Goal: Task Accomplishment & Management: Complete application form

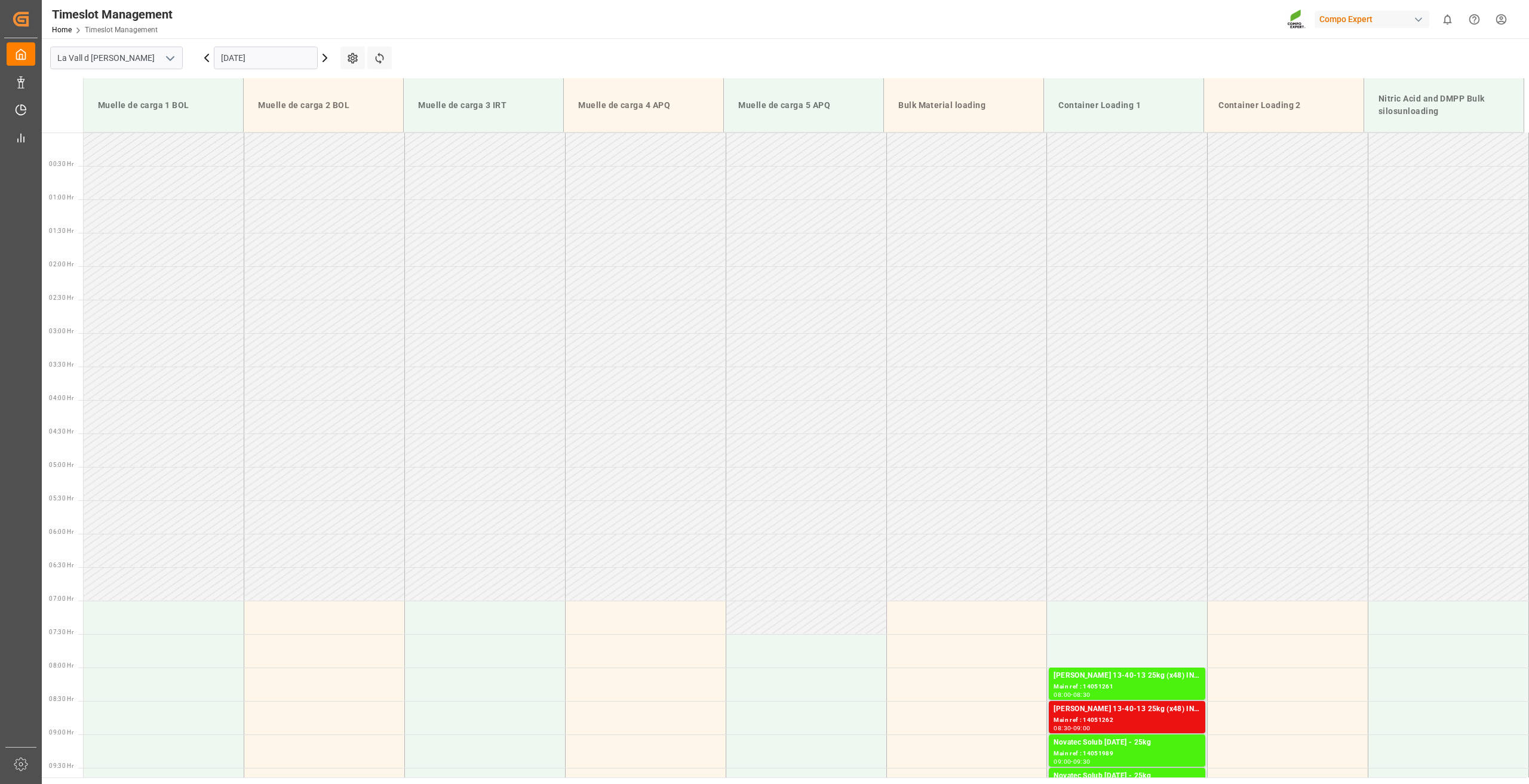
scroll to position [434, 0]
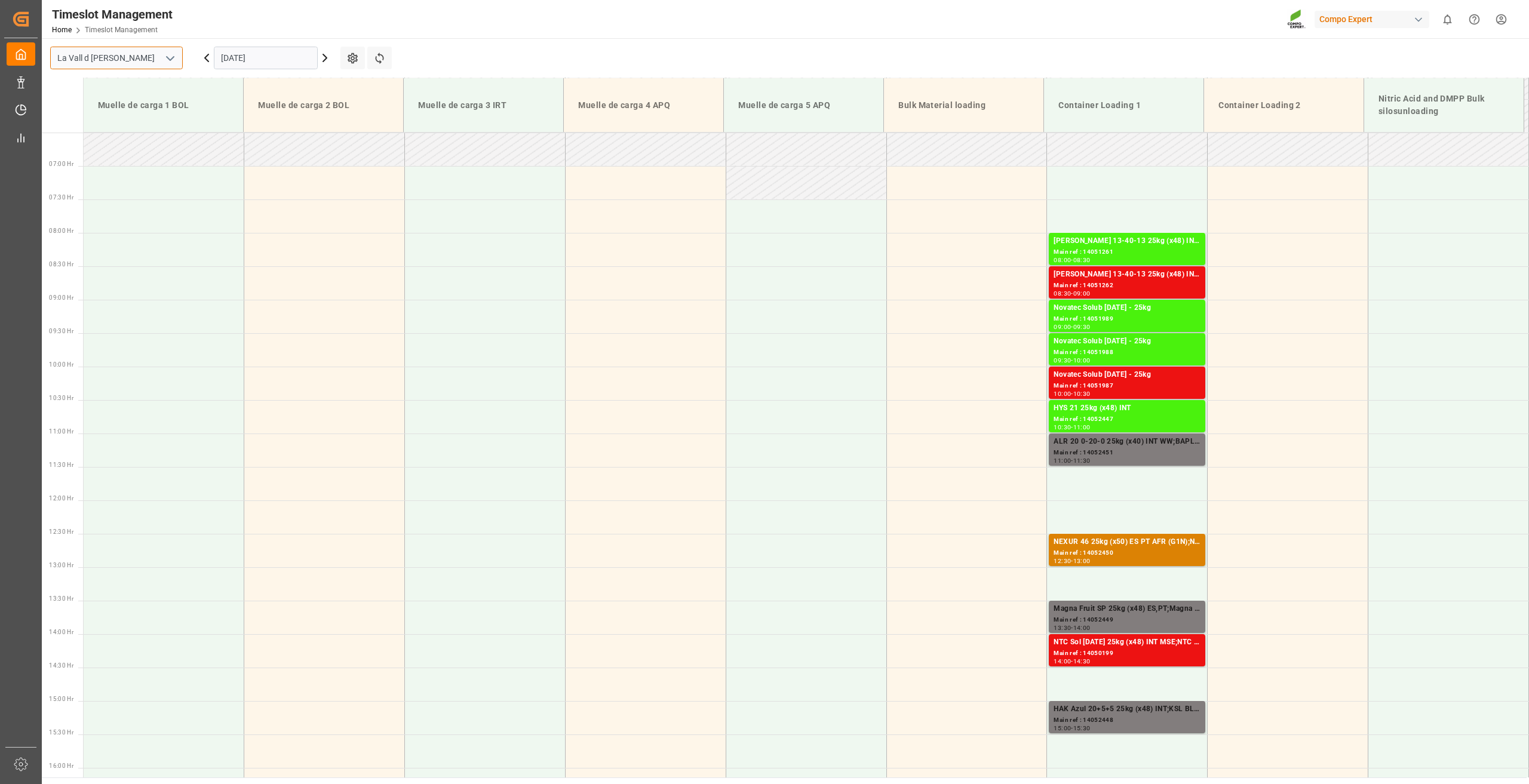
click at [144, 54] on input "La Vall d [PERSON_NAME]" at bounding box center [117, 58] width 133 height 23
click at [162, 60] on button "open menu" at bounding box center [169, 58] width 18 height 19
click at [99, 104] on div "Krefeld" at bounding box center [117, 111] width 131 height 27
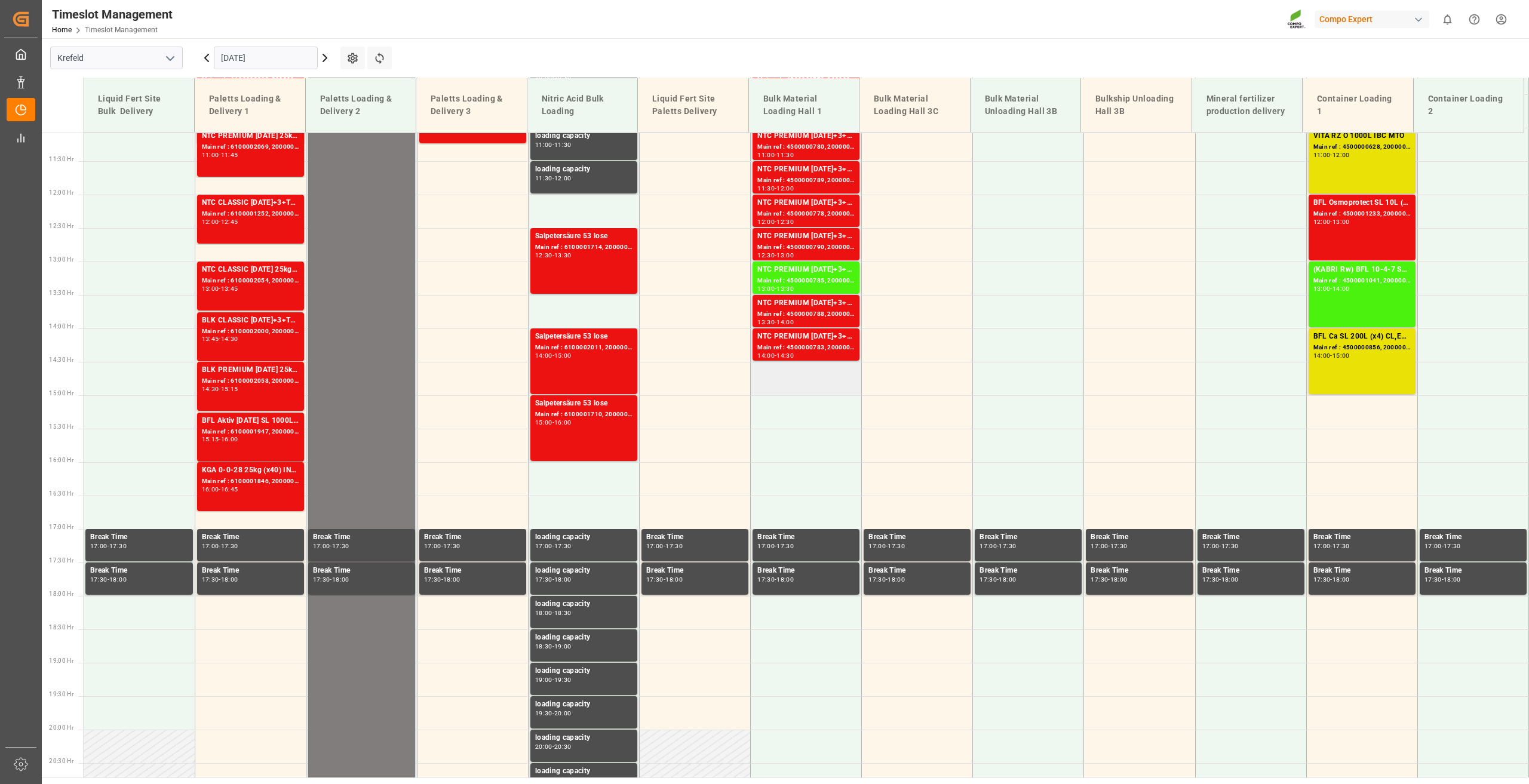
scroll to position [322, 0]
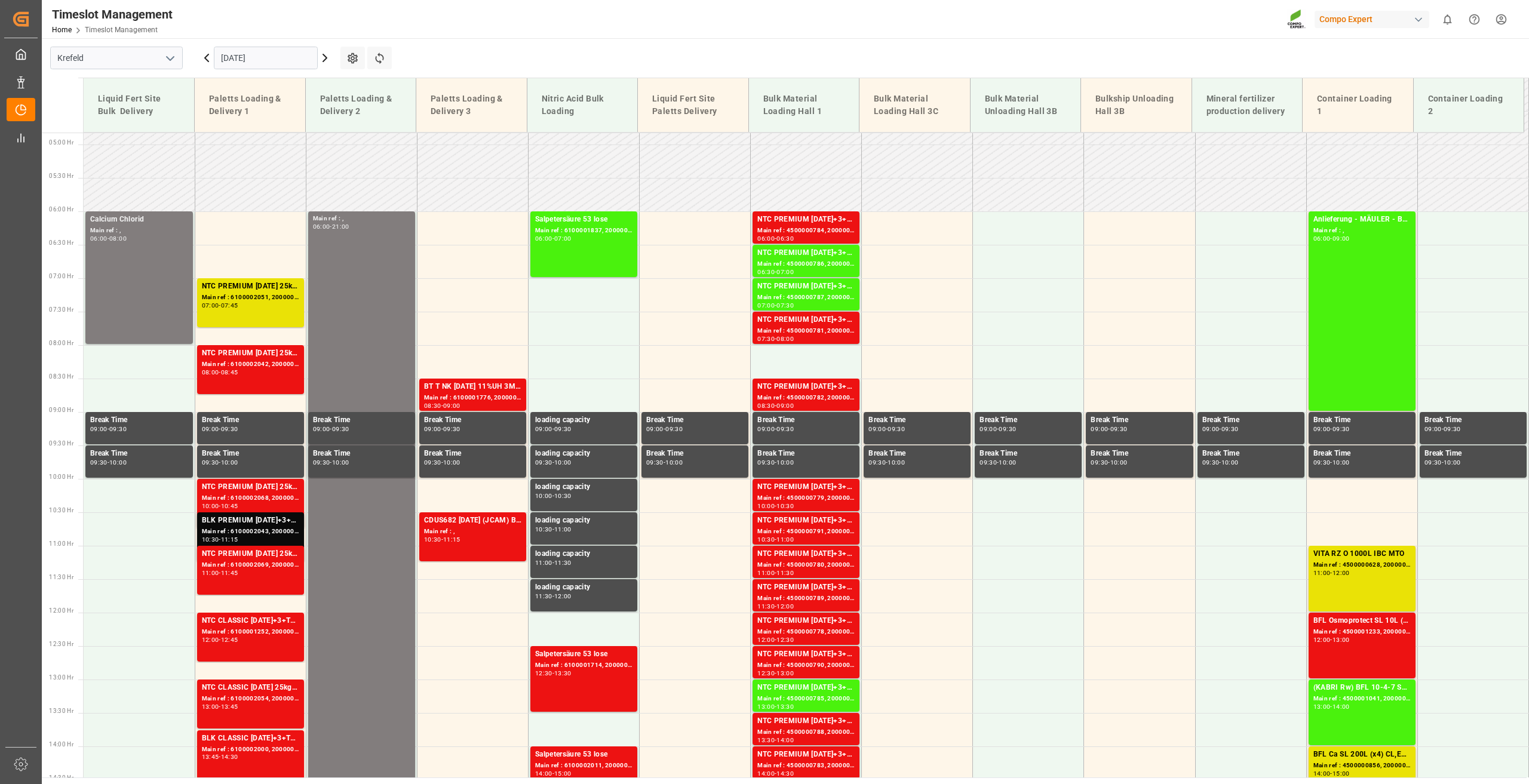
click at [248, 62] on input "[DATE]" at bounding box center [266, 58] width 104 height 23
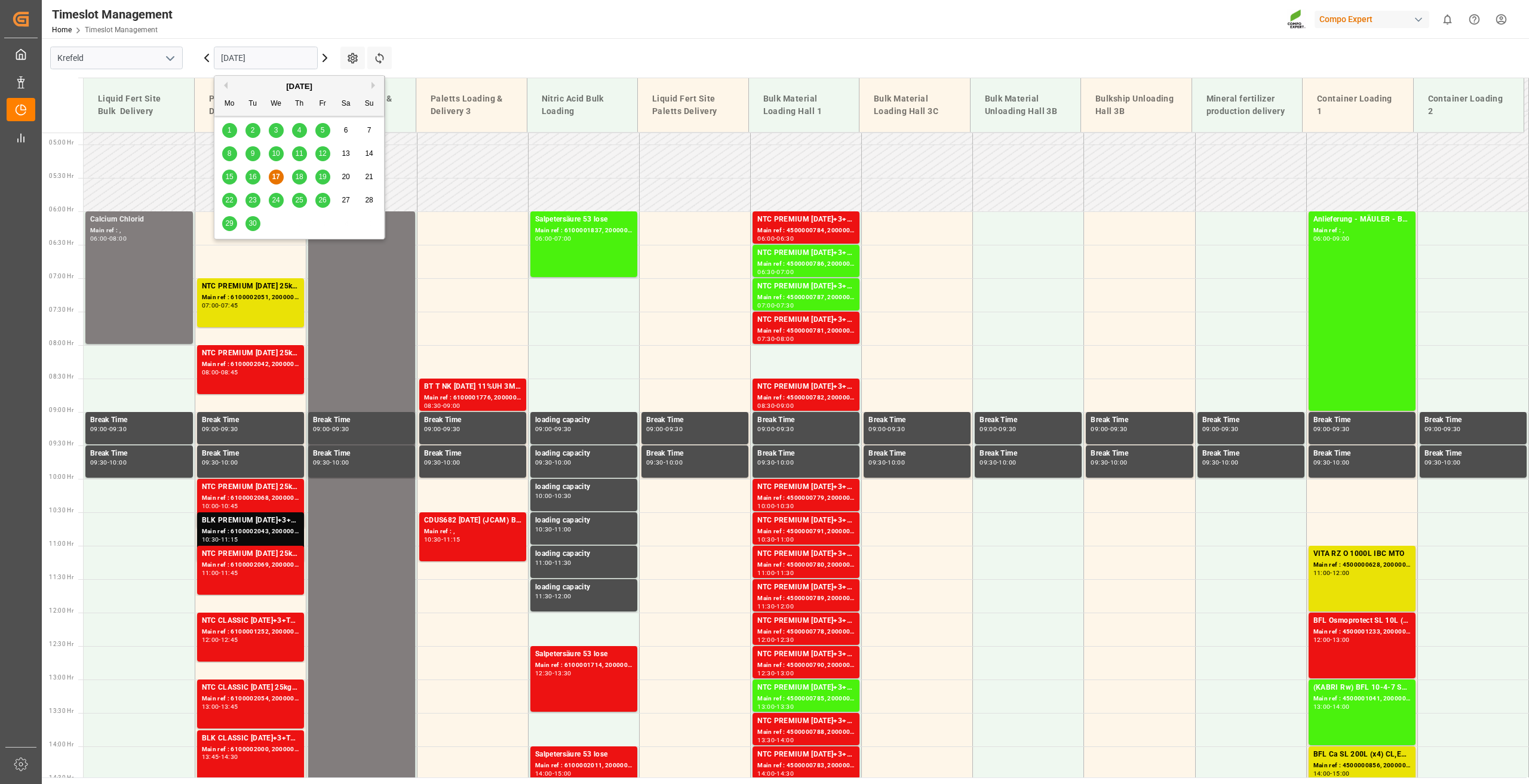
click at [300, 176] on span "18" at bounding box center [299, 176] width 8 height 8
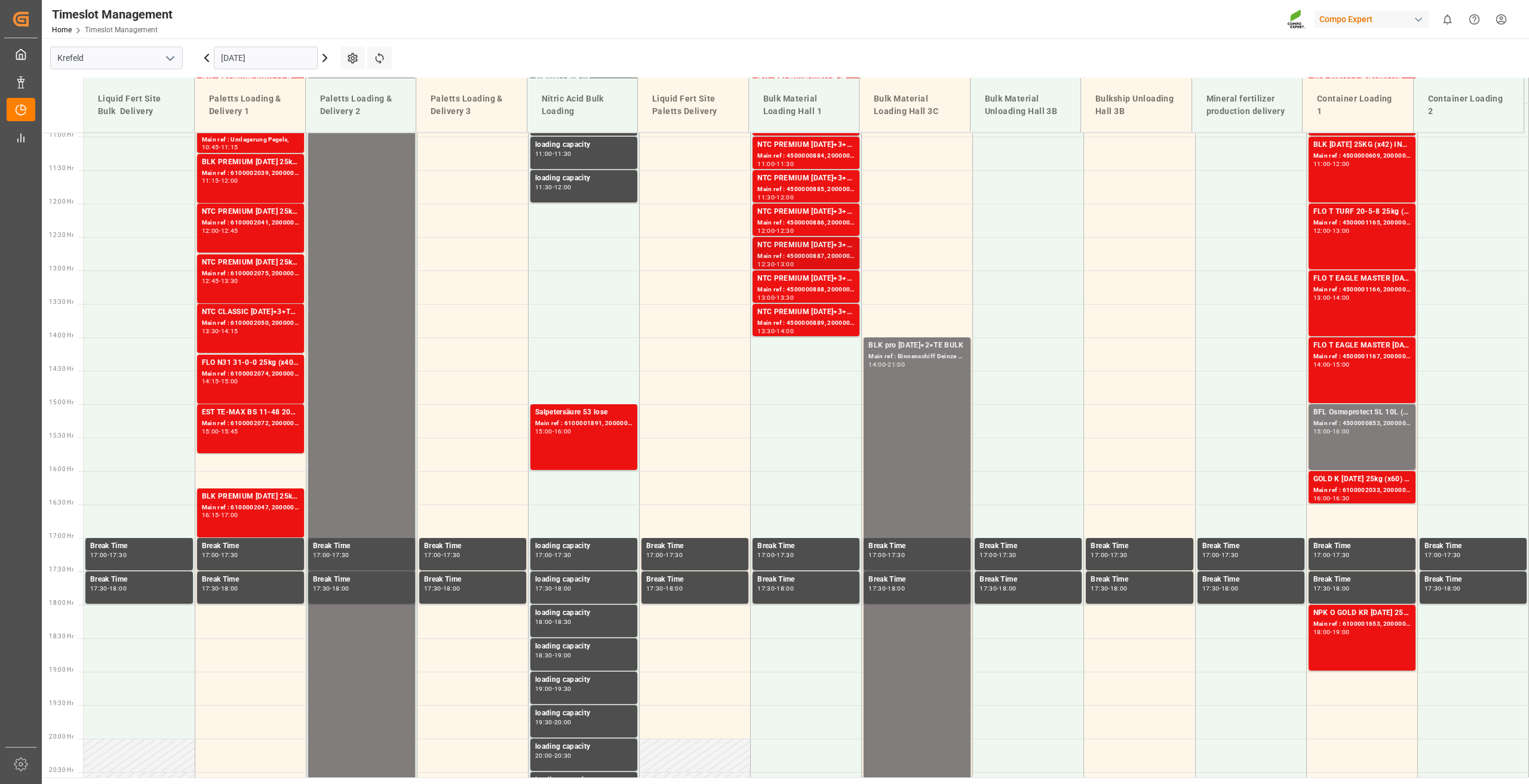
scroll to position [740, 0]
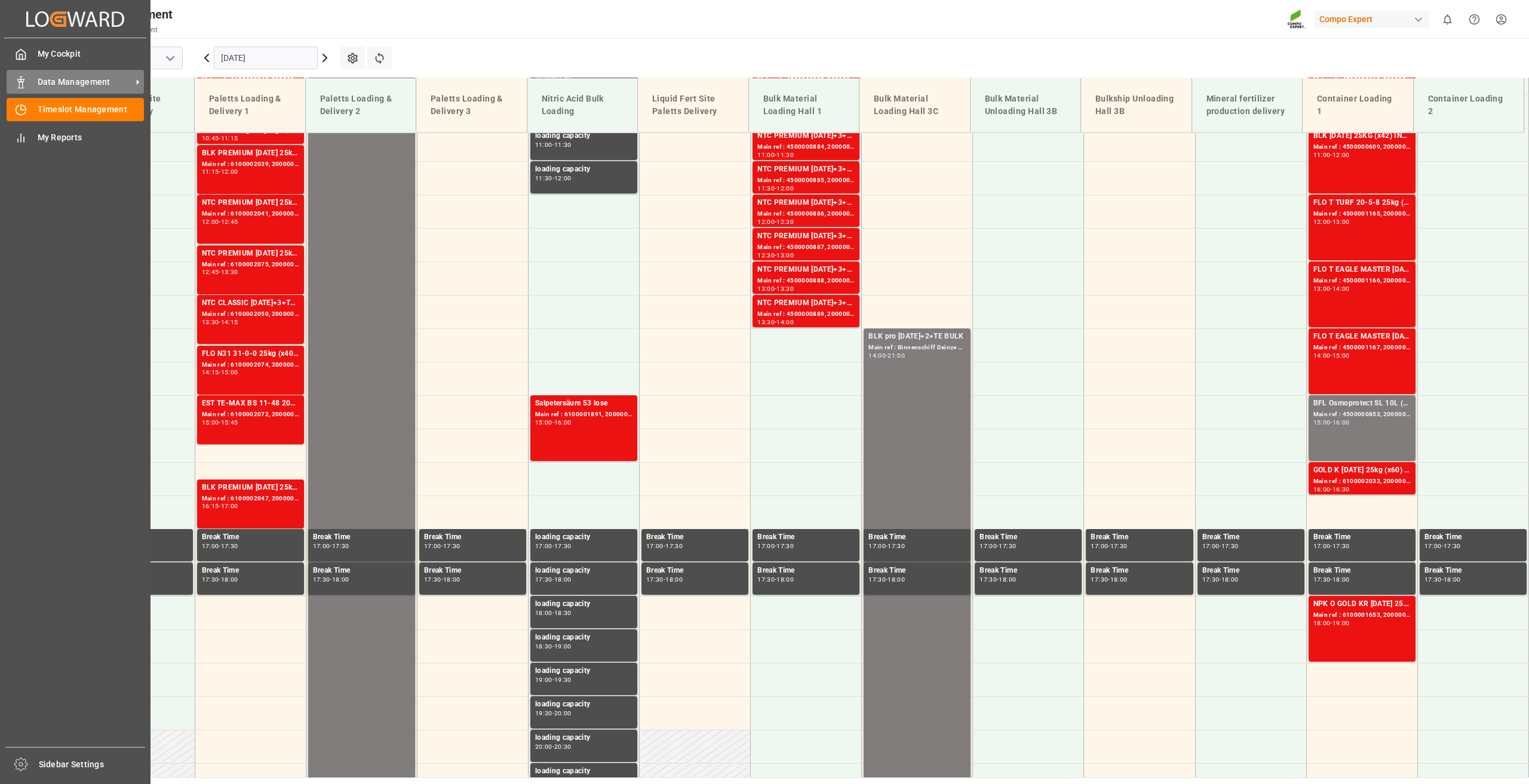
click at [78, 86] on span "Data Management" at bounding box center [85, 82] width 94 height 12
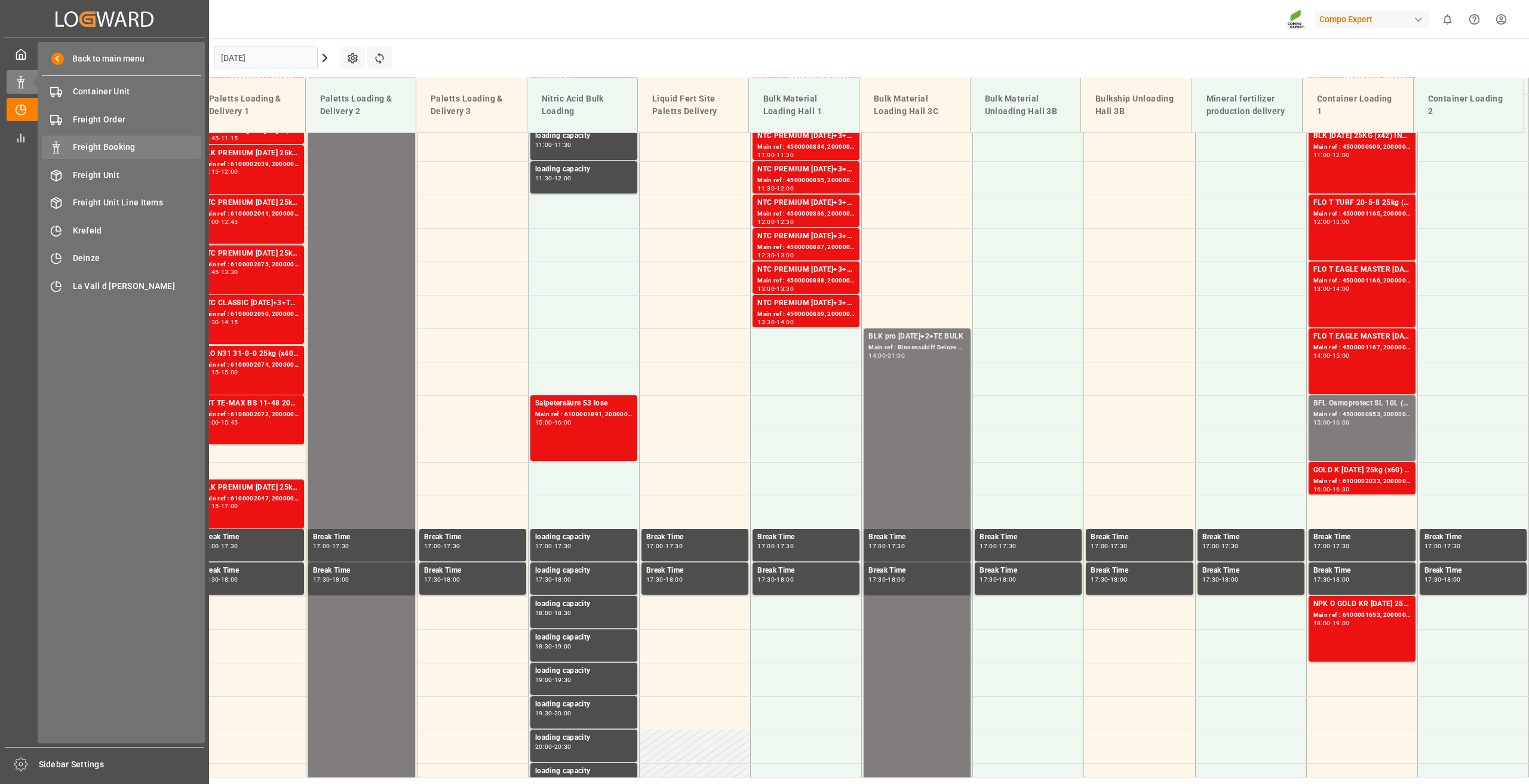
click at [88, 156] on div "Freight Booking Freight Booking" at bounding box center [121, 148] width 159 height 24
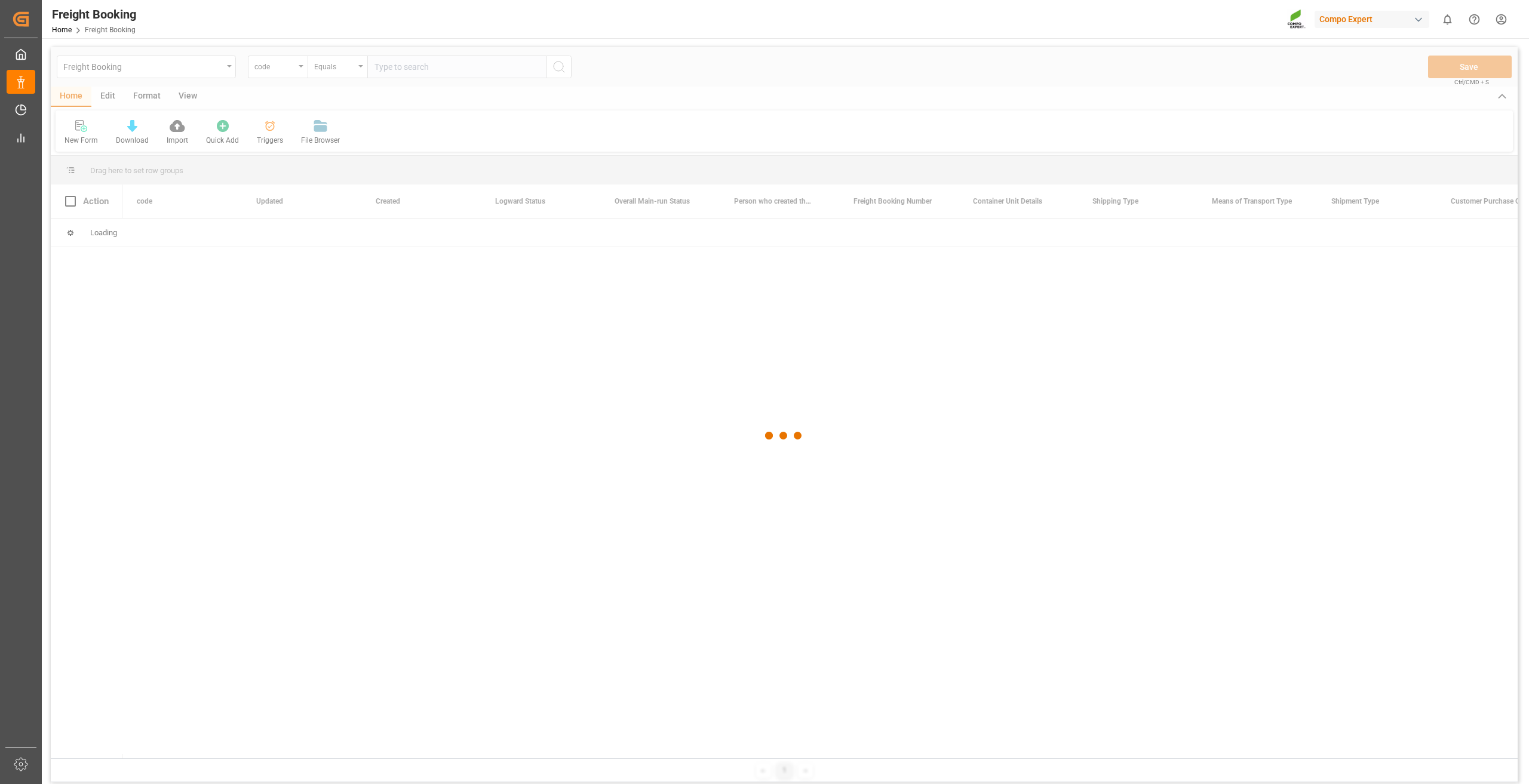
click at [130, 91] on div at bounding box center [784, 435] width 1467 height 777
click at [142, 96] on div at bounding box center [784, 435] width 1467 height 777
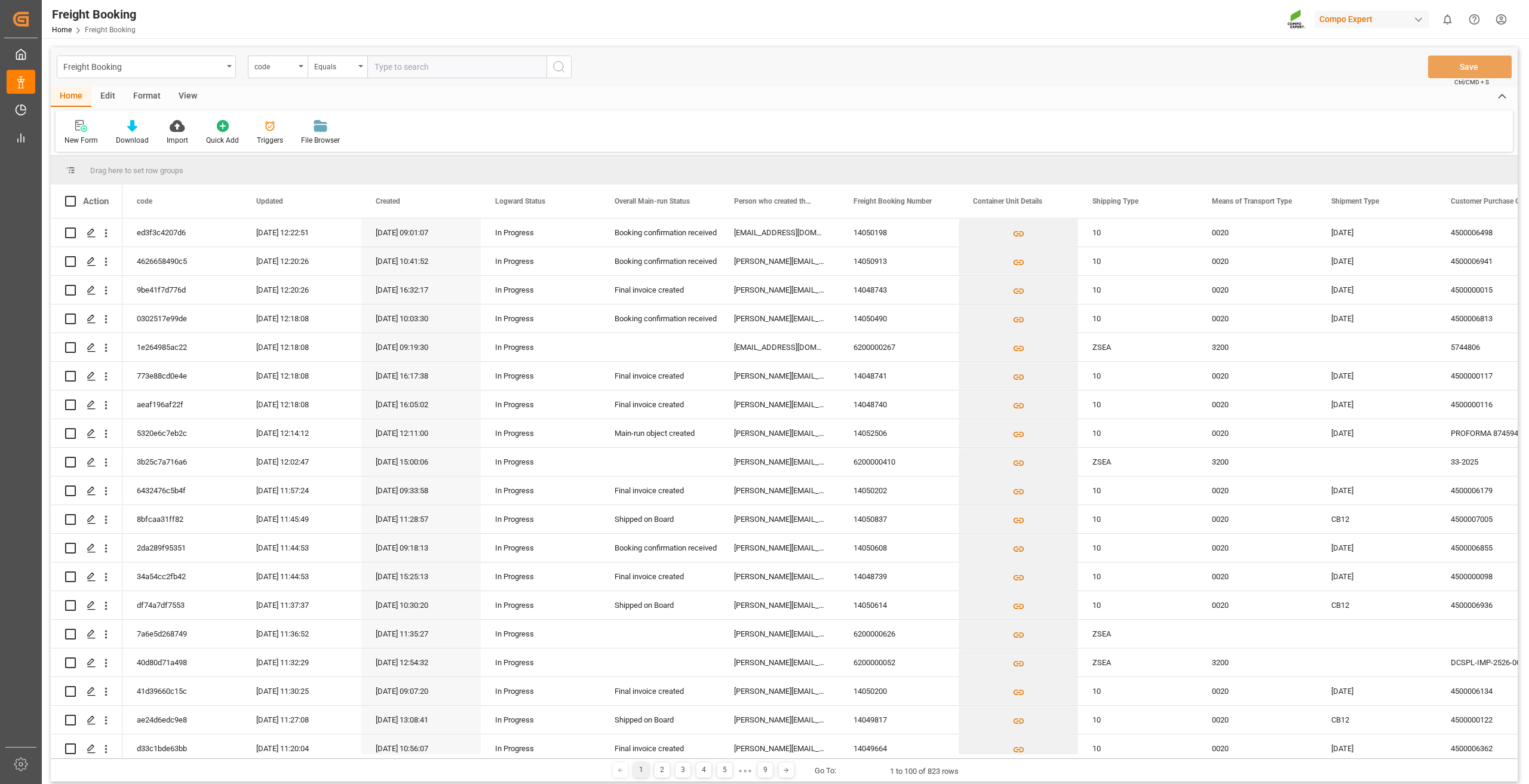
click at [149, 95] on div "Format" at bounding box center [146, 97] width 45 height 20
click at [84, 140] on div "Filter Rows" at bounding box center [82, 140] width 35 height 11
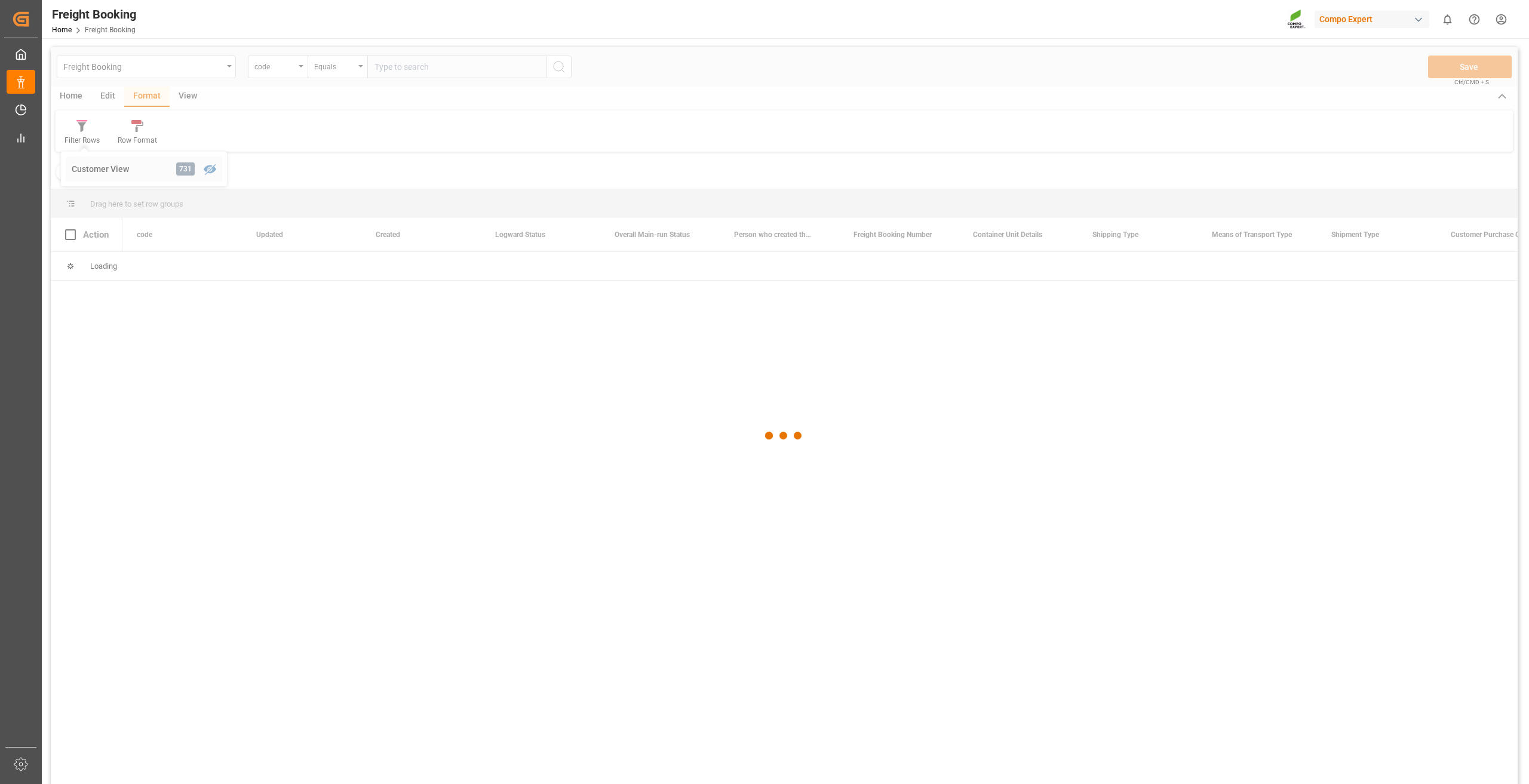
click at [102, 174] on div "Freight Booking code Equals Save Ctrl/CMD + S Home Edit Format View Filter Rows…" at bounding box center [784, 431] width 1467 height 769
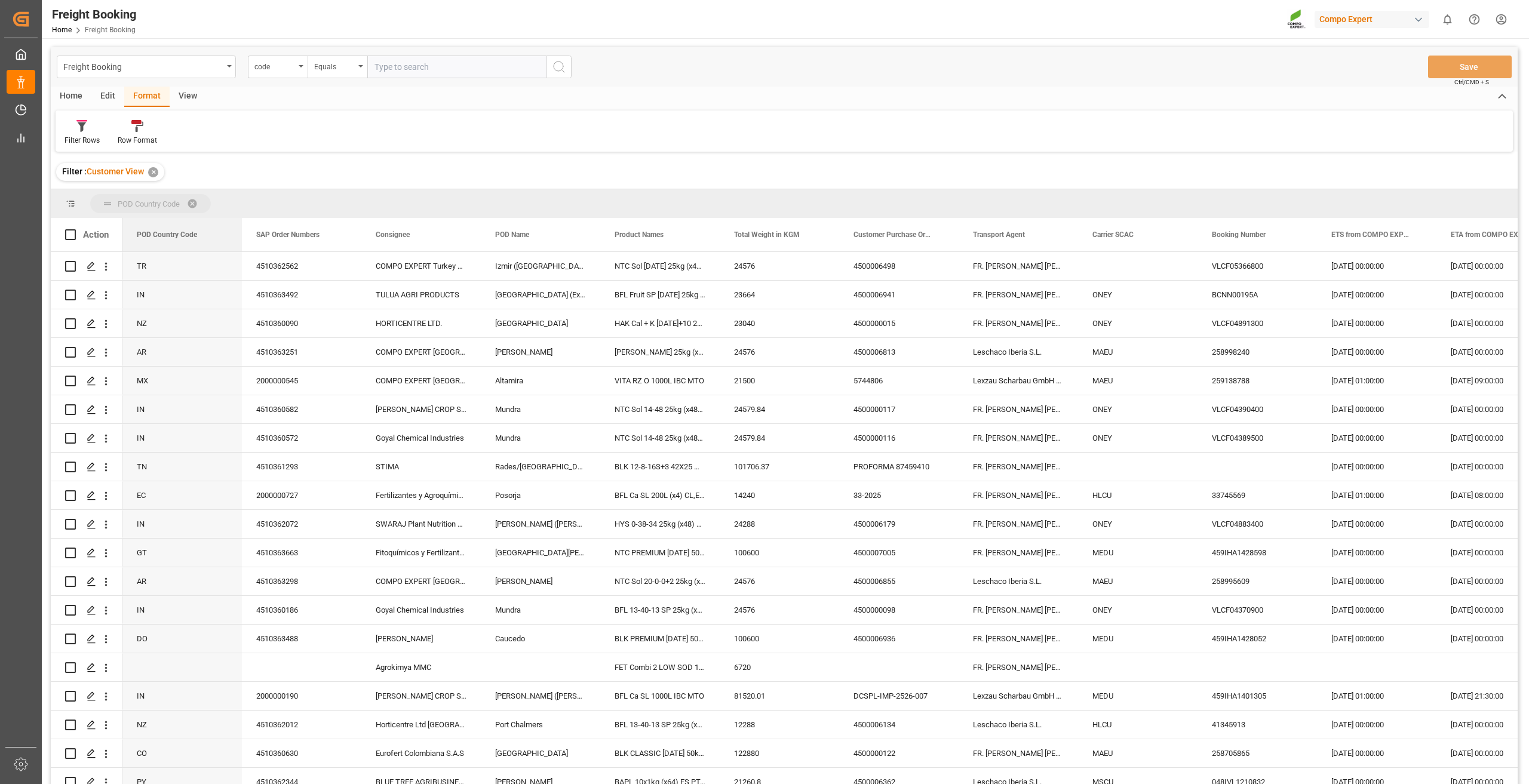
drag, startPoint x: 172, startPoint y: 213, endPoint x: 174, endPoint y: 199, distance: 14.1
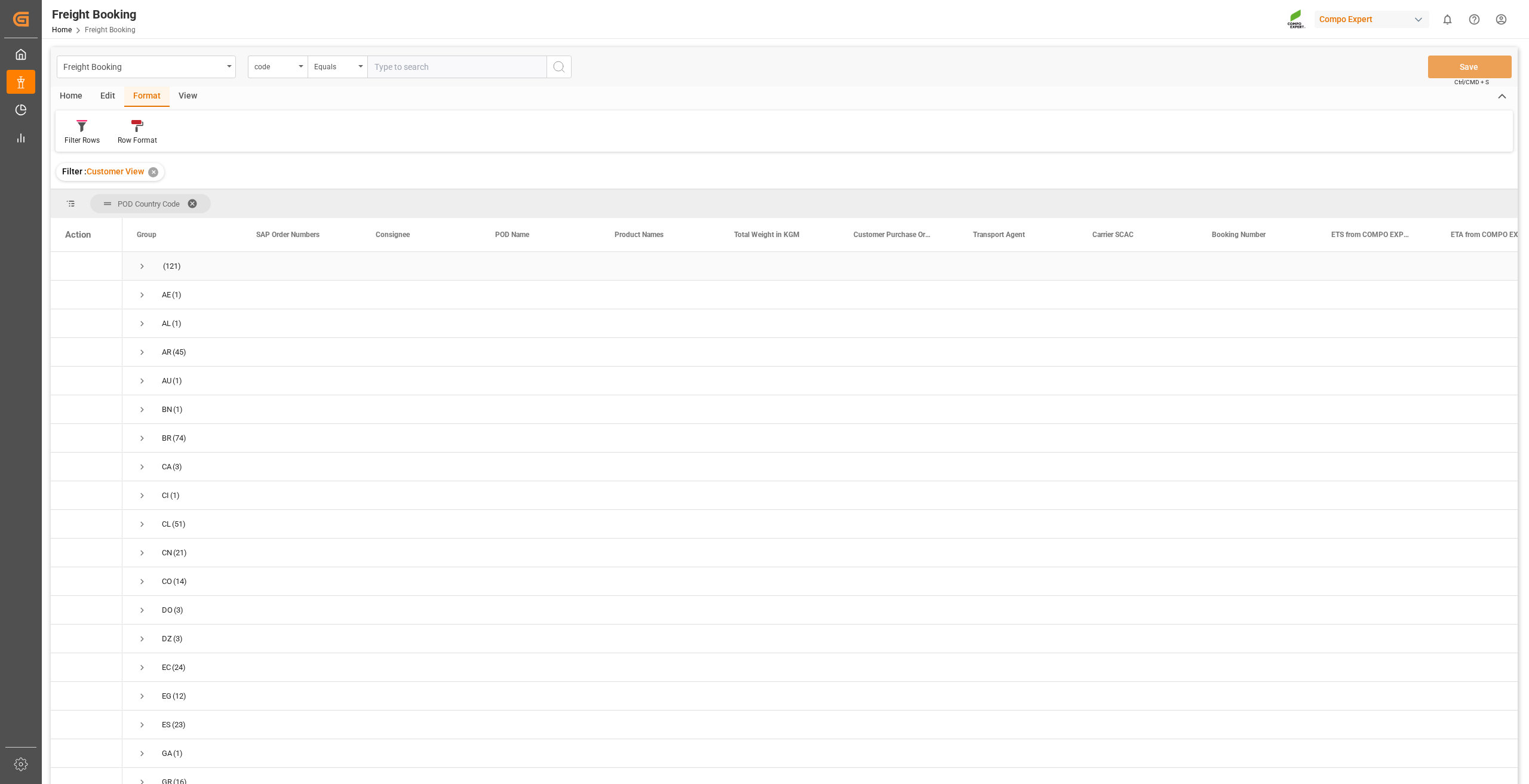
click at [138, 268] on span "Press SPACE to select this row." at bounding box center [142, 266] width 11 height 11
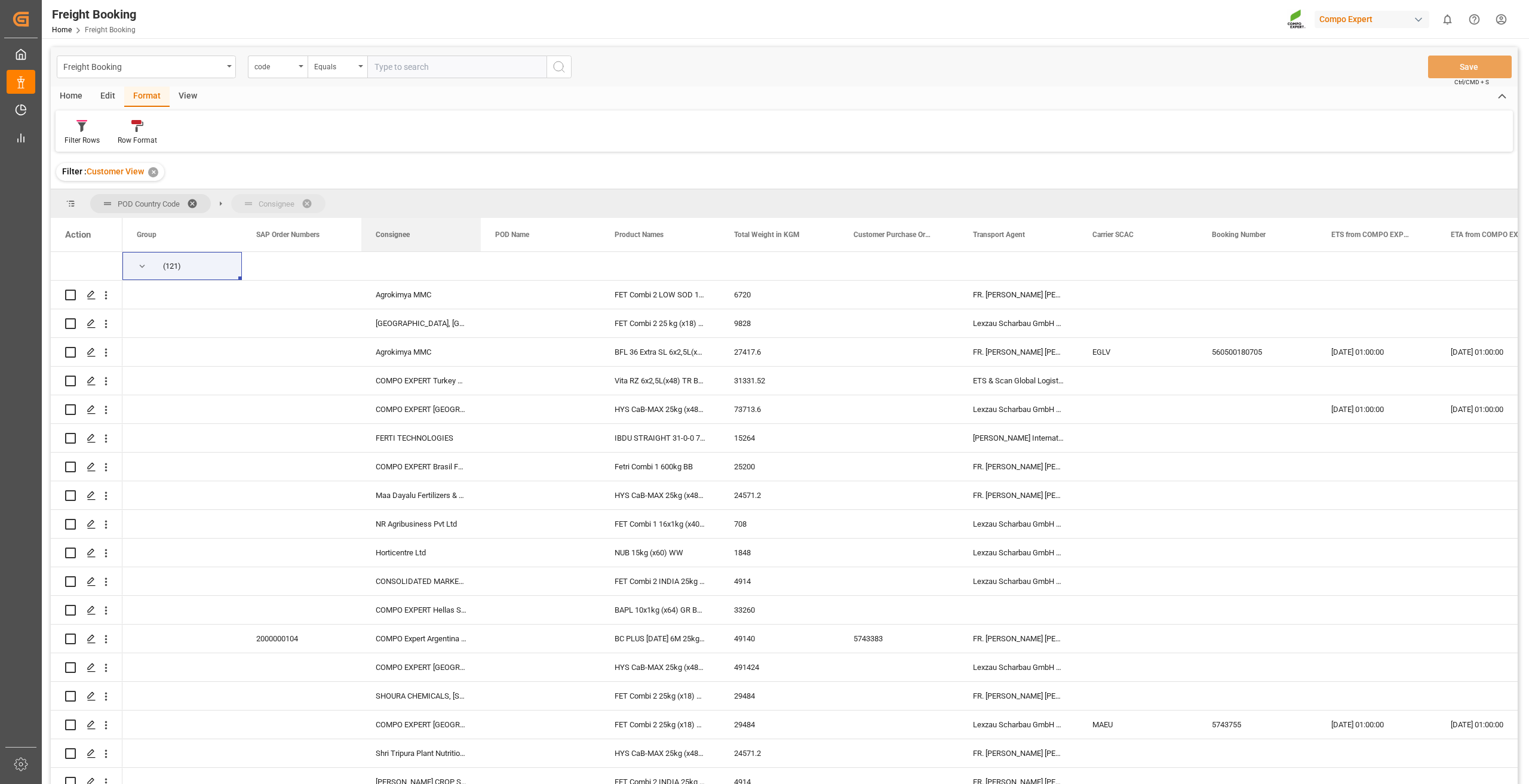
drag, startPoint x: 400, startPoint y: 236, endPoint x: 396, endPoint y: 195, distance: 41.2
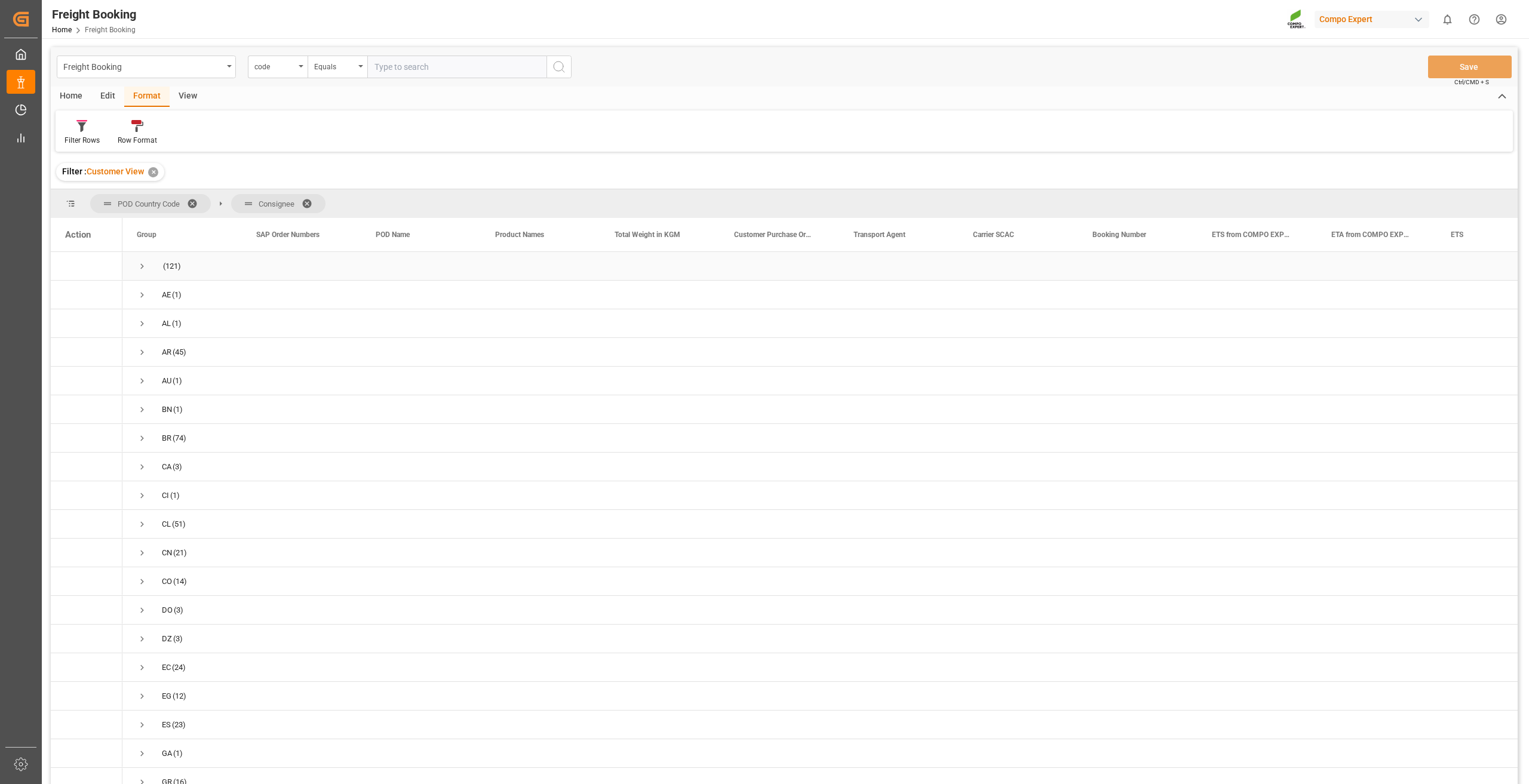
click at [136, 270] on div "(121)" at bounding box center [182, 265] width 120 height 28
click at [140, 265] on span "Press SPACE to select this row." at bounding box center [142, 266] width 11 height 11
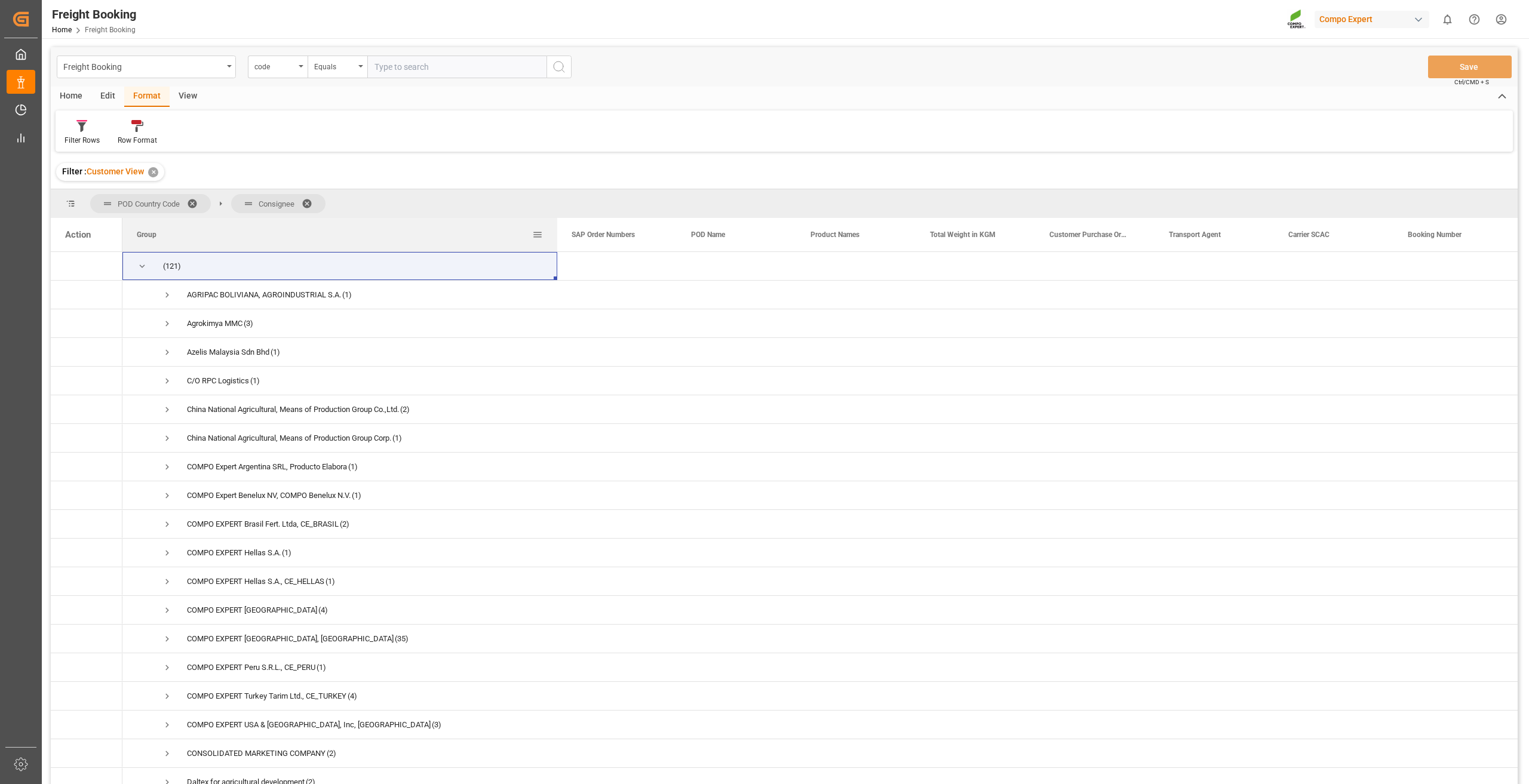
drag, startPoint x: 240, startPoint y: 238, endPoint x: 556, endPoint y: 235, distance: 316.0
click at [556, 235] on div at bounding box center [557, 235] width 5 height 33
click at [164, 496] on span "Press SPACE to select this row." at bounding box center [167, 495] width 11 height 11
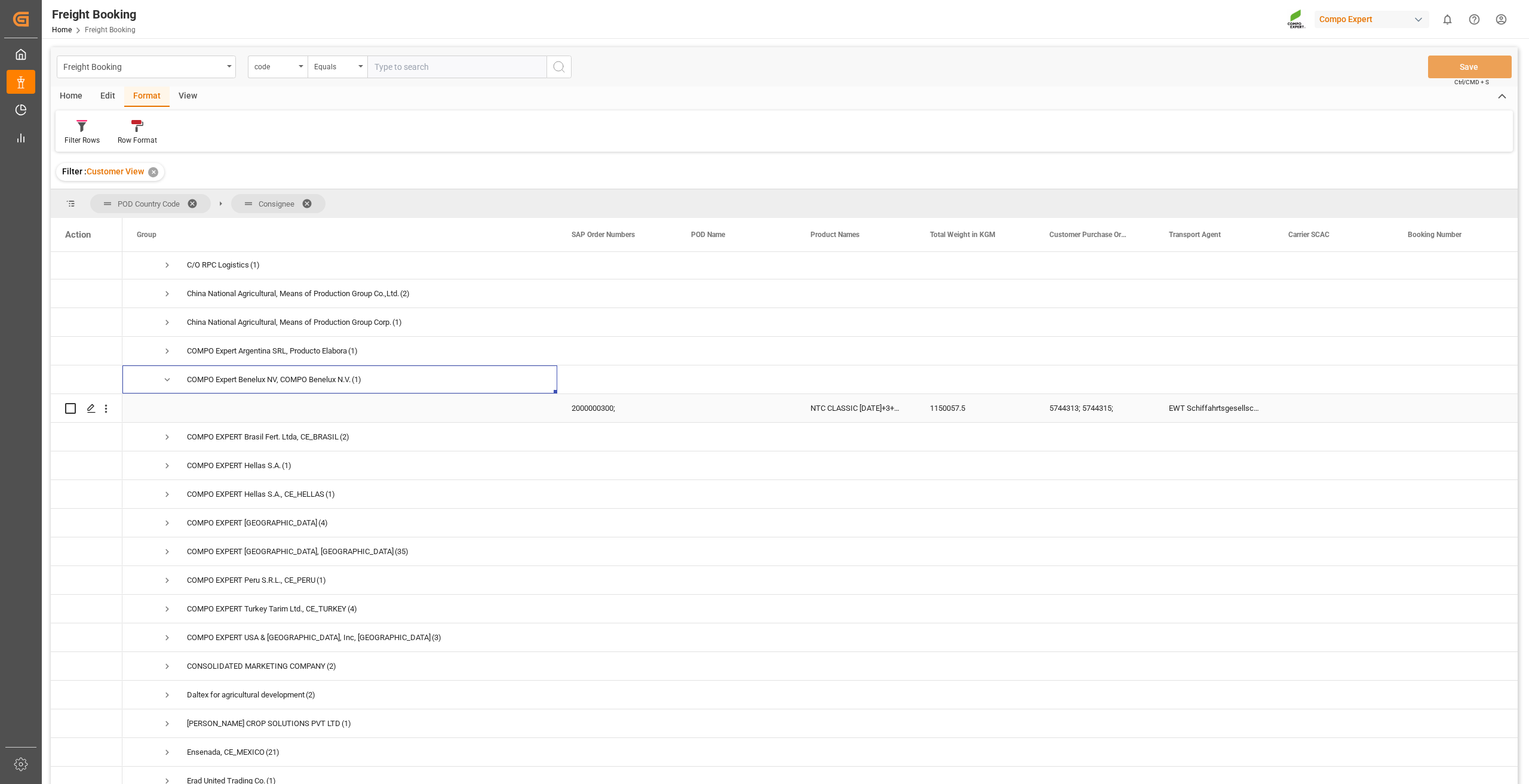
scroll to position [120, 0]
click at [168, 463] on span "Press SPACE to select this row." at bounding box center [167, 462] width 11 height 11
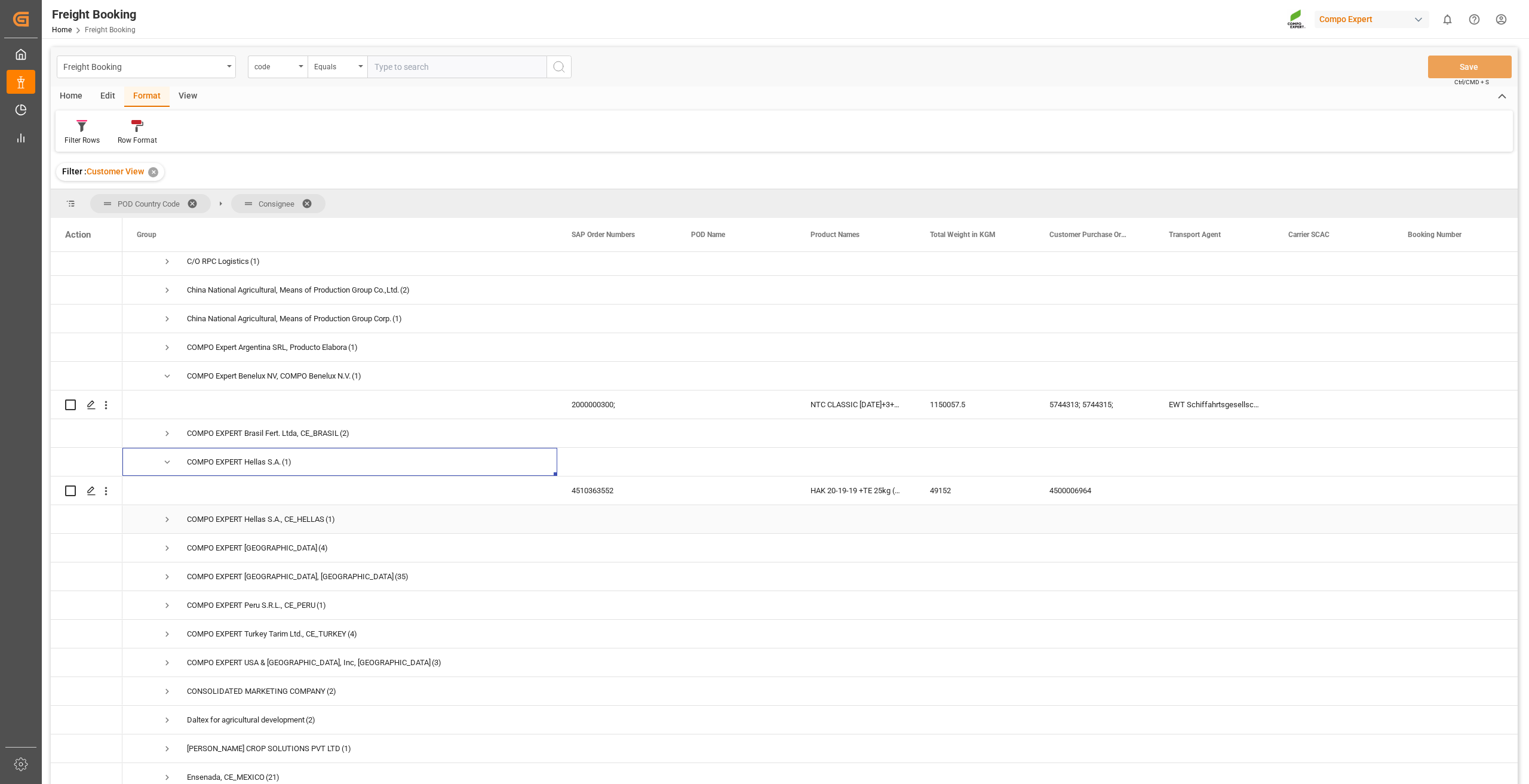
click at [164, 520] on span "Press SPACE to select this row." at bounding box center [167, 519] width 11 height 11
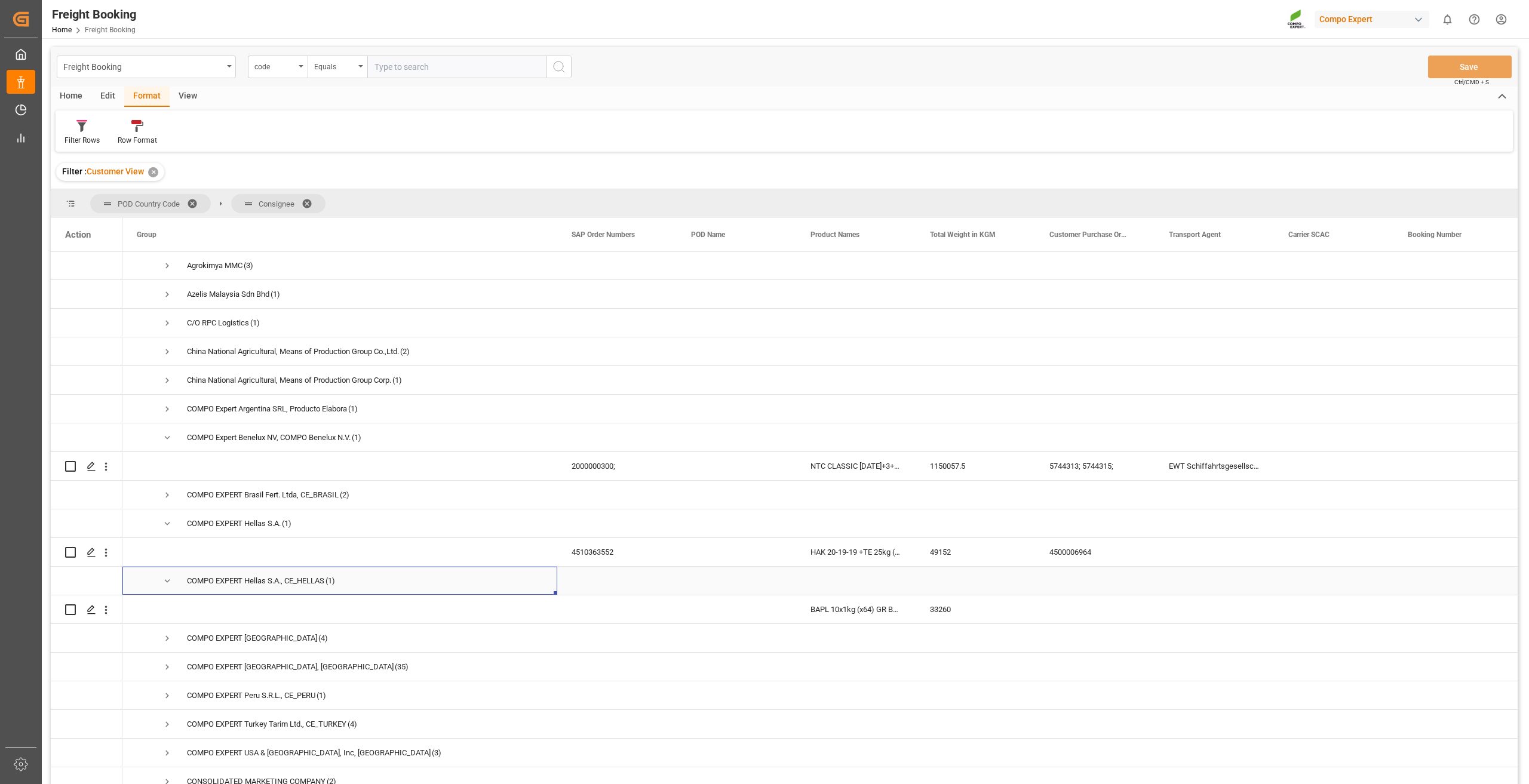
scroll to position [0, 0]
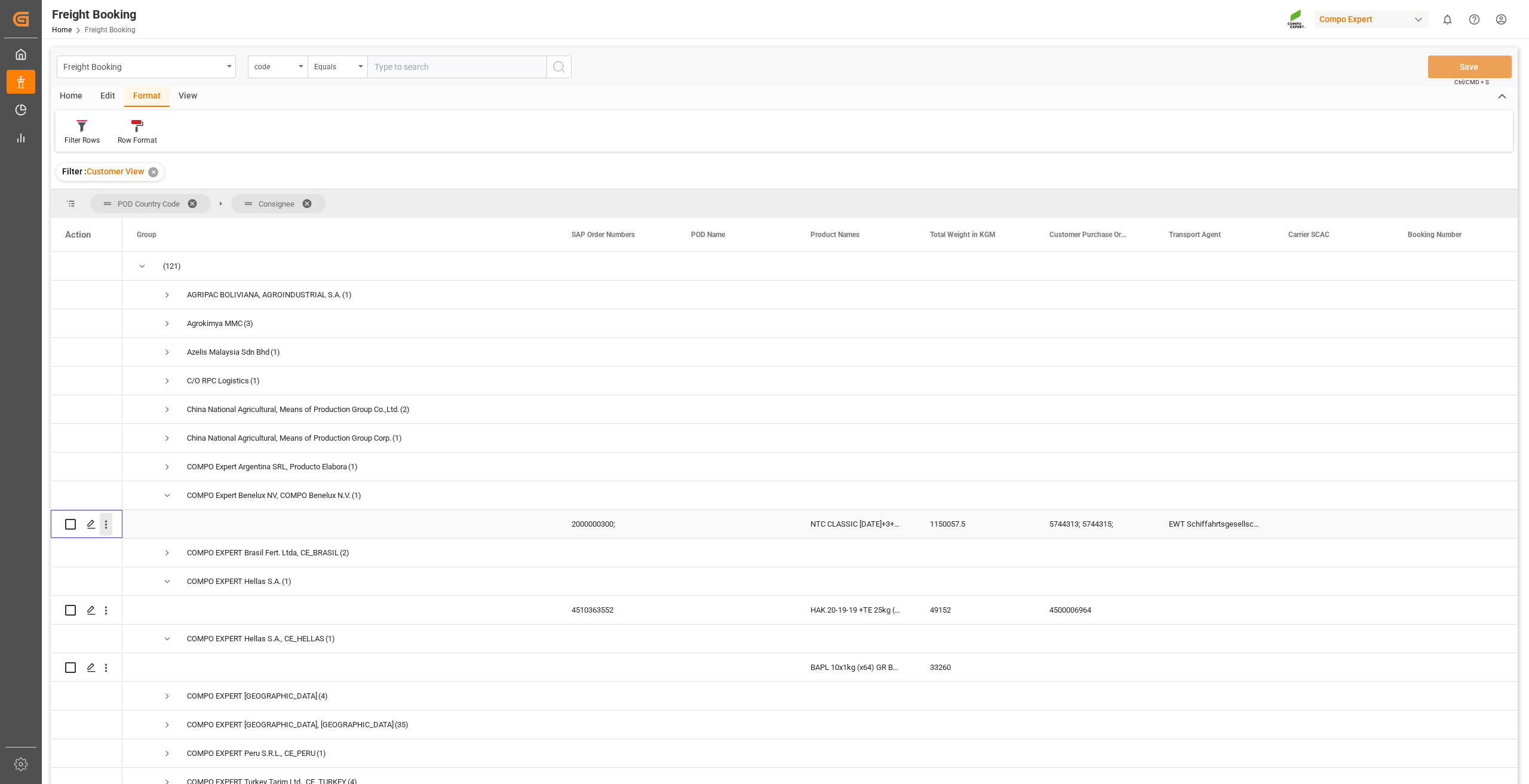
click at [107, 527] on icon "open menu" at bounding box center [106, 524] width 12 height 12
click at [130, 544] on span "Open in new tab" at bounding box center [184, 550] width 109 height 12
click at [105, 610] on icon "open menu" at bounding box center [107, 610] width 2 height 8
click at [150, 632] on span "Open in new tab" at bounding box center [184, 635] width 109 height 12
click at [110, 667] on icon "open menu" at bounding box center [106, 667] width 12 height 12
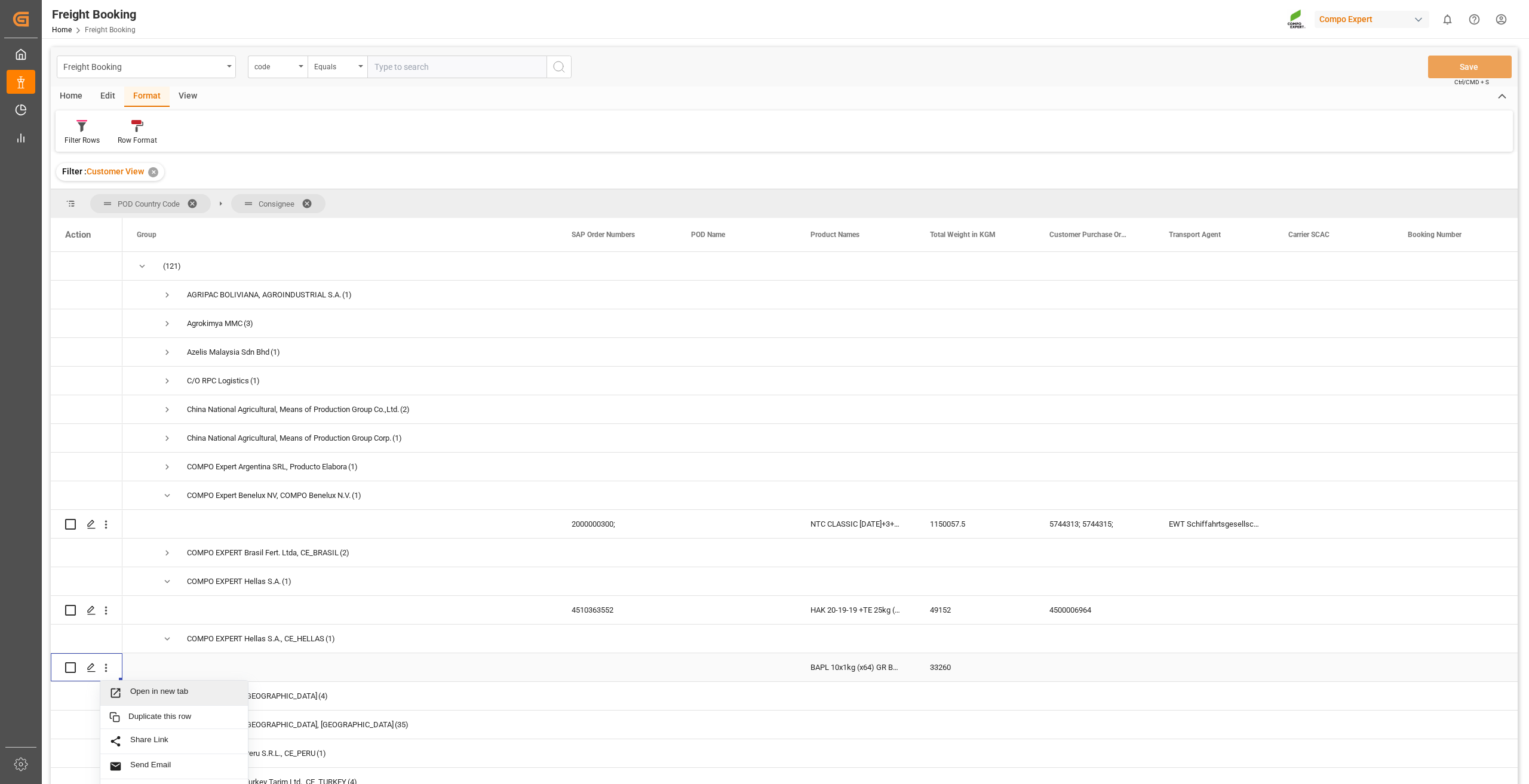
click at [134, 688] on span "Open in new tab" at bounding box center [184, 693] width 109 height 12
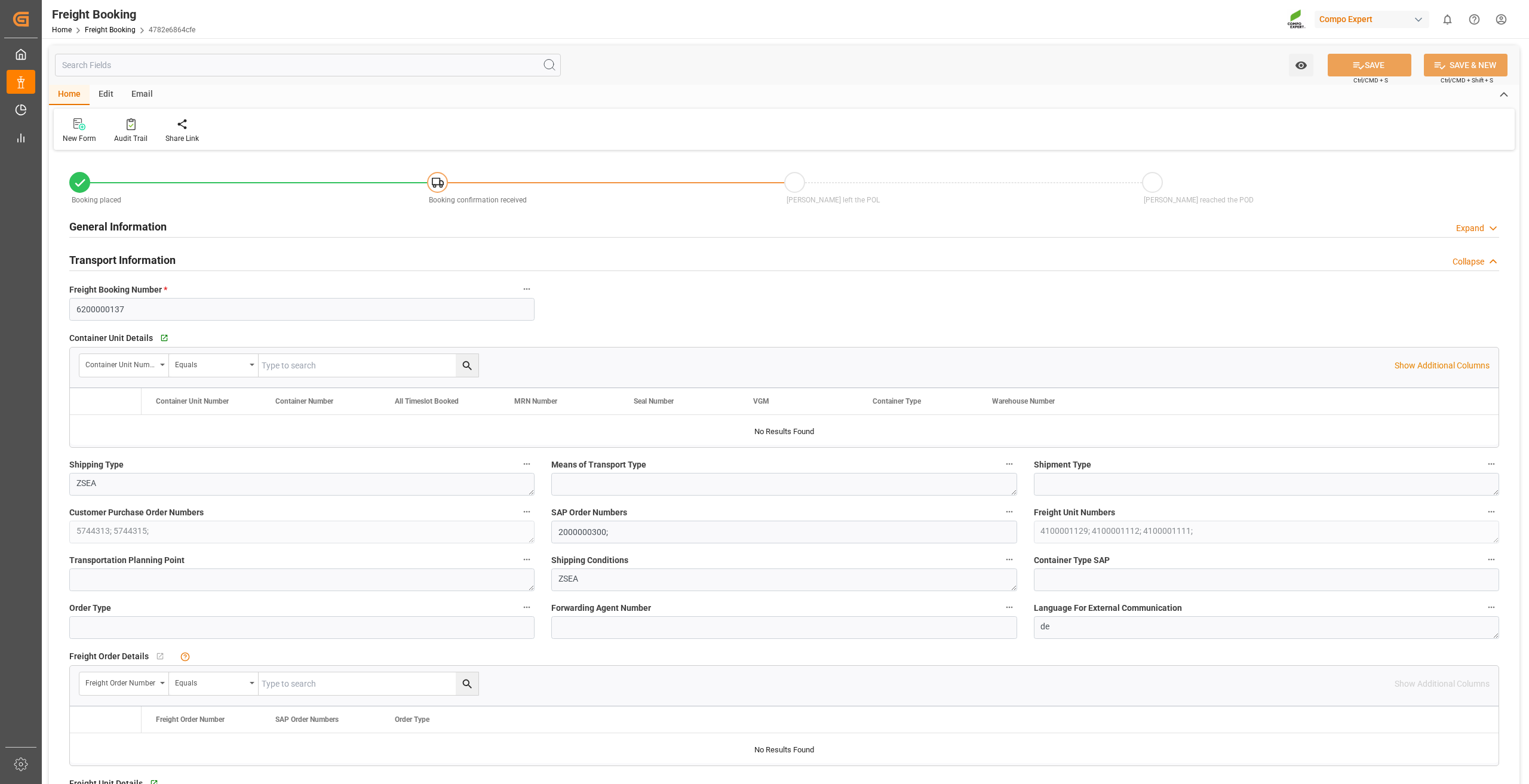
type input "0"
type input "1150057.5"
type input "[DATE] 11:50"
type input "14.07.2025 15:07"
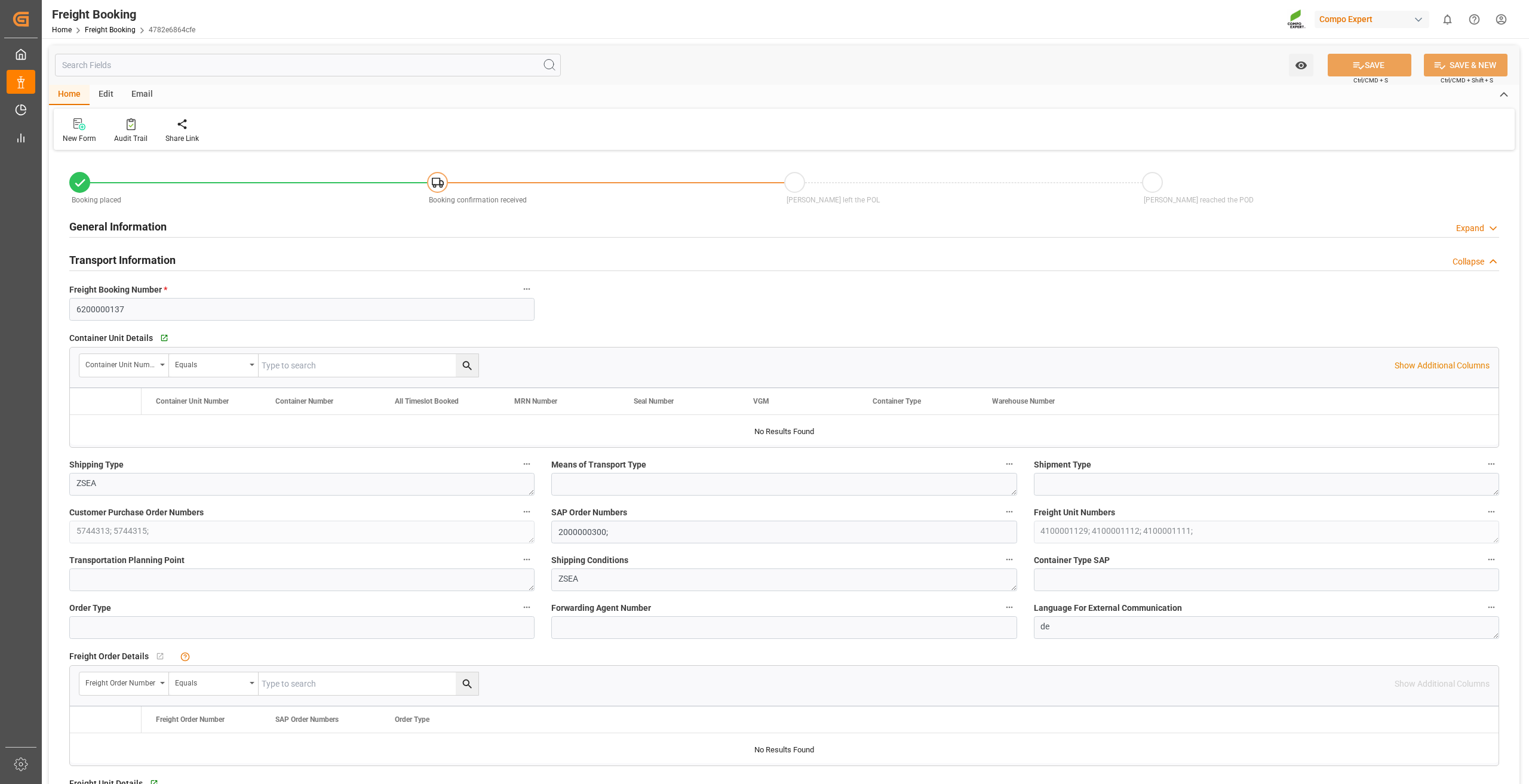
type input "14.07.2025 15:07"
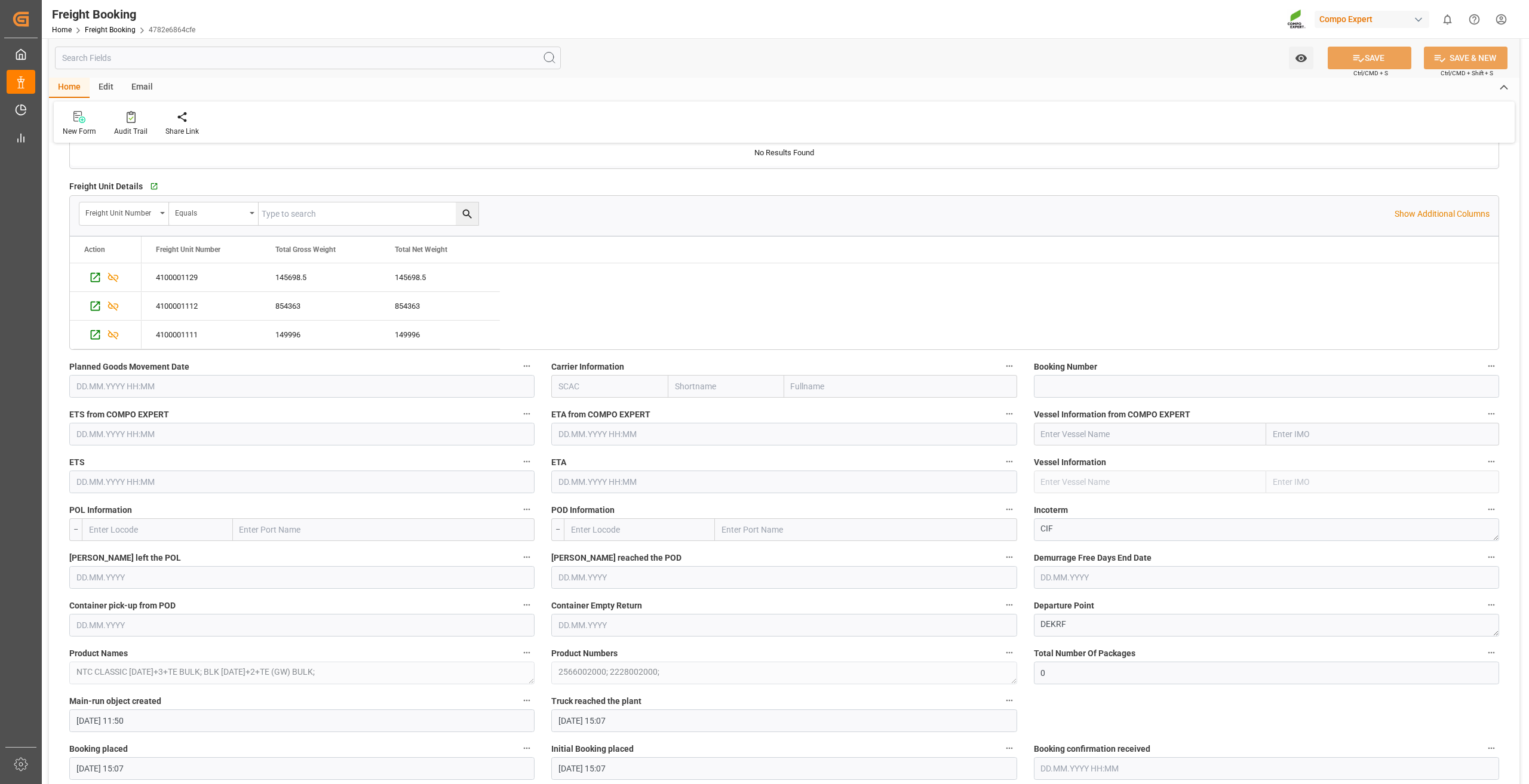
scroll to position [179, 0]
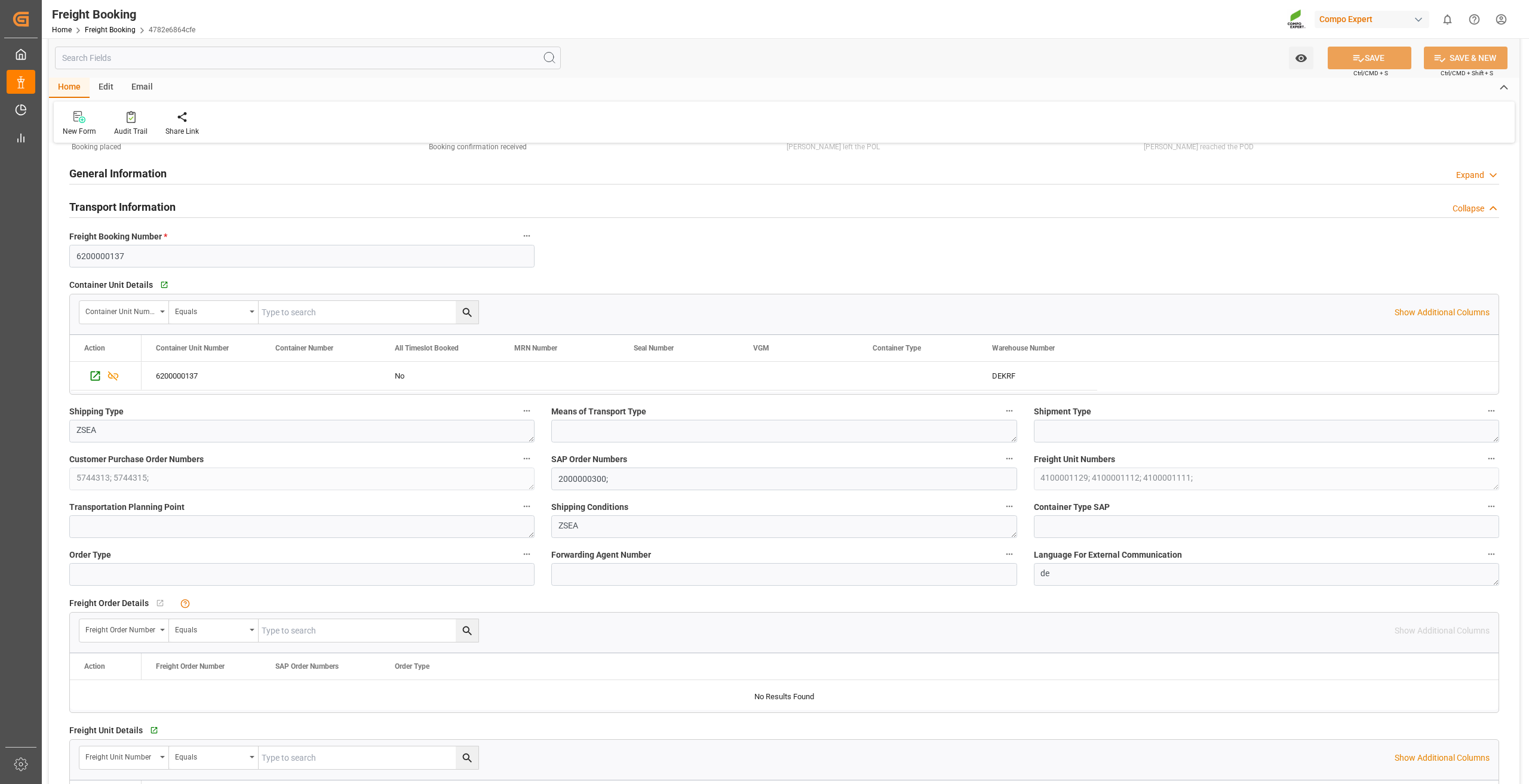
scroll to position [0, 0]
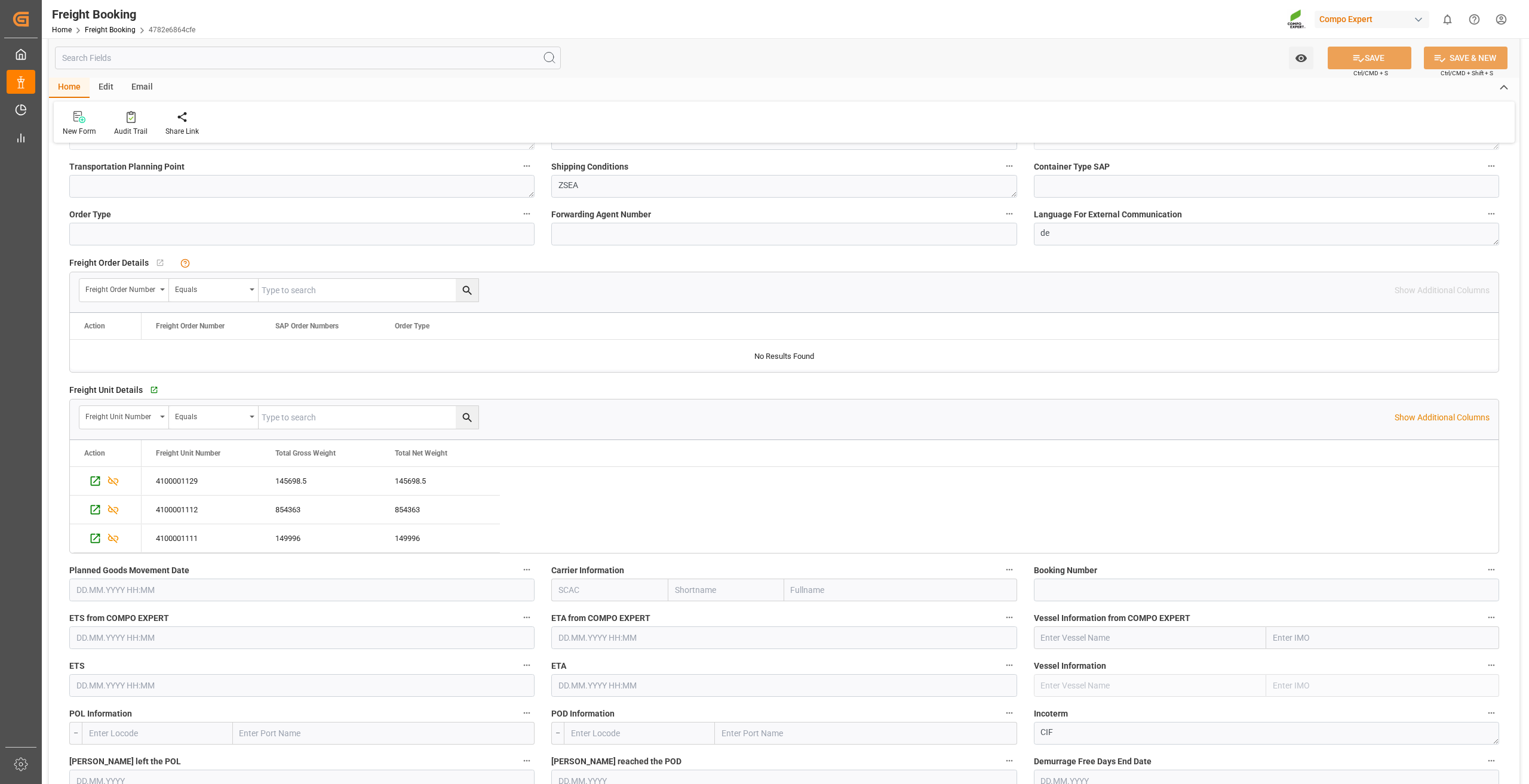
scroll to position [537, 0]
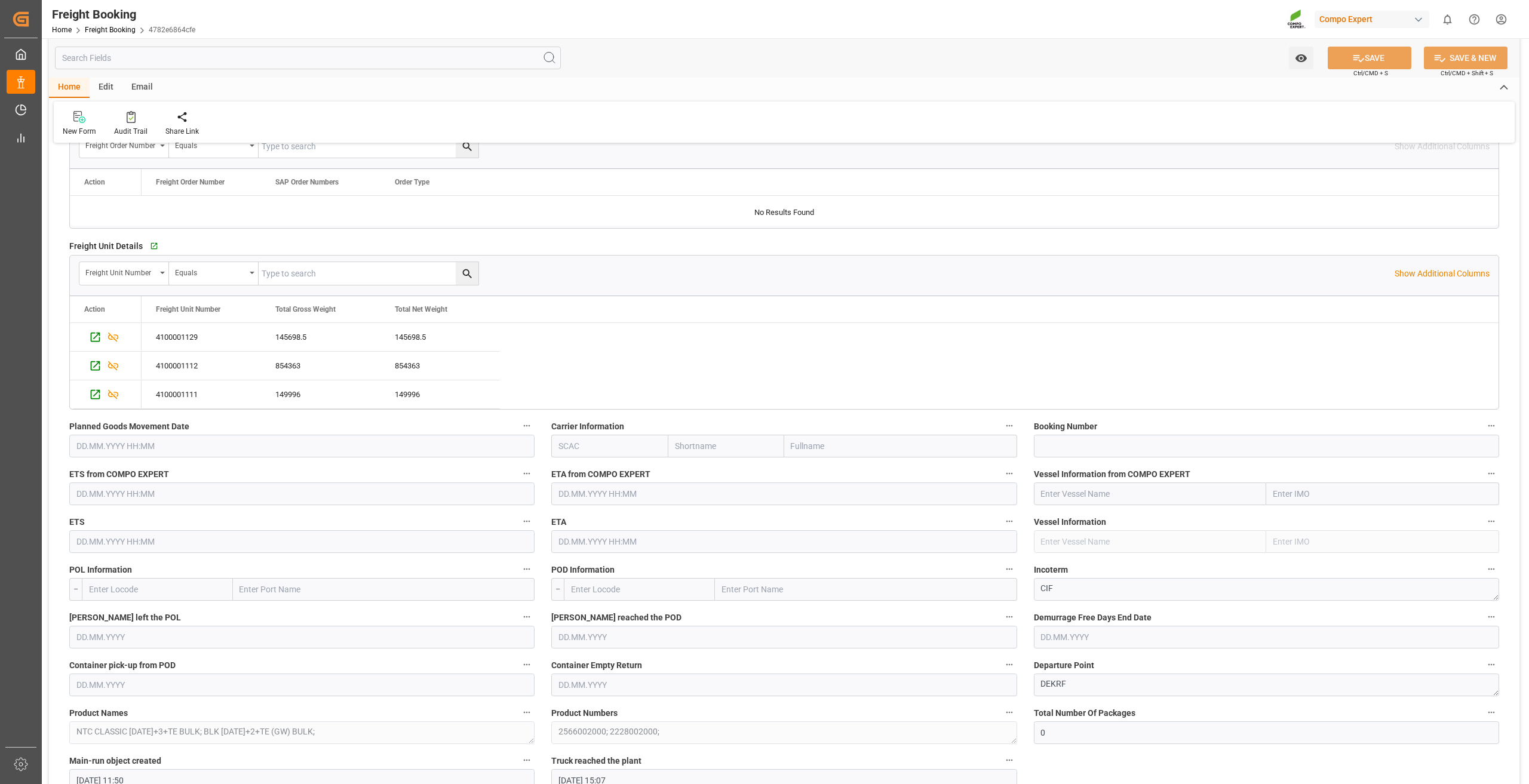
click at [603, 583] on input "text" at bounding box center [639, 589] width 151 height 23
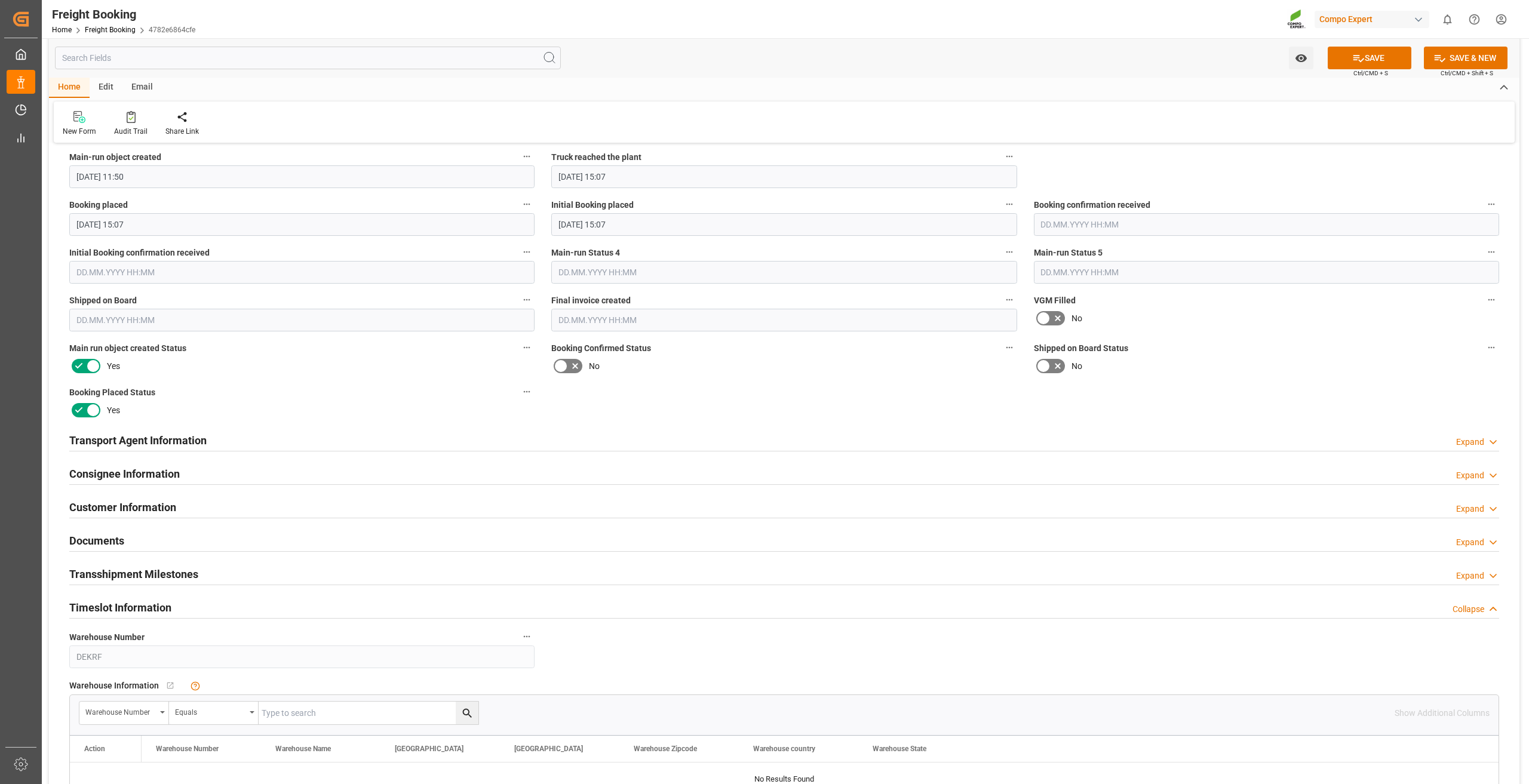
scroll to position [1313, 0]
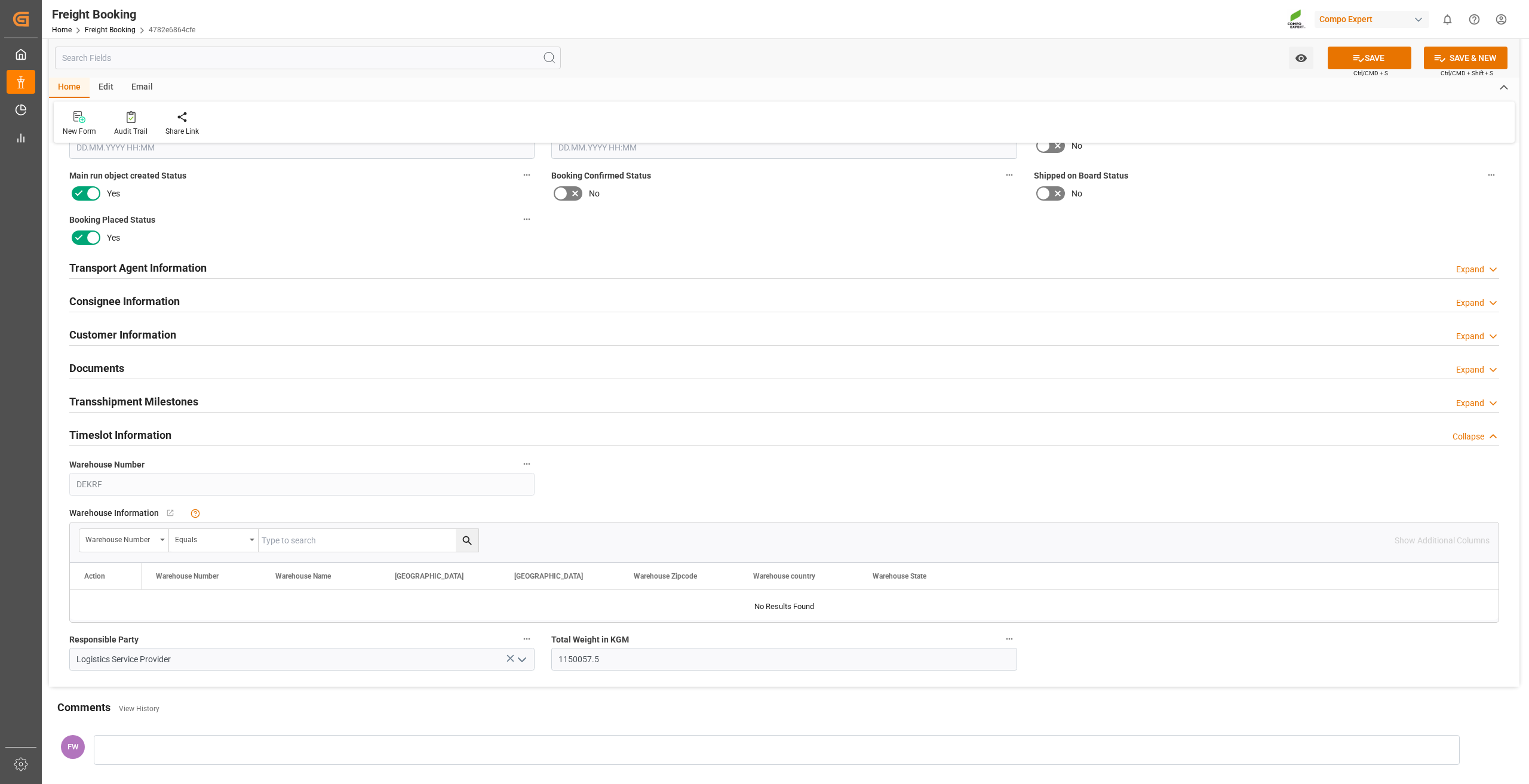
click at [171, 336] on h2 "Customer Information" at bounding box center [123, 335] width 107 height 16
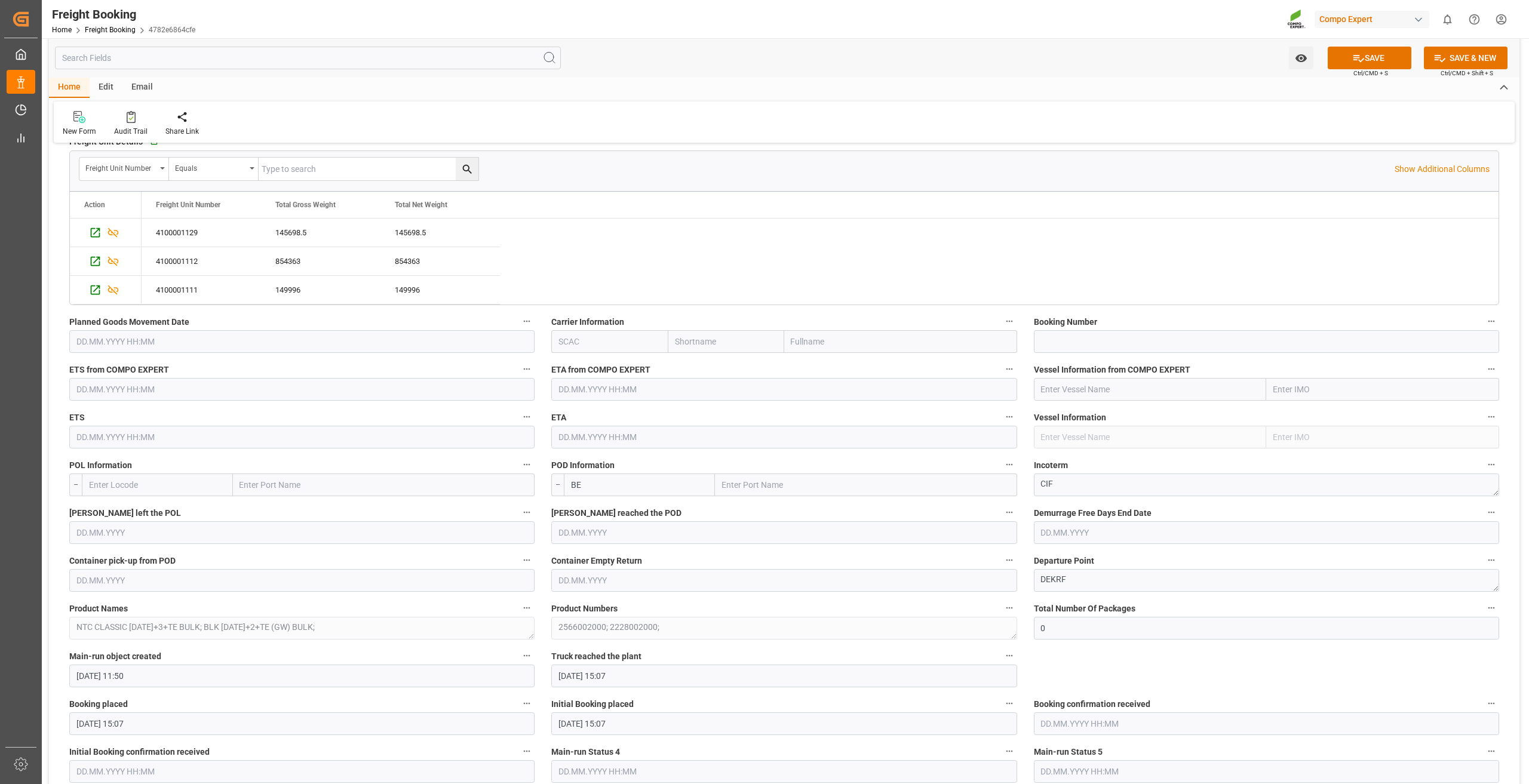
scroll to position [836, 0]
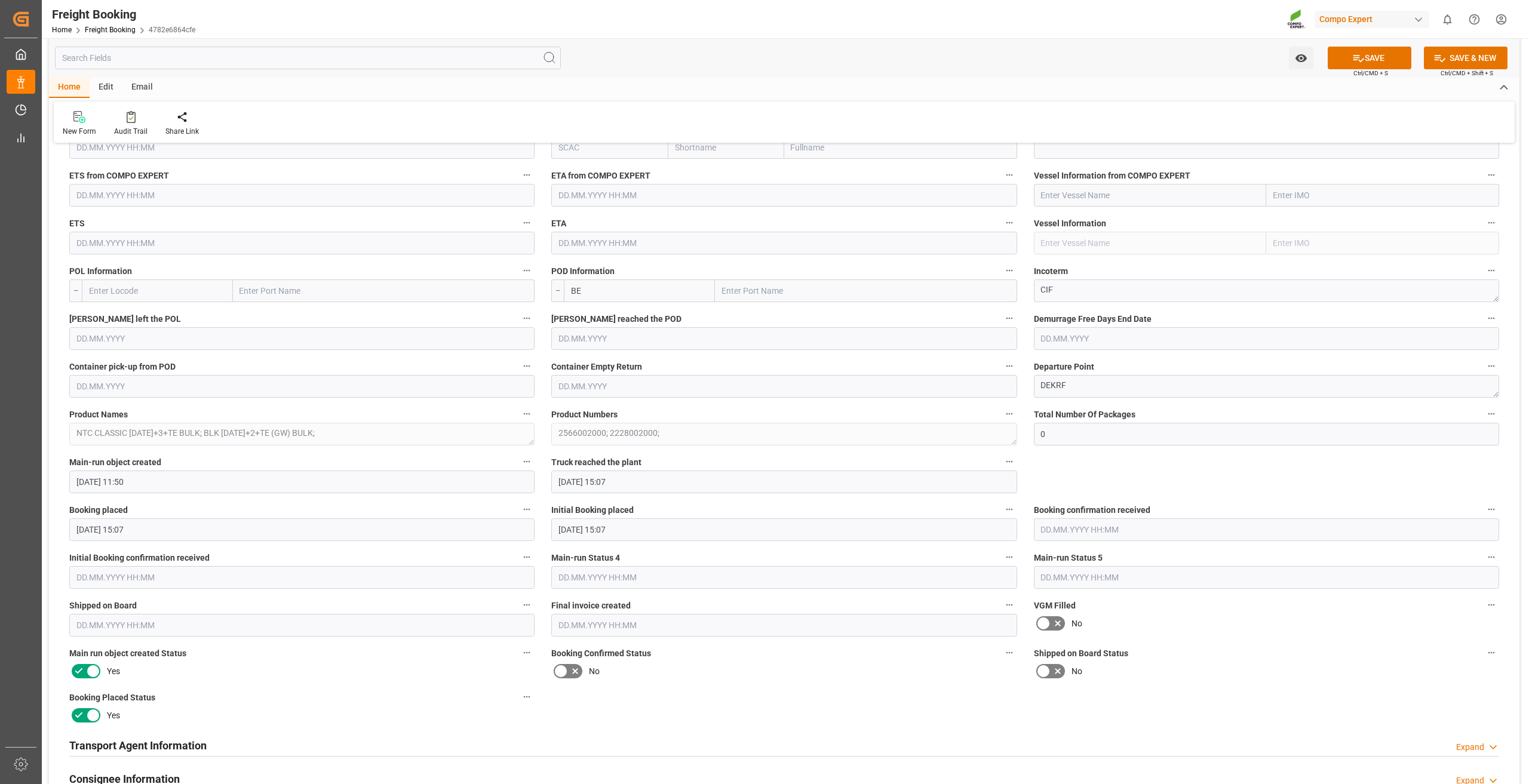
click at [590, 288] on input "BE" at bounding box center [639, 291] width 151 height 23
click at [619, 291] on input "BE" at bounding box center [639, 291] width 151 height 23
type input "BEDEZ"
click at [609, 315] on span "BEDEZ - Deinze" at bounding box center [598, 317] width 53 height 9
type input "Deinze"
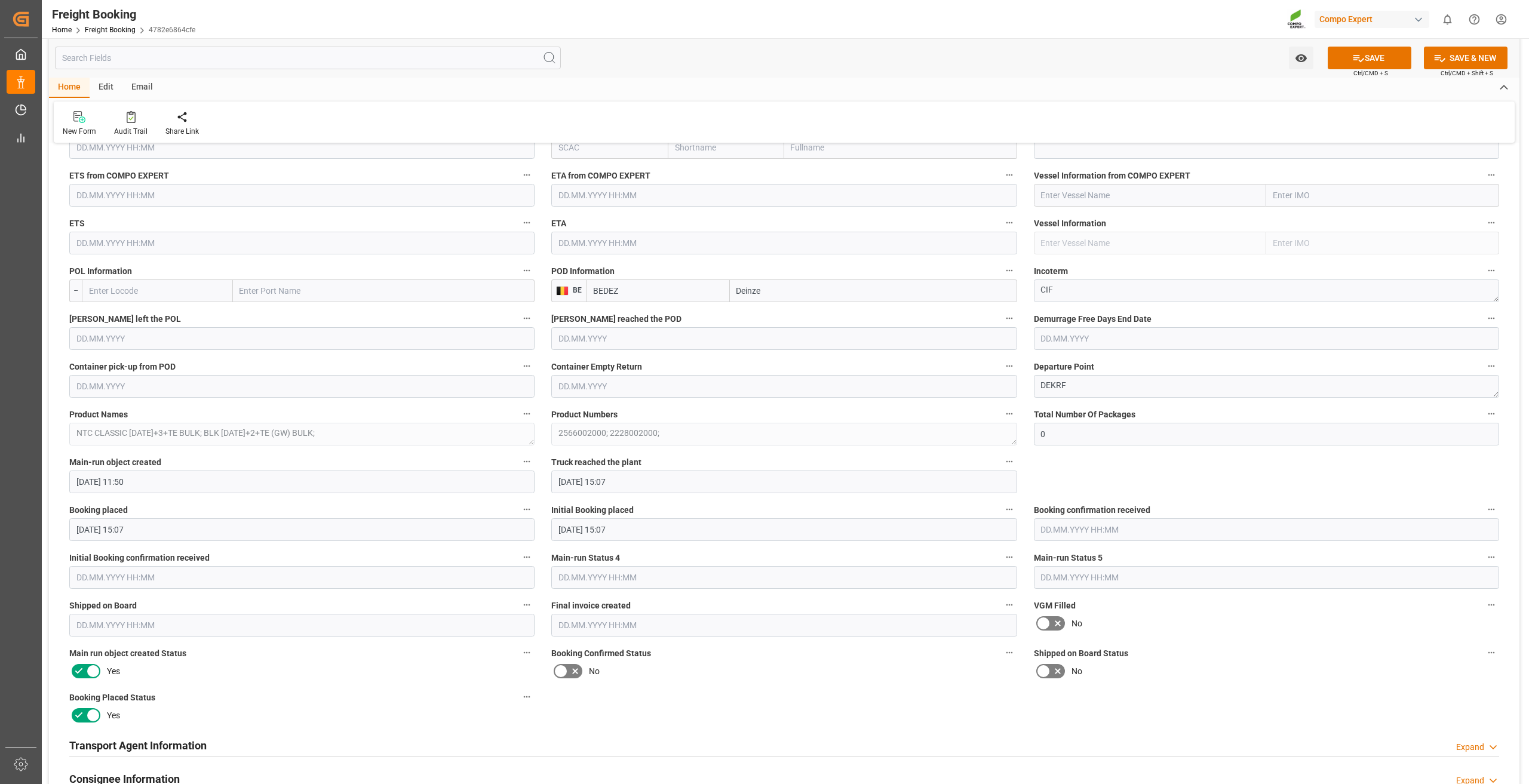
type input "BEDEZ"
click at [176, 291] on input "text" at bounding box center [157, 291] width 151 height 23
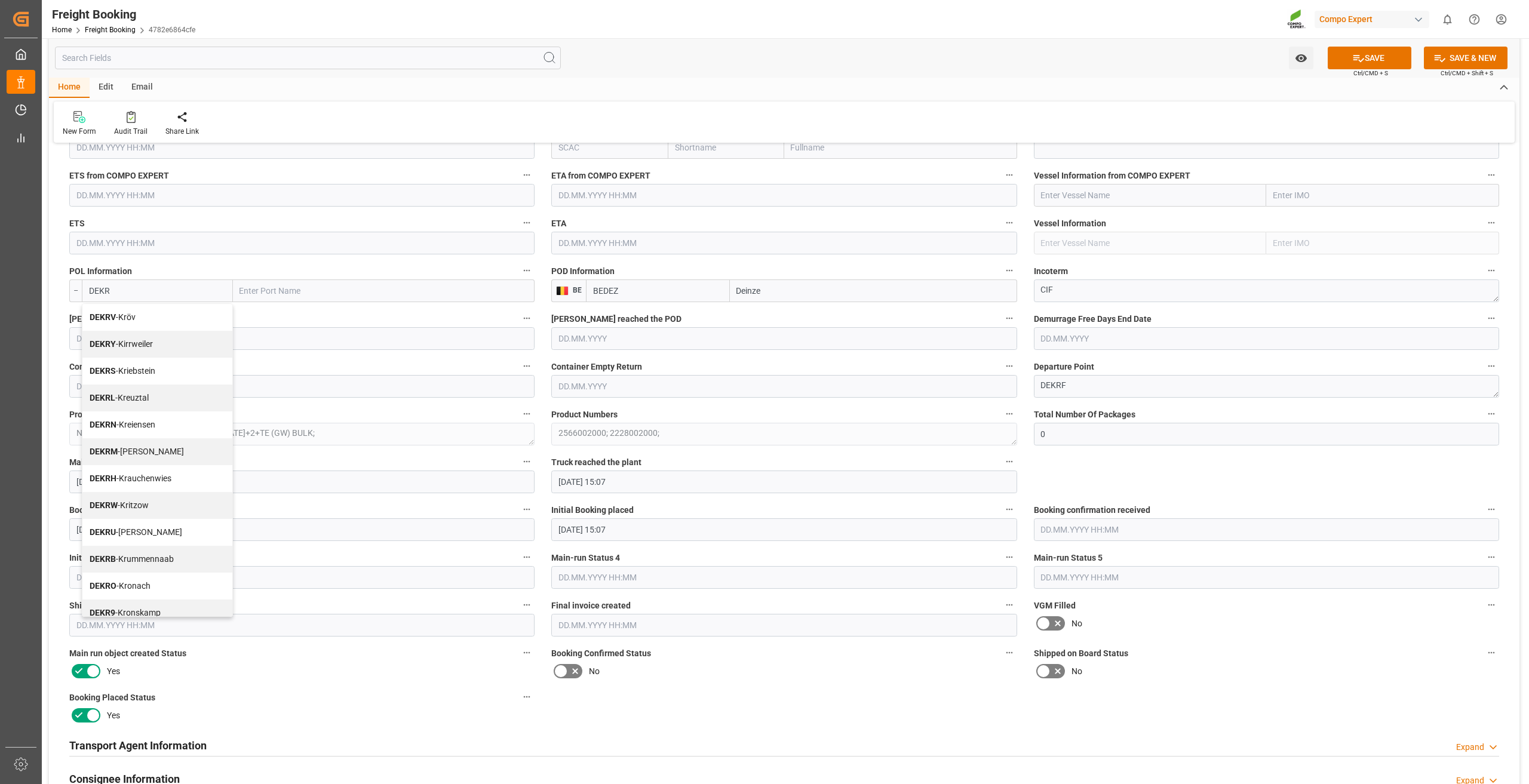
type input "DEKRE"
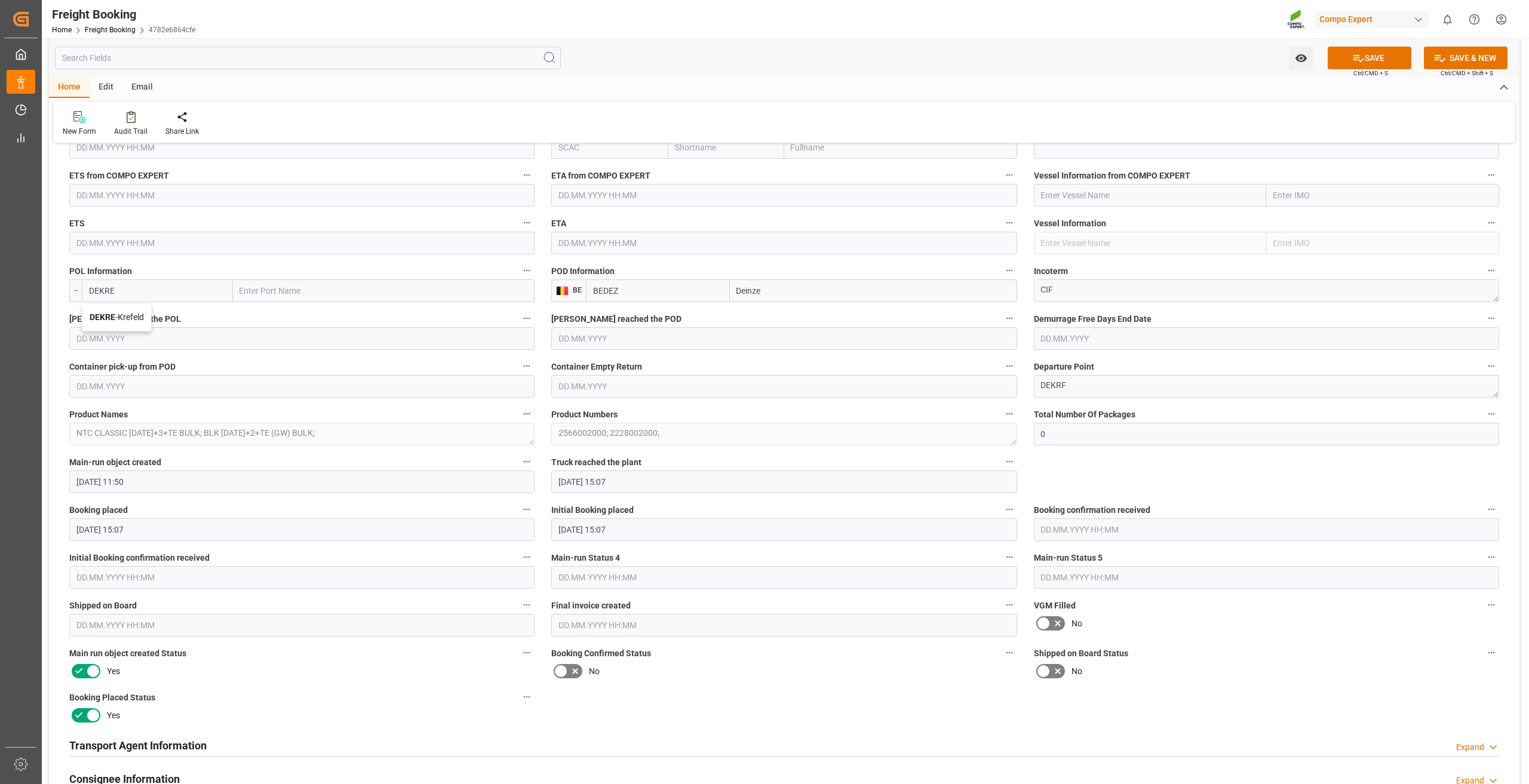
type input "Krefeld"
type input "DEKRE"
click at [1395, 58] on button "SAVE" at bounding box center [1369, 58] width 84 height 23
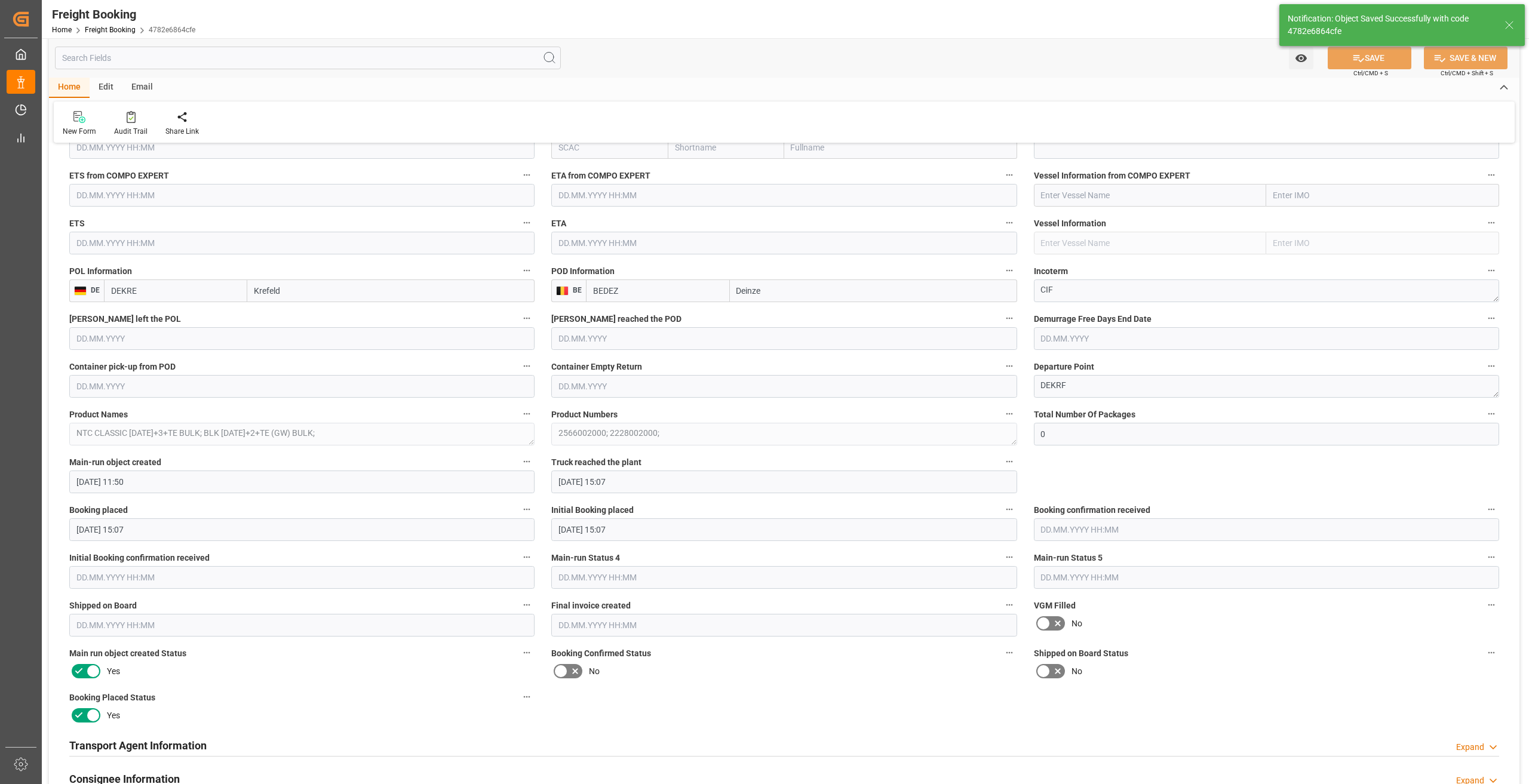
type textarea "5744313 5744315"
type input "2000000300"
type textarea "4100001129; 4100001112; 4100001111"
type textarea "NTC CLASSIC 12-8-16+3+TE BULK BLK 12-12-17+2+TE (GW) BULK"
type textarea "2566002000 2228002000"
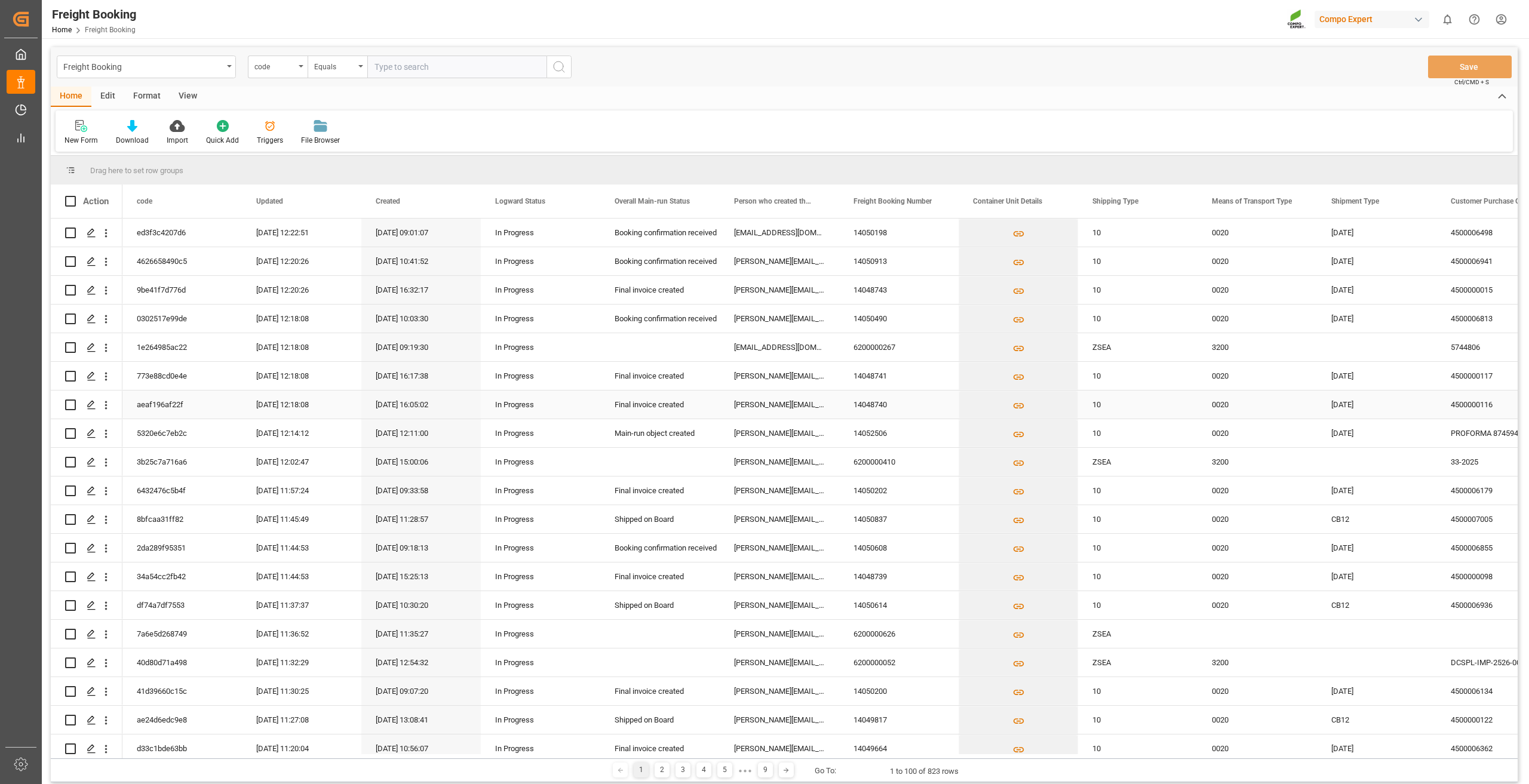
click at [766, 399] on div "[PERSON_NAME][EMAIL_ADDRESS][PERSON_NAME][DOMAIN_NAME]" at bounding box center [779, 404] width 120 height 28
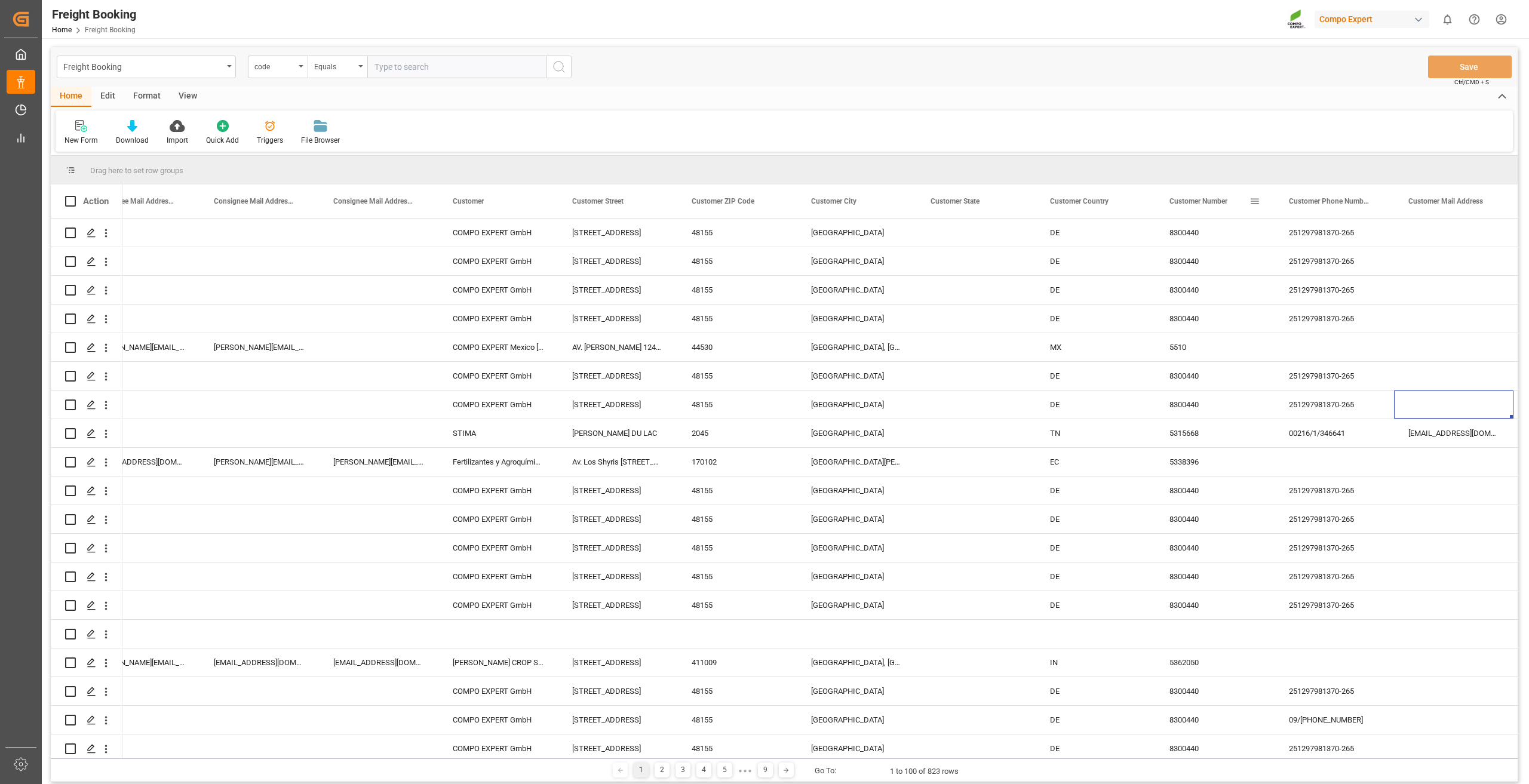
click at [1256, 200] on span at bounding box center [1254, 201] width 11 height 11
click at [1317, 203] on span "filter" at bounding box center [1320, 203] width 11 height 11
type input "2510"
click at [1321, 301] on button "Apply" at bounding box center [1325, 302] width 22 height 12
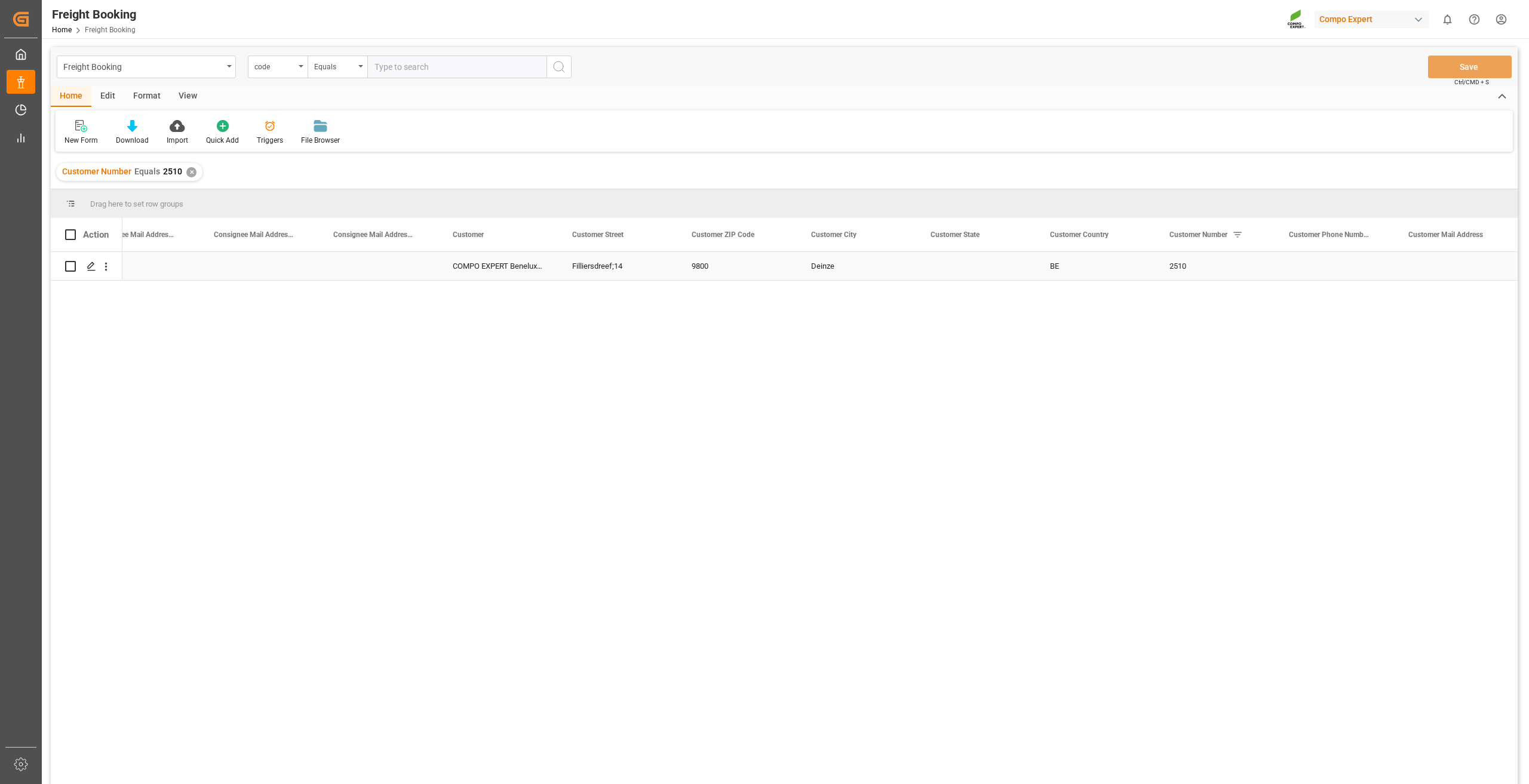
click at [370, 271] on div "Press SPACE to select this row." at bounding box center [378, 265] width 120 height 28
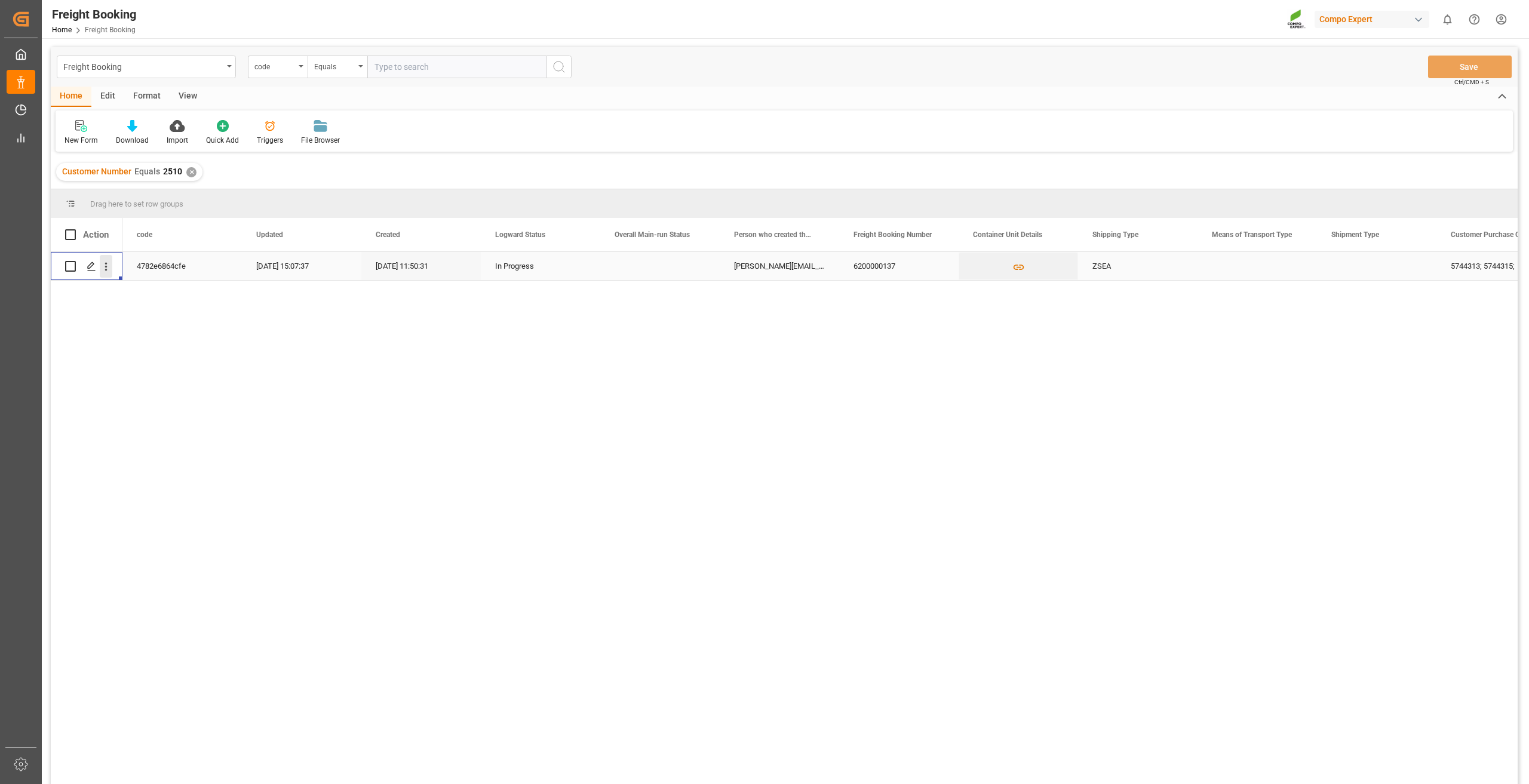
click at [106, 263] on icon "open menu" at bounding box center [107, 266] width 2 height 8
click at [153, 289] on span "Open in new tab" at bounding box center [184, 291] width 109 height 12
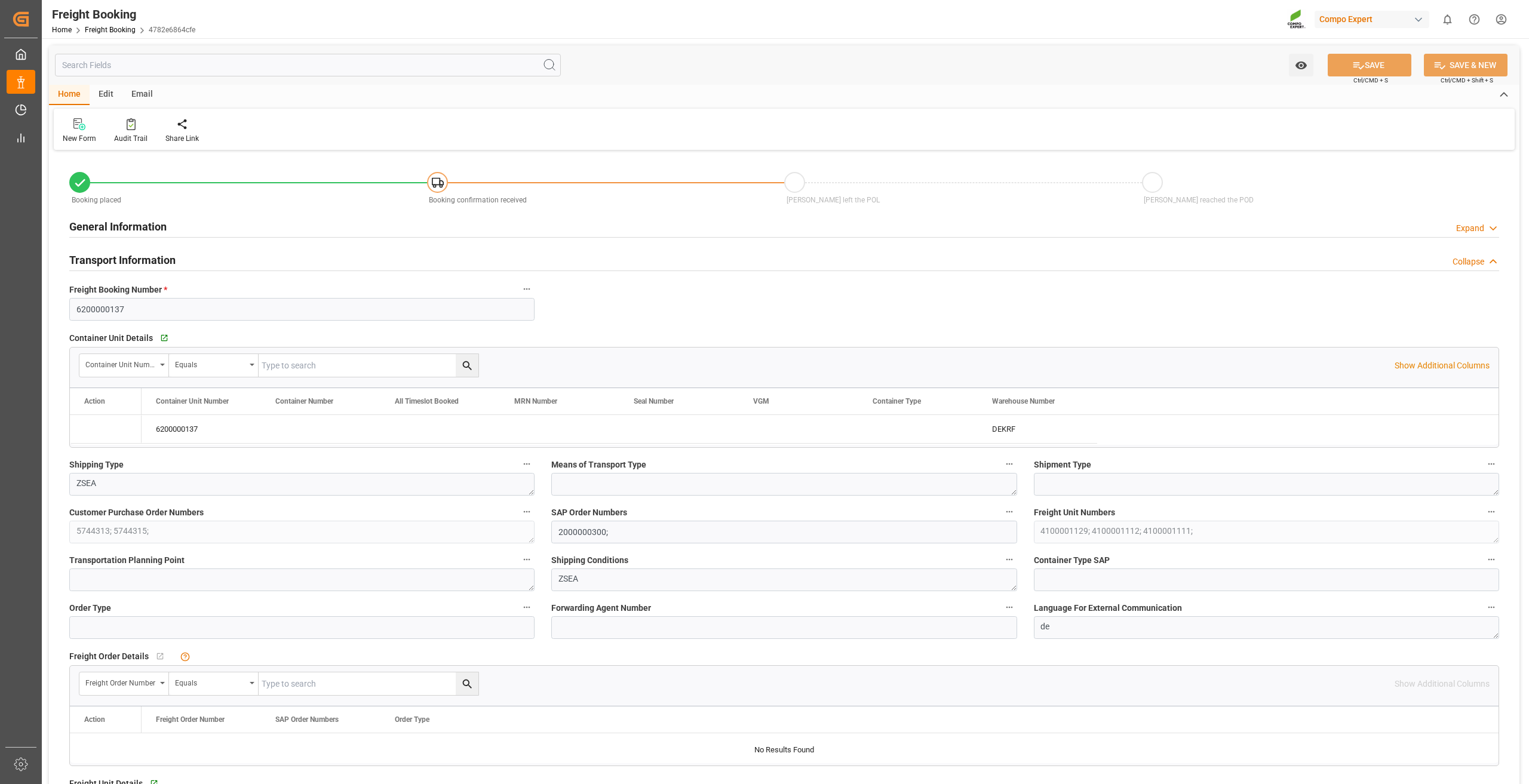
type input "07.07.2025 11:50"
type input "14.07.2025 15:07"
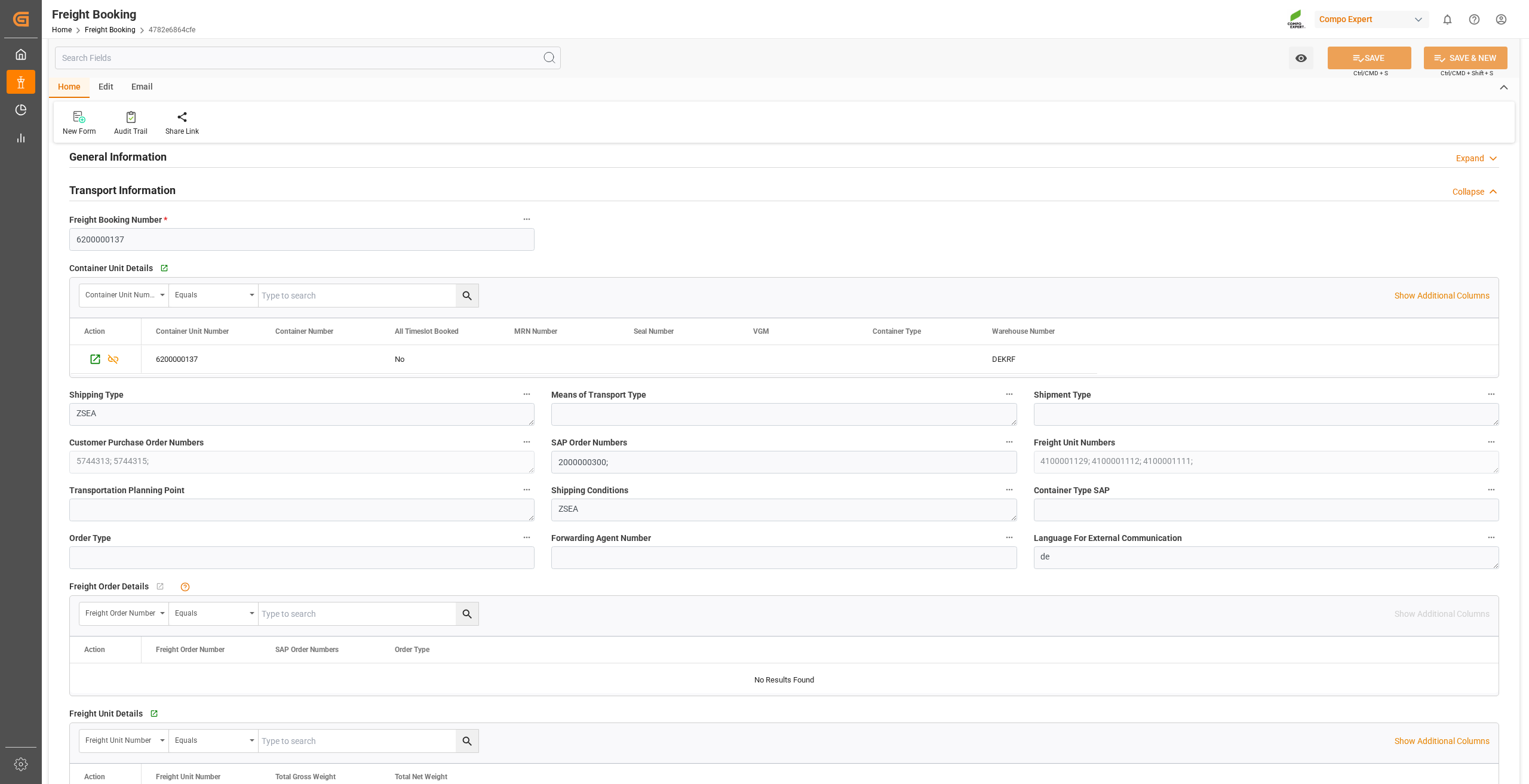
scroll to position [59, 0]
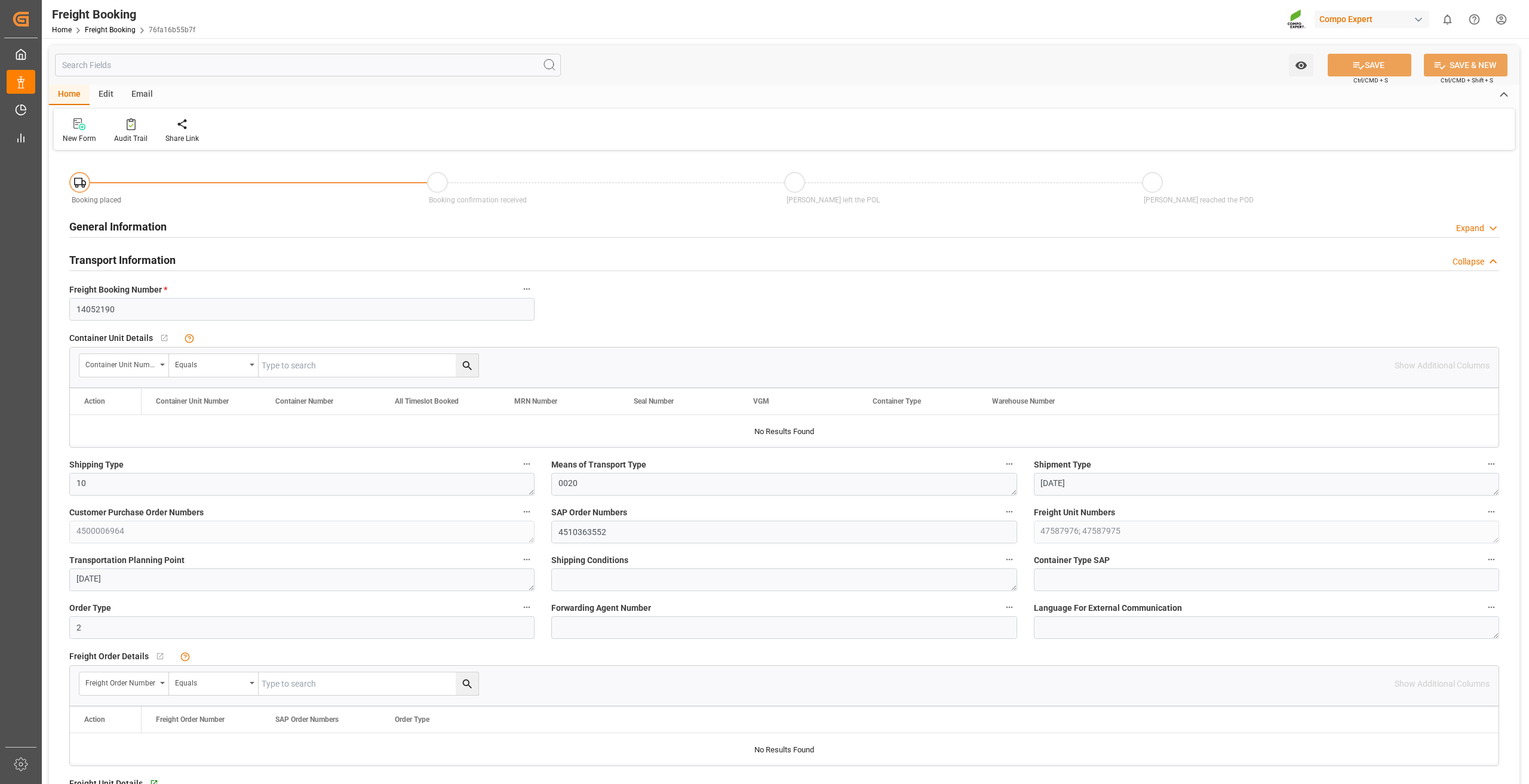
type input "40"
type input "49152"
type input "[DATE] 00:00"
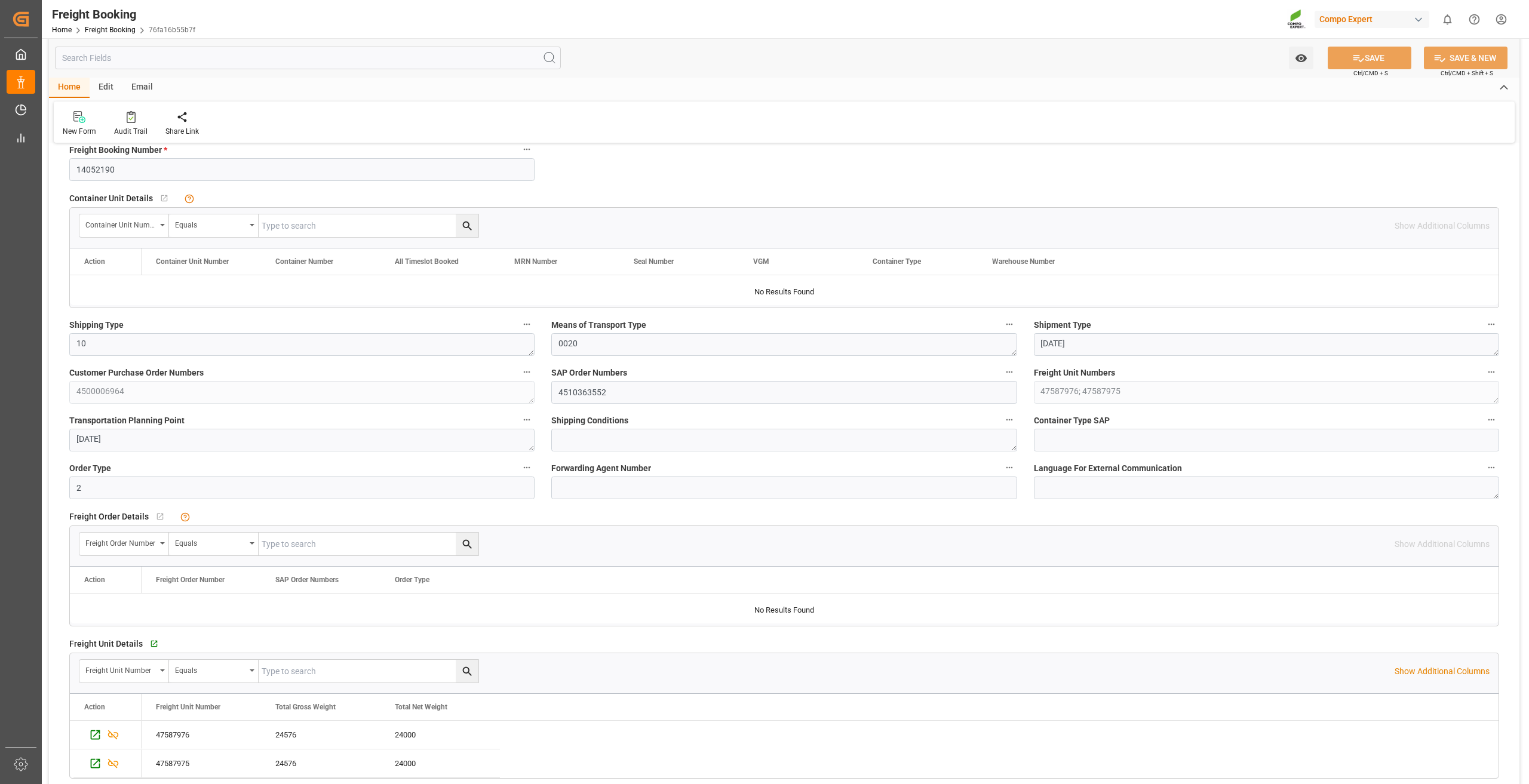
scroll to position [59, 0]
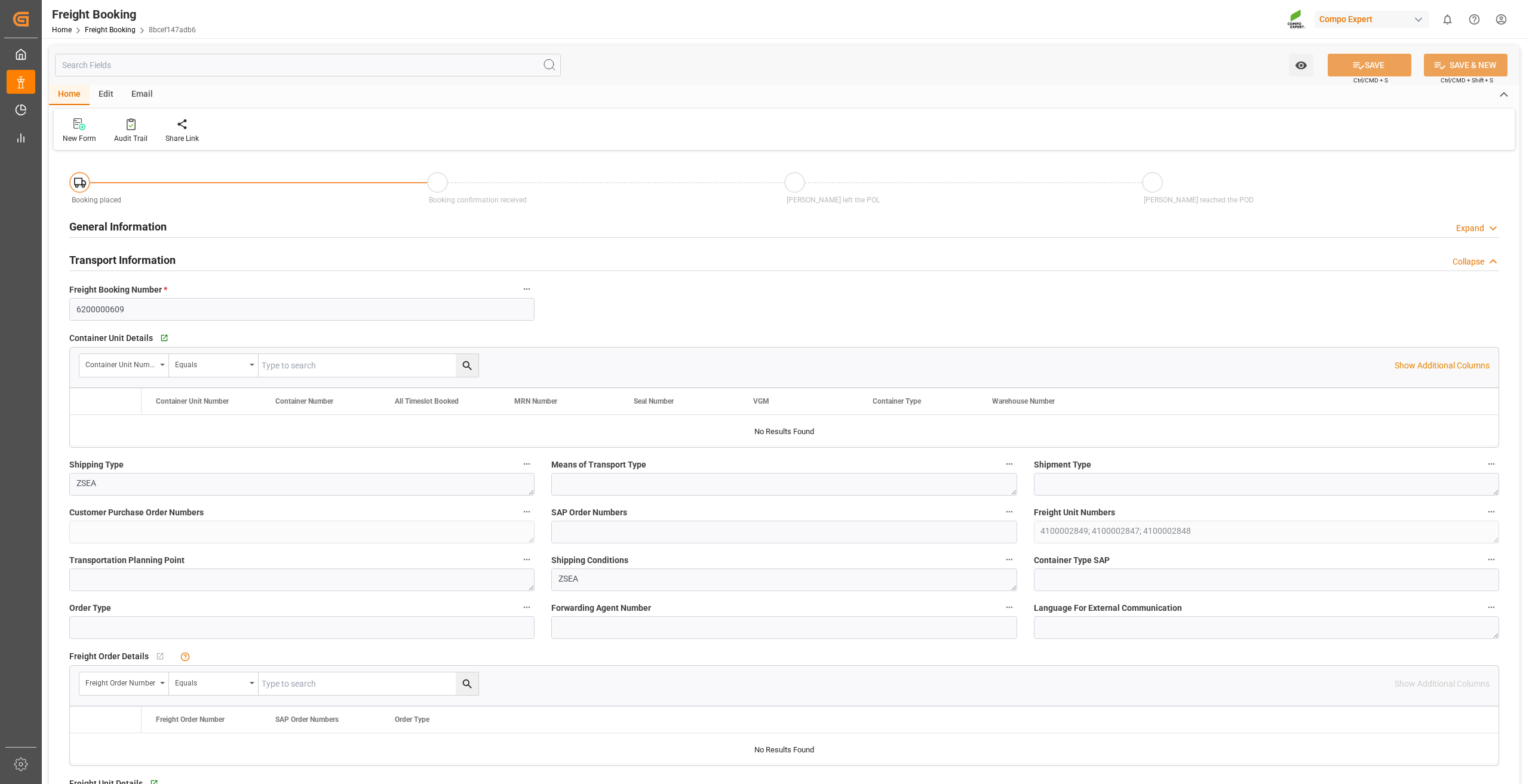
type input "0"
type input "33260"
type input "[DATE] 00:00"
type input "[DATE] 10:42"
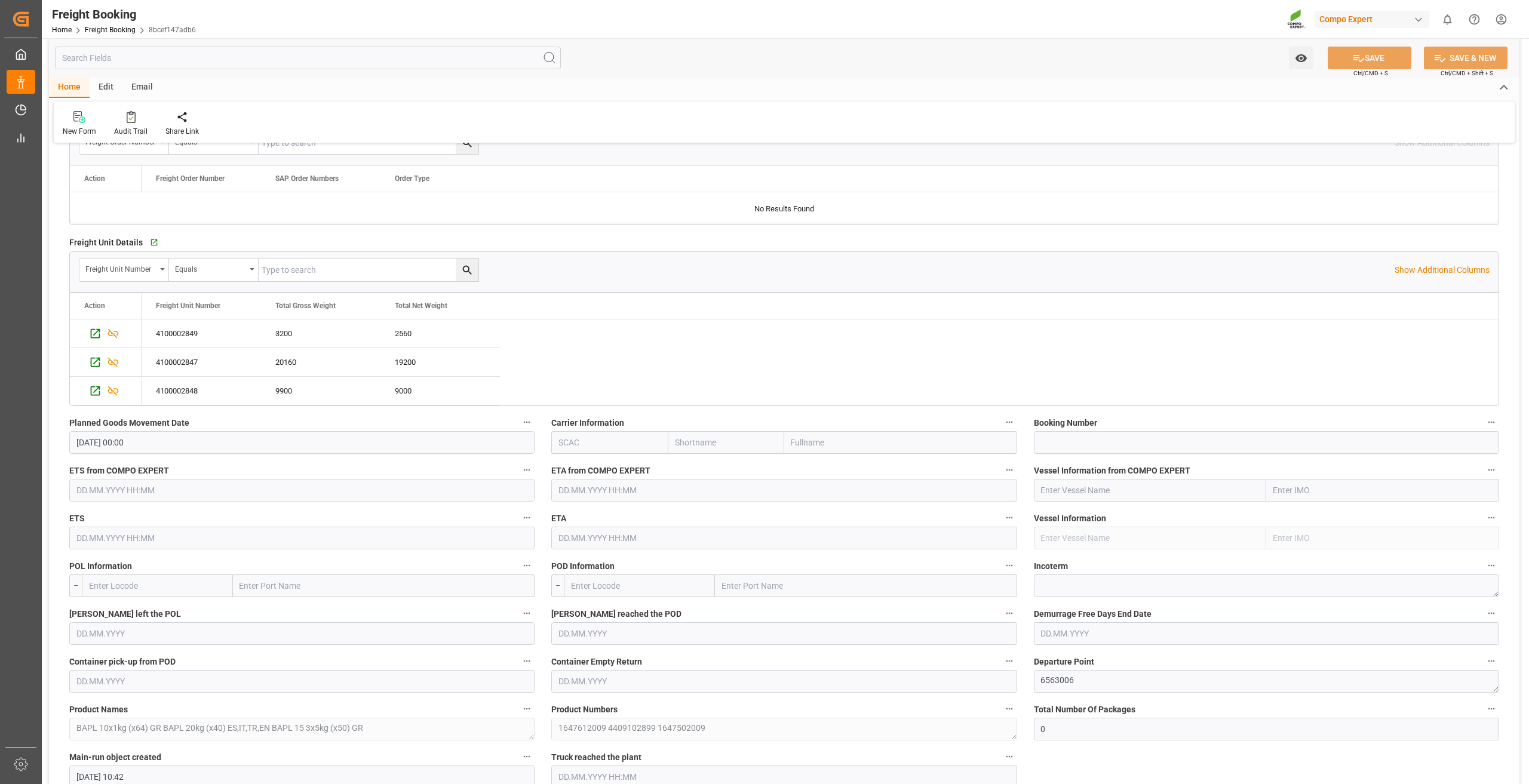
scroll to position [776, 0]
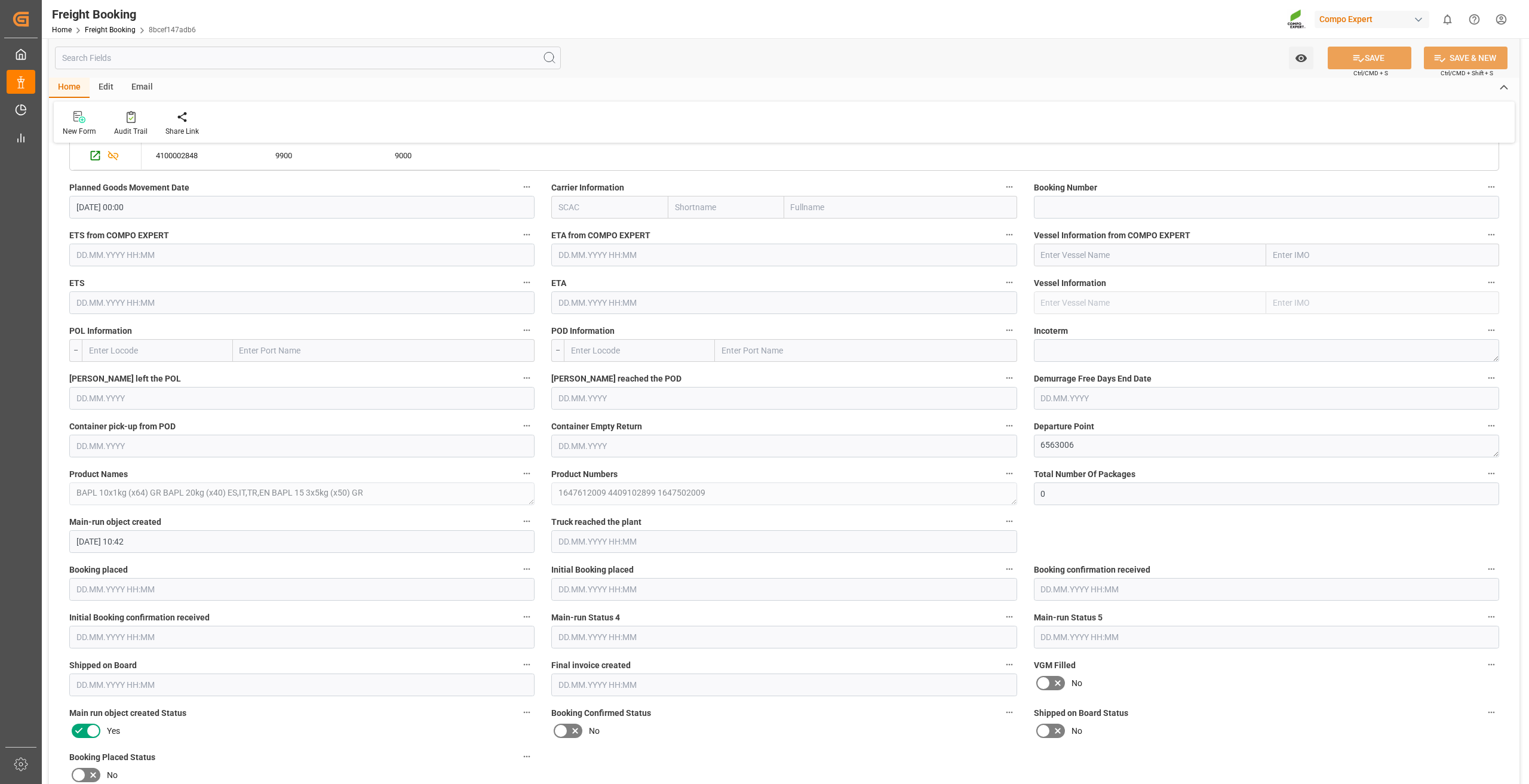
click at [603, 351] on input "text" at bounding box center [639, 350] width 151 height 23
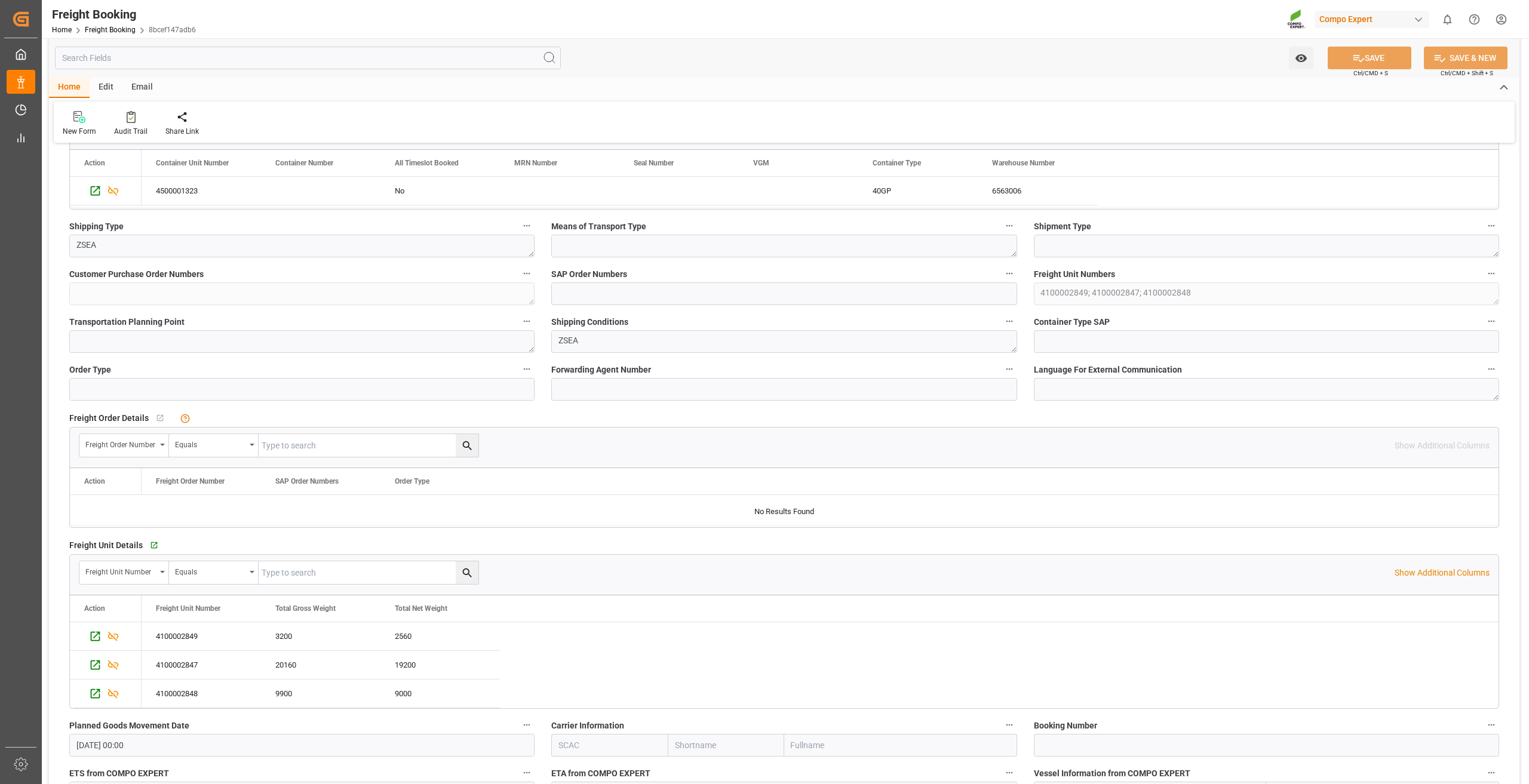
scroll to position [59, 0]
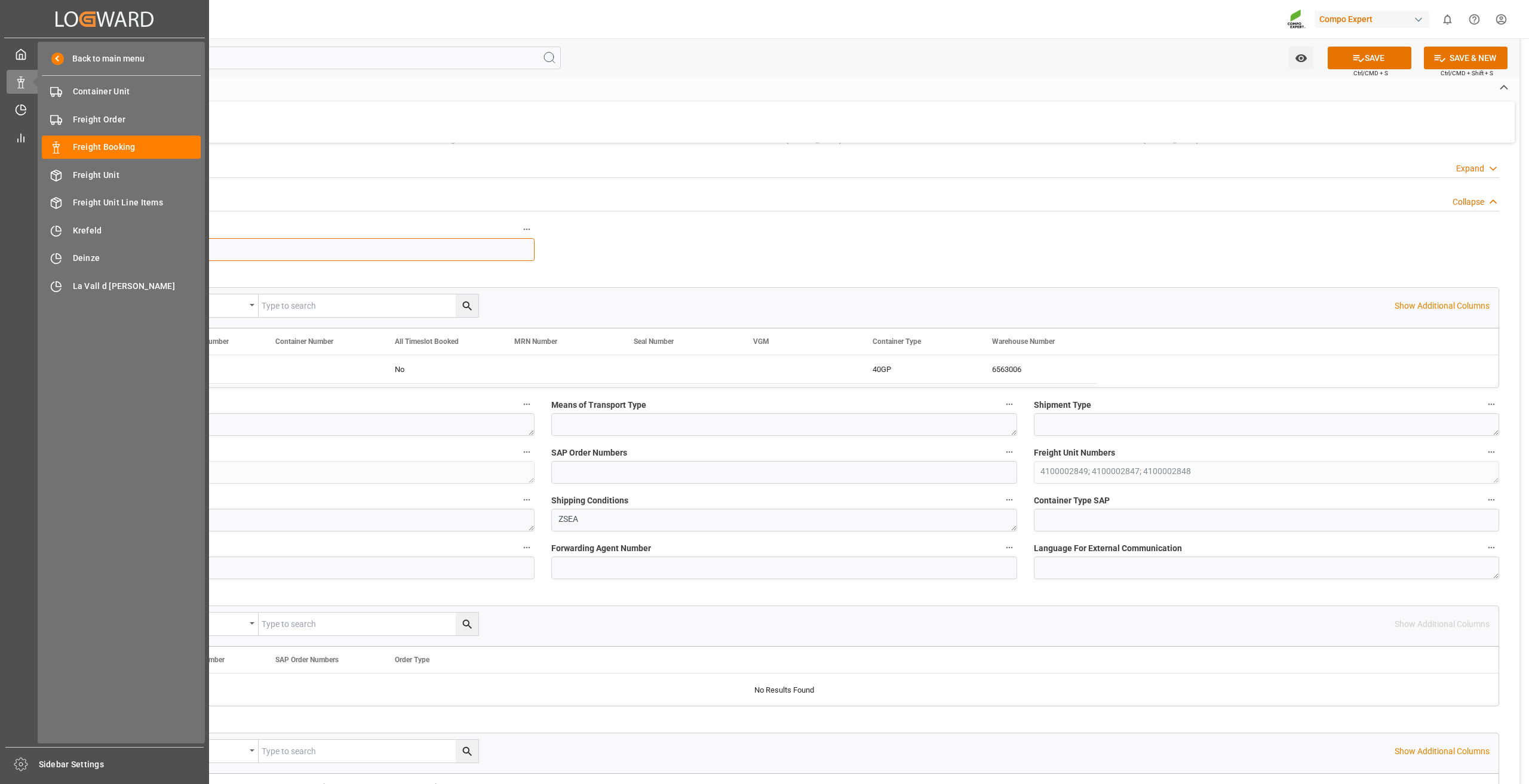
drag, startPoint x: 70, startPoint y: 251, endPoint x: 21, endPoint y: 250, distance: 49.0
click at [21, 250] on div "Created by potrace 1.15, written by [PERSON_NAME] [DATE]-[DATE] Created by potr…" at bounding box center [764, 392] width 1529 height 784
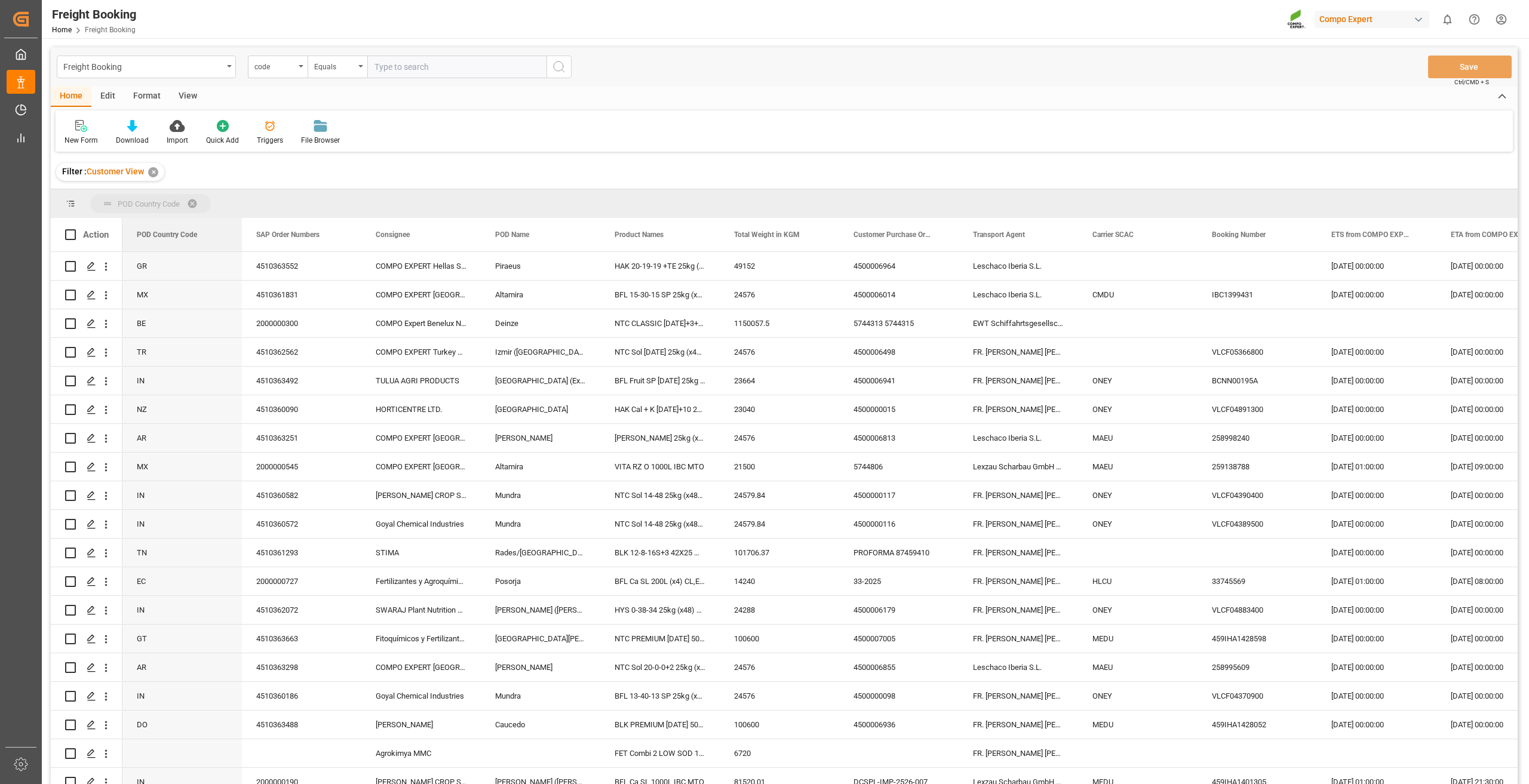
drag, startPoint x: 188, startPoint y: 238, endPoint x: 192, endPoint y: 193, distance: 45.2
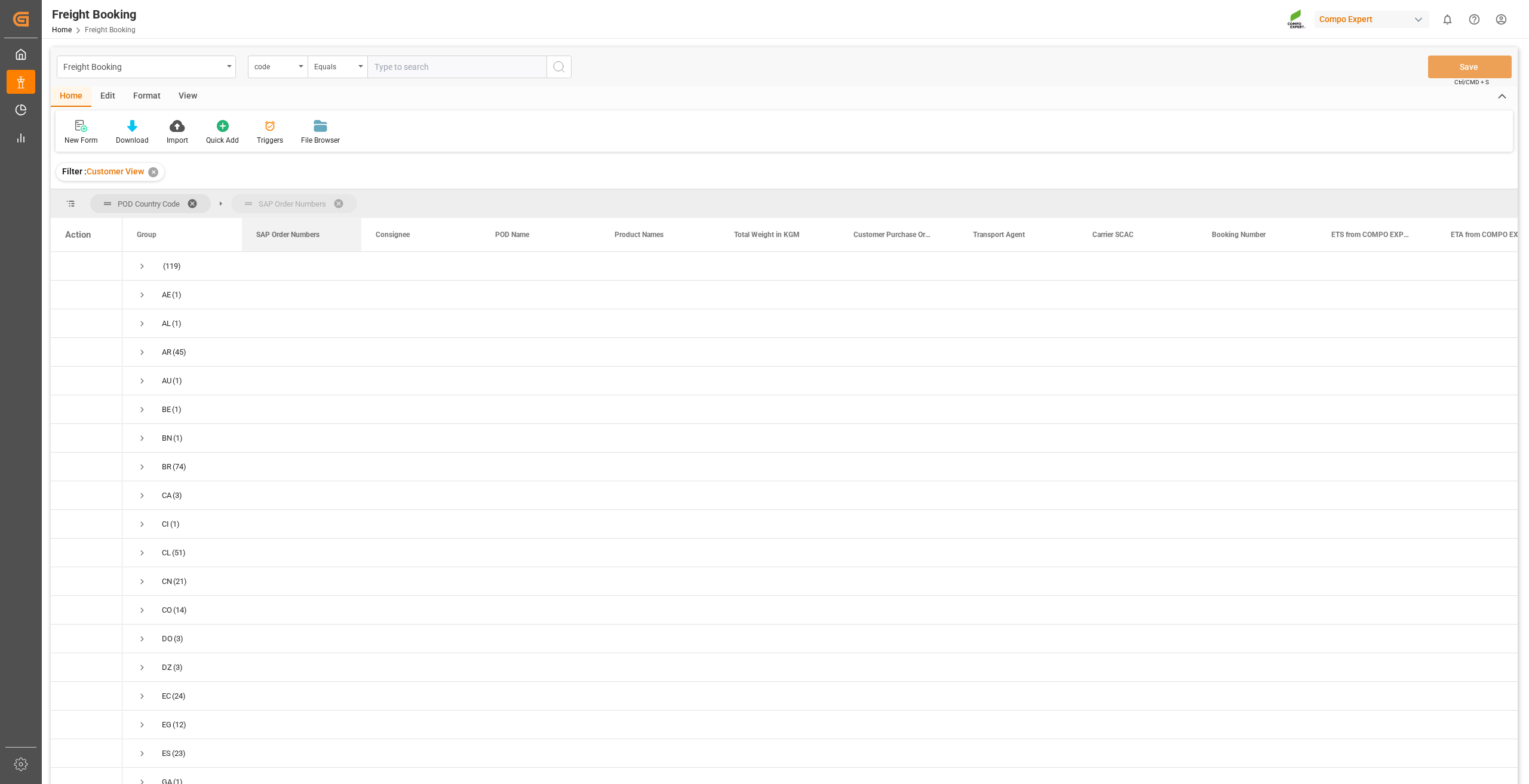
drag, startPoint x: 280, startPoint y: 236, endPoint x: 275, endPoint y: 218, distance: 18.7
click at [139, 268] on span "Press SPACE to select this row." at bounding box center [142, 266] width 11 height 11
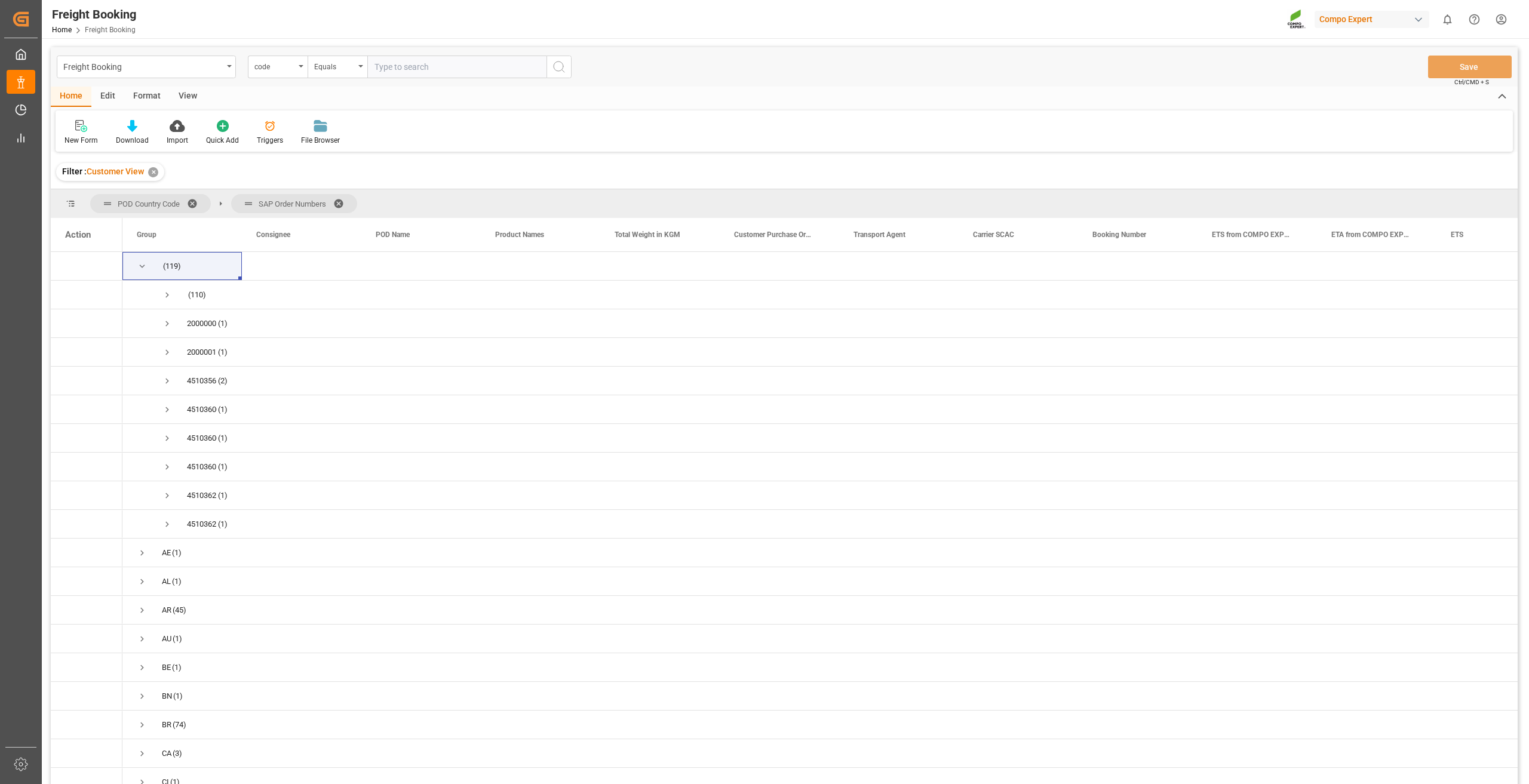
click at [348, 198] on span at bounding box center [342, 203] width 19 height 11
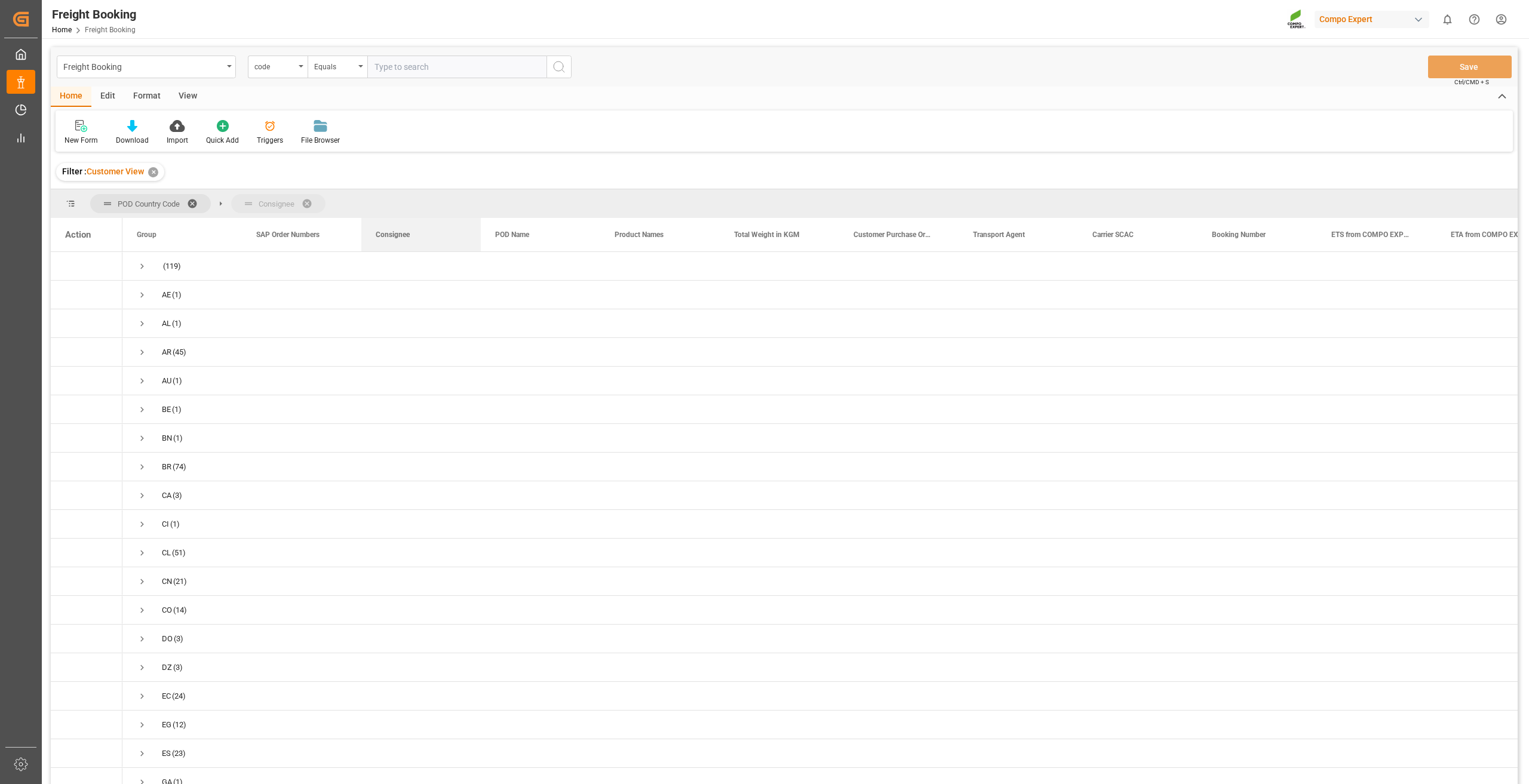
drag, startPoint x: 402, startPoint y: 234, endPoint x: 388, endPoint y: 206, distance: 31.3
click at [140, 267] on span "Press SPACE to select this row." at bounding box center [142, 266] width 11 height 11
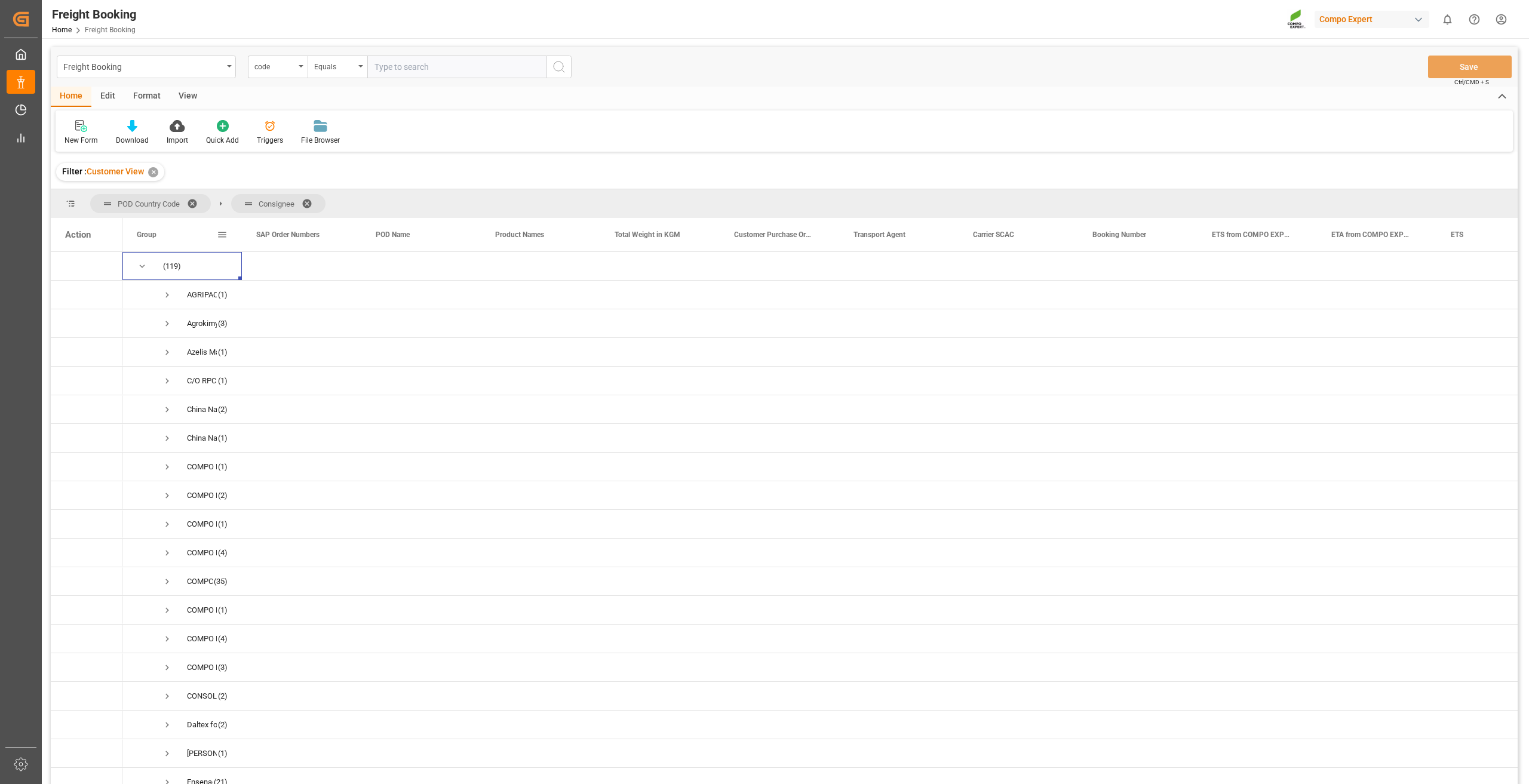
drag, startPoint x: 241, startPoint y: 236, endPoint x: 420, endPoint y: 247, distance: 179.3
click at [244, 247] on div at bounding box center [242, 235] width 5 height 33
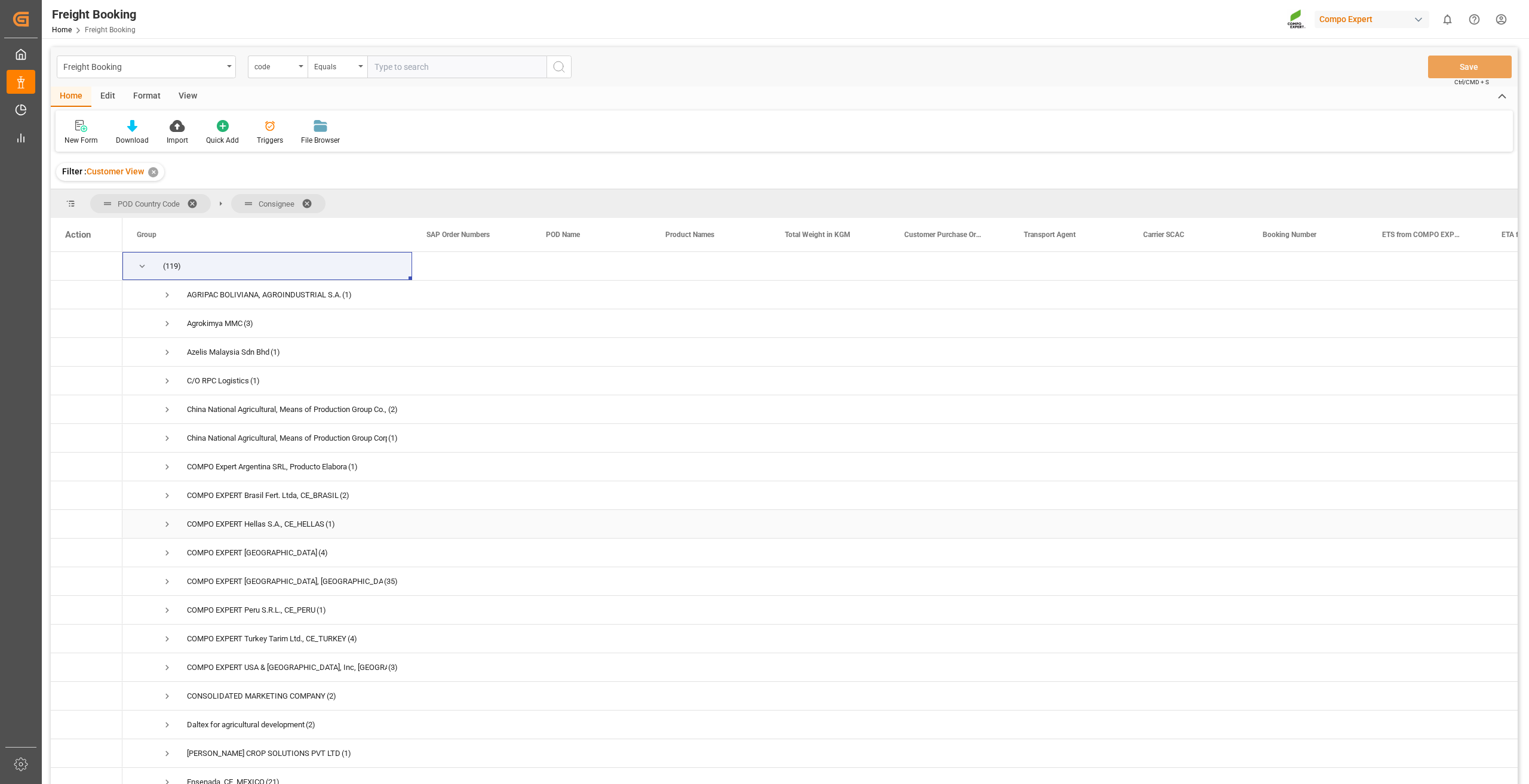
click at [165, 522] on span "Press SPACE to select this row." at bounding box center [167, 524] width 11 height 11
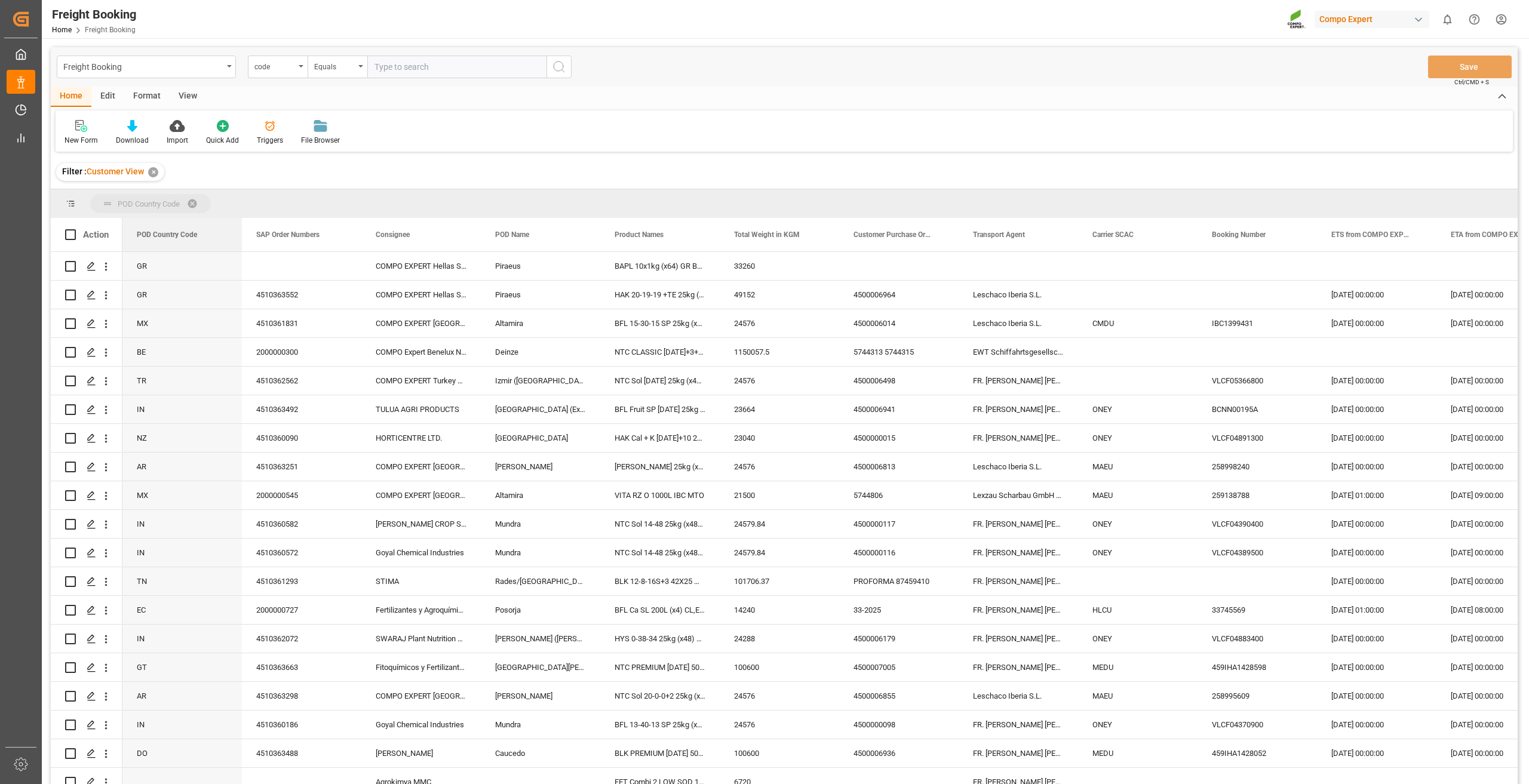
drag, startPoint x: 167, startPoint y: 242, endPoint x: 170, endPoint y: 210, distance: 32.1
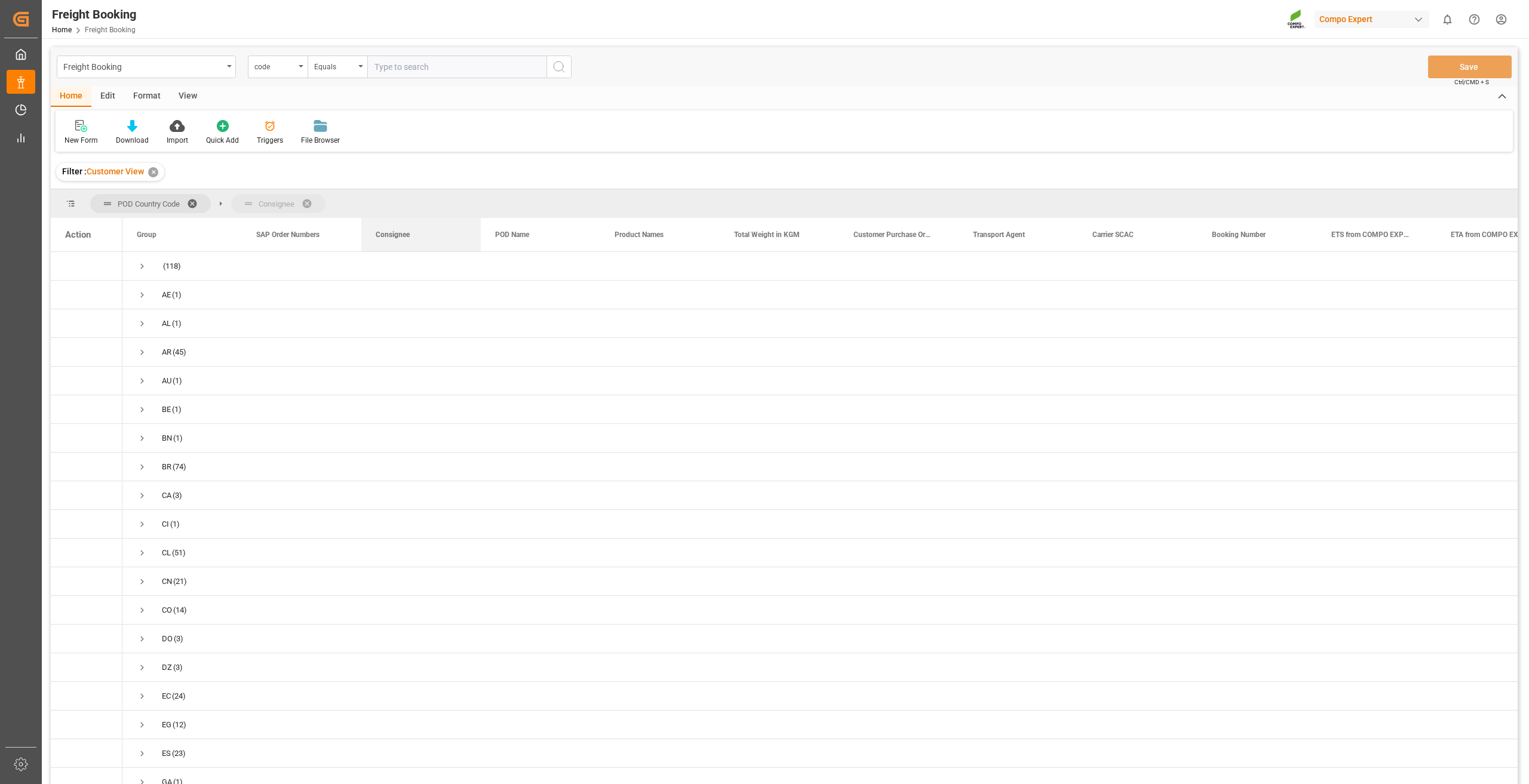
drag, startPoint x: 429, startPoint y: 237, endPoint x: 433, endPoint y: 205, distance: 32.2
drag, startPoint x: 241, startPoint y: 230, endPoint x: 484, endPoint y: 223, distance: 243.1
click at [400, 223] on div at bounding box center [398, 235] width 5 height 33
click at [137, 263] on span "Press SPACE to select this row." at bounding box center [142, 266] width 11 height 11
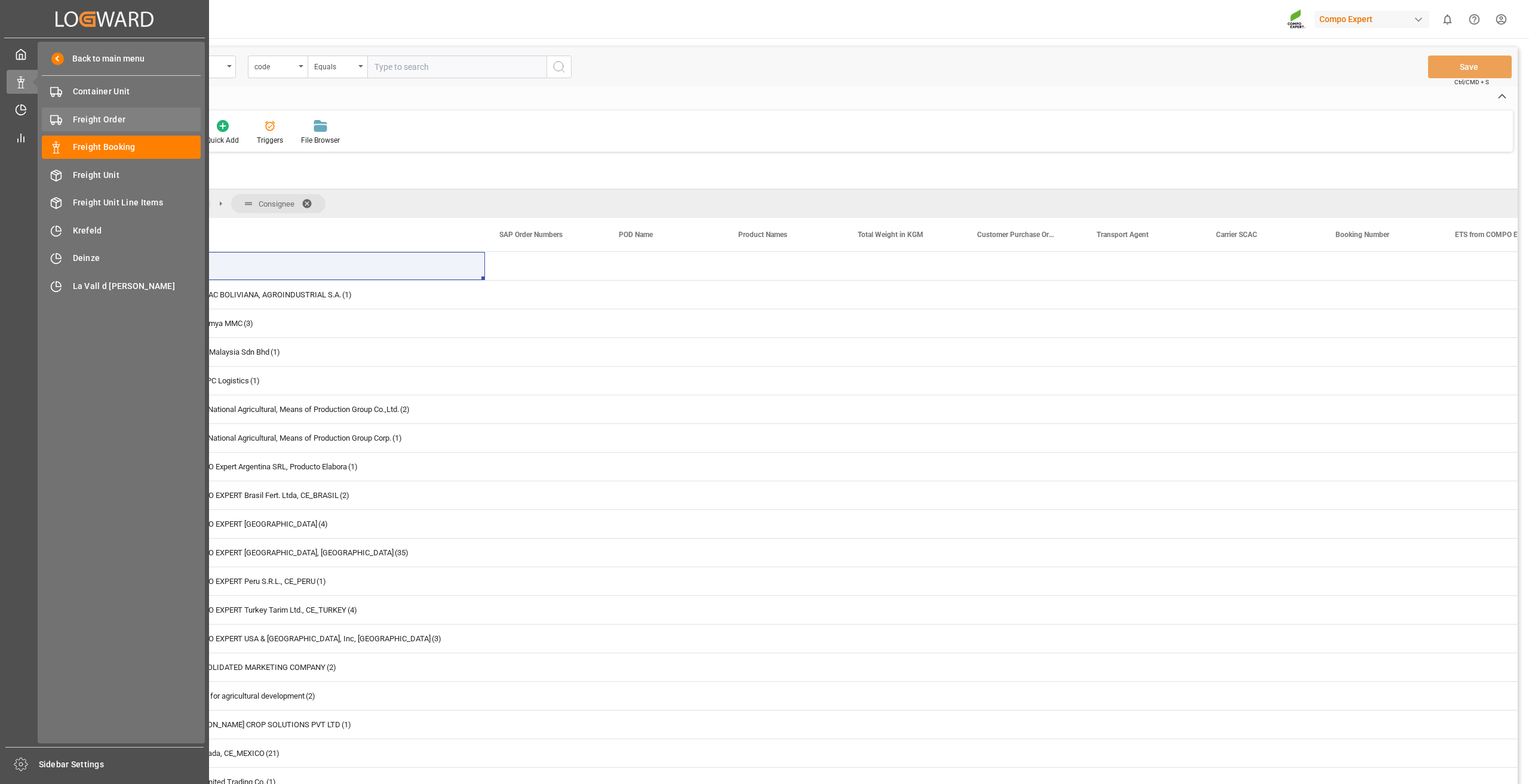
click at [87, 120] on span "Freight Order" at bounding box center [137, 120] width 128 height 12
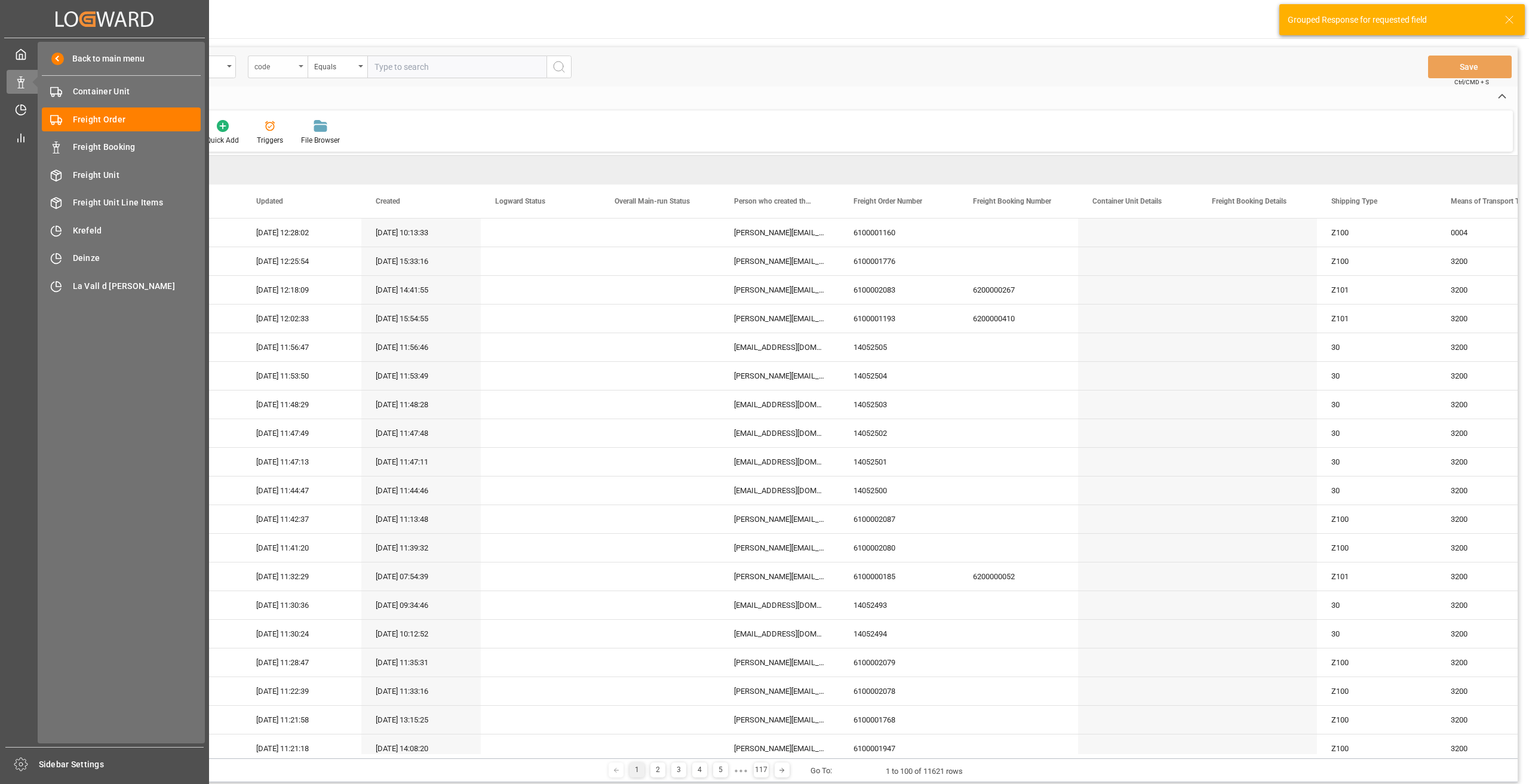
click at [266, 67] on div "code" at bounding box center [275, 65] width 41 height 14
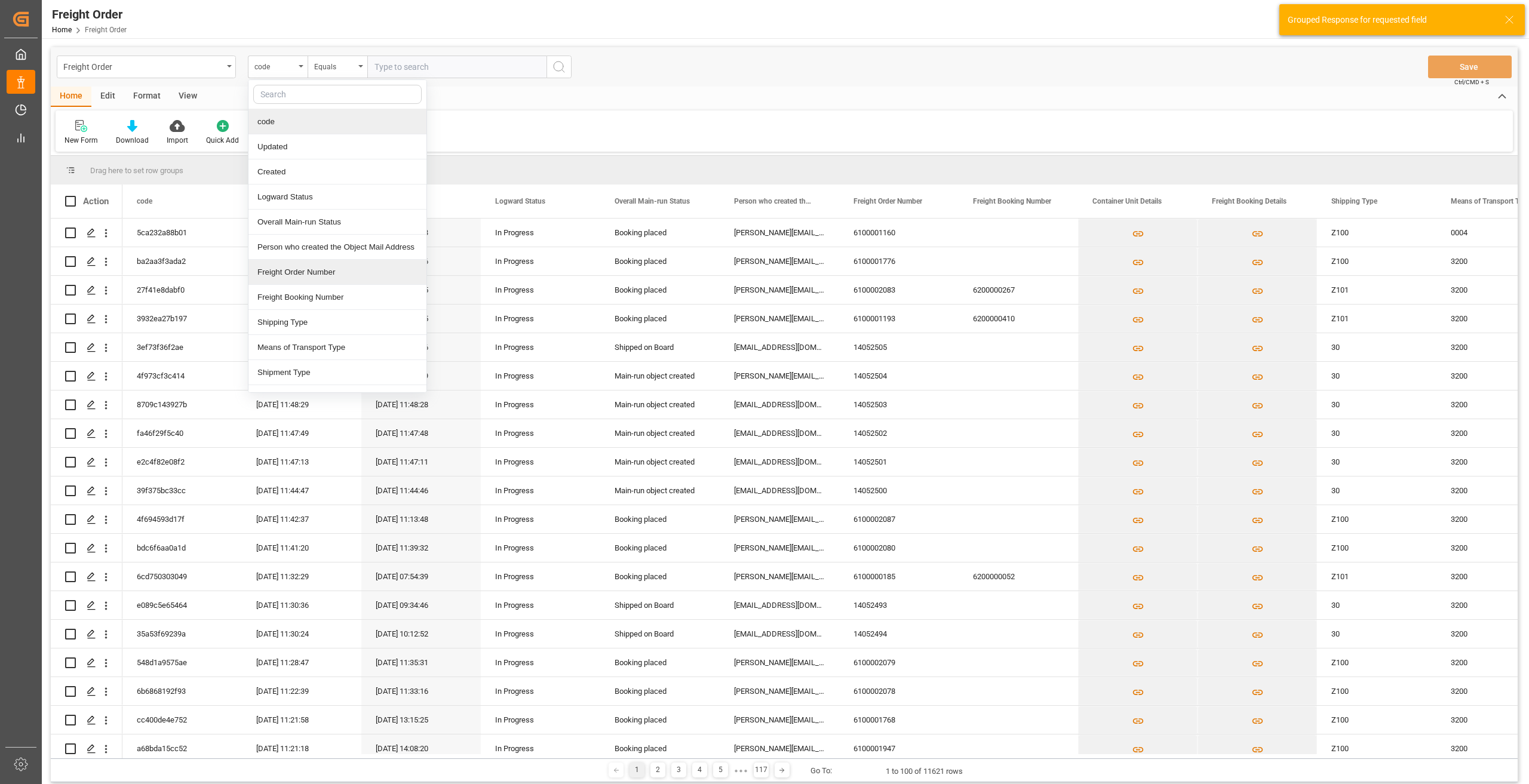
click at [306, 273] on div "Freight Order Number" at bounding box center [337, 272] width 178 height 25
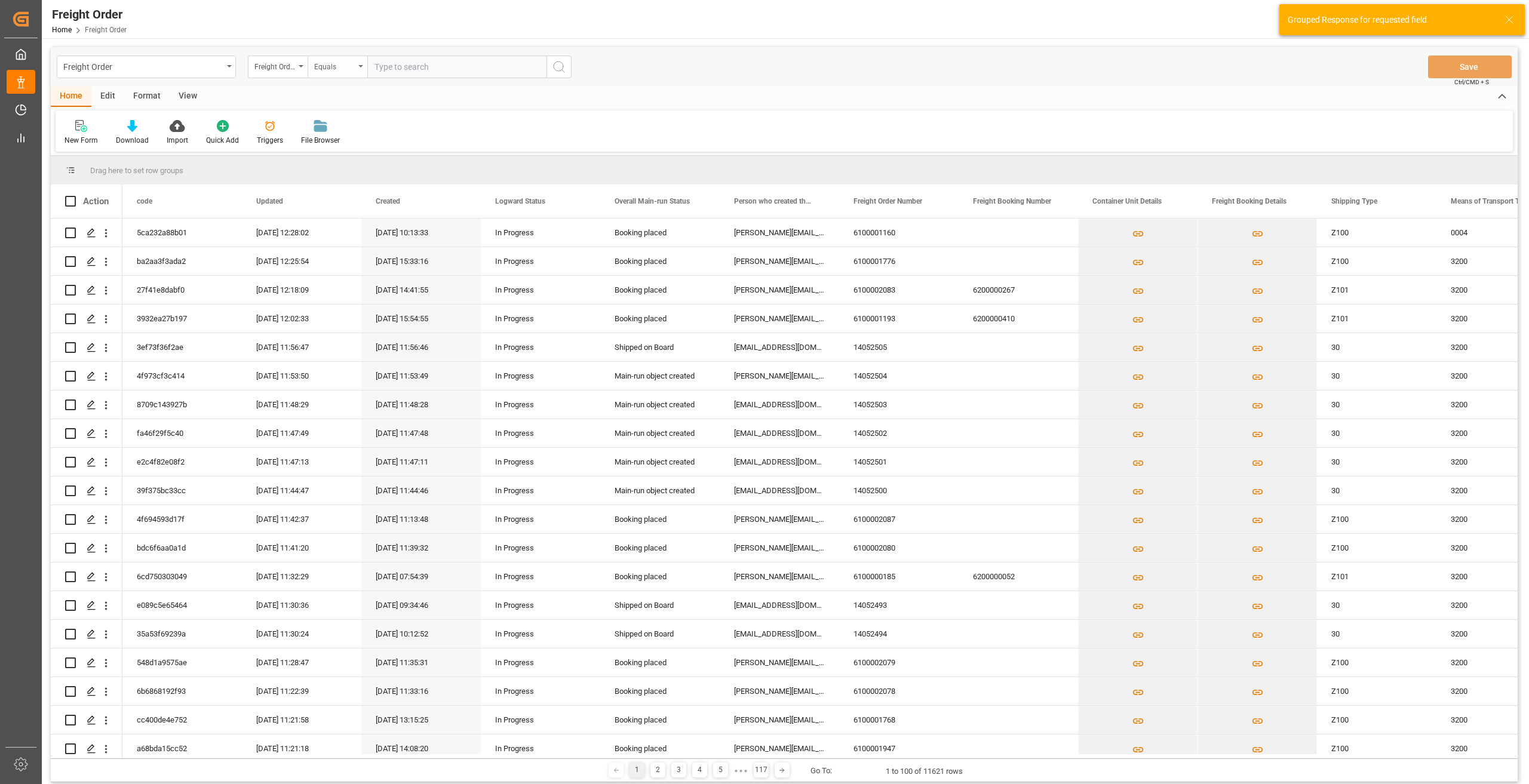
click at [342, 65] on div "Equals" at bounding box center [335, 65] width 41 height 14
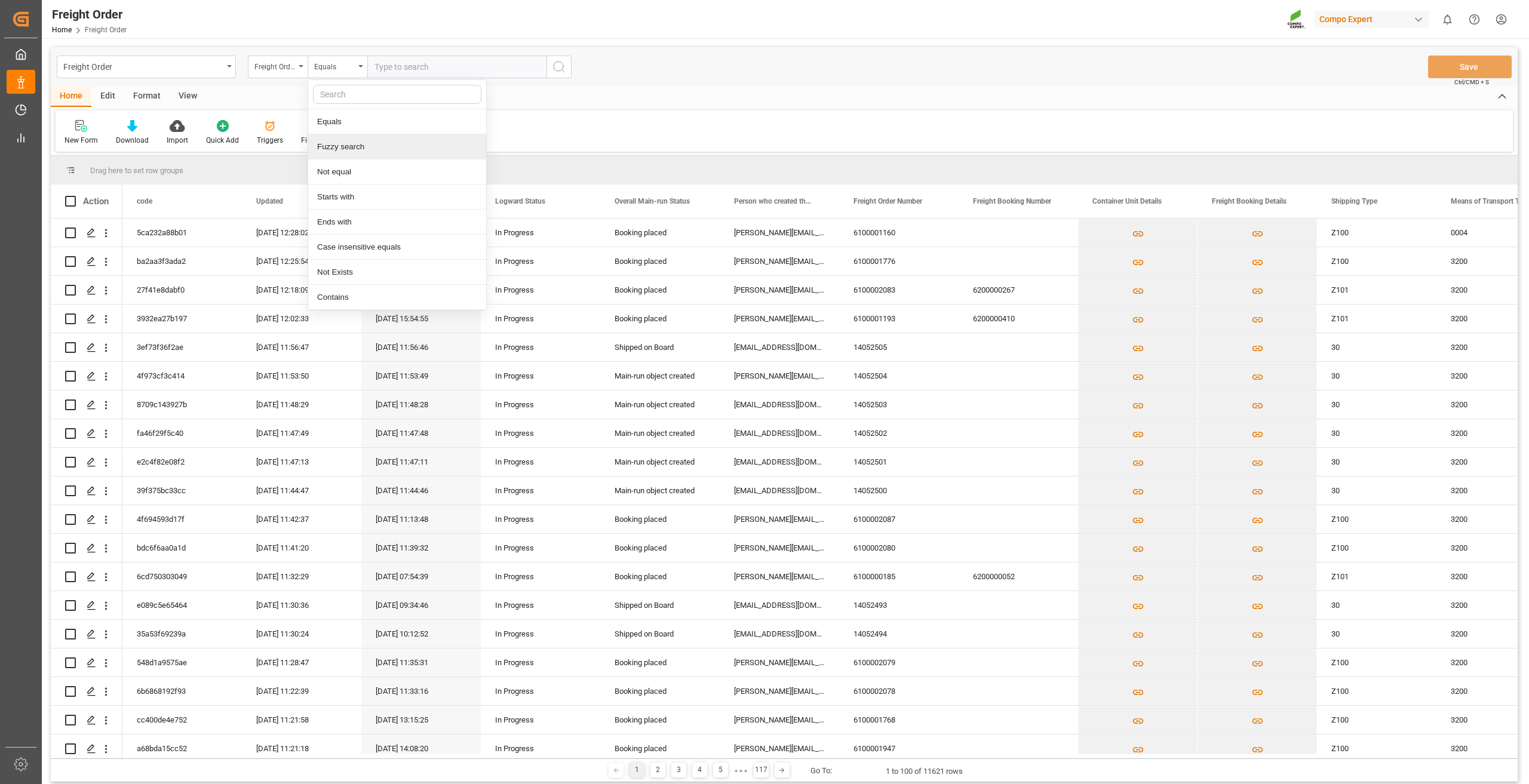
click at [358, 143] on div "Fuzzy search" at bounding box center [397, 147] width 178 height 25
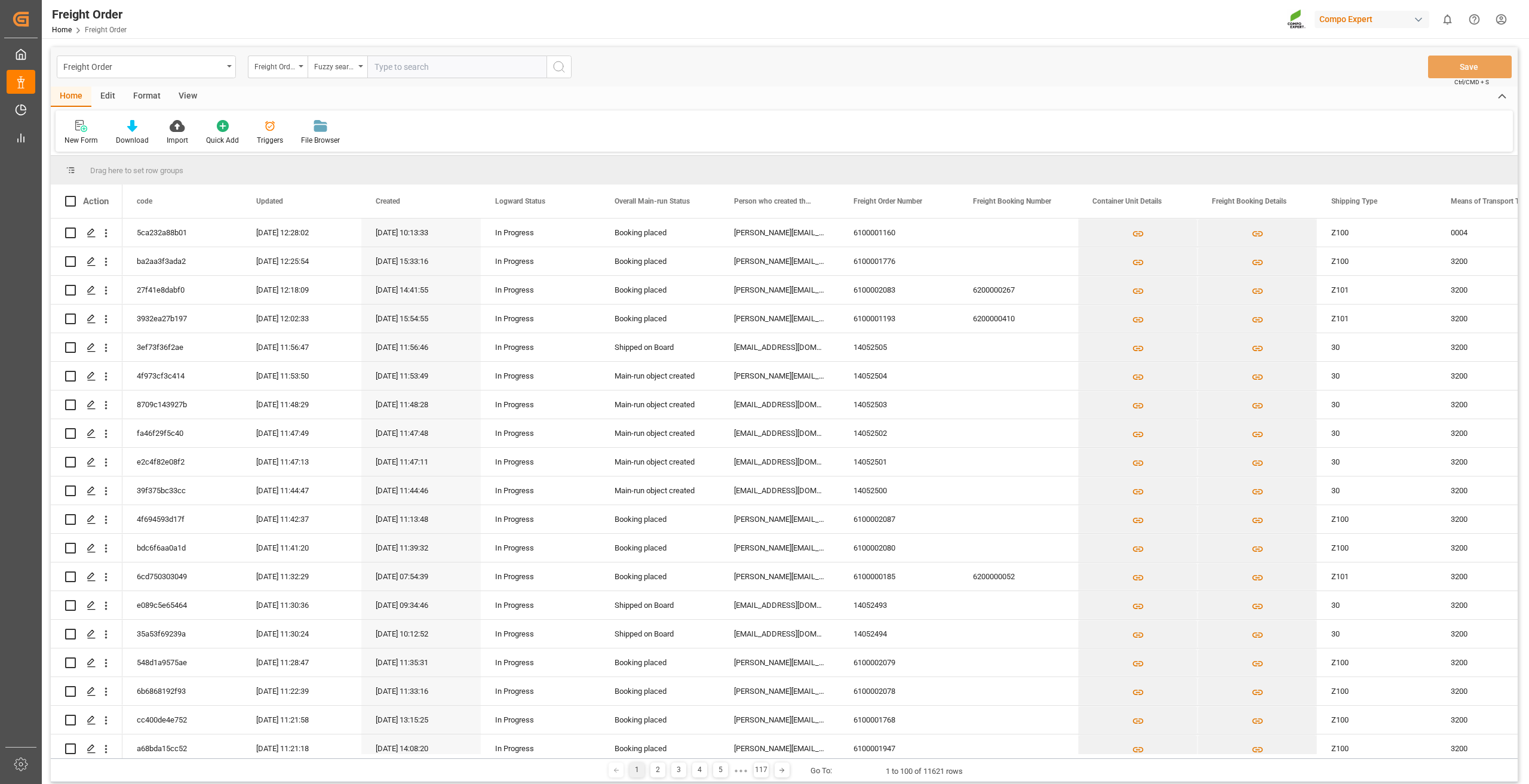
click at [419, 73] on input "text" at bounding box center [456, 67] width 179 height 23
type input "6100001840"
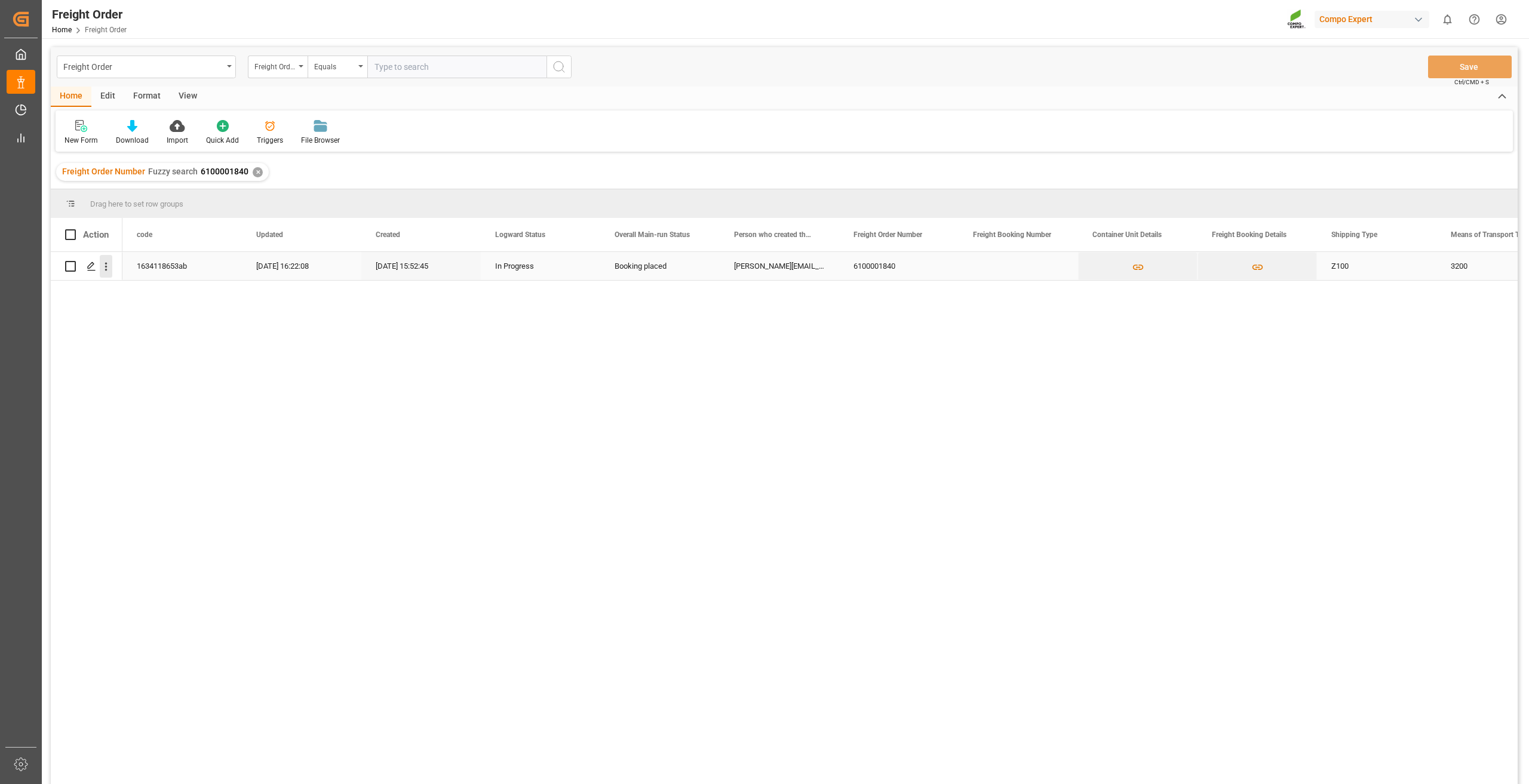
click at [101, 265] on icon "open menu" at bounding box center [106, 266] width 12 height 12
click at [139, 296] on span "Open in new tab" at bounding box center [184, 291] width 109 height 12
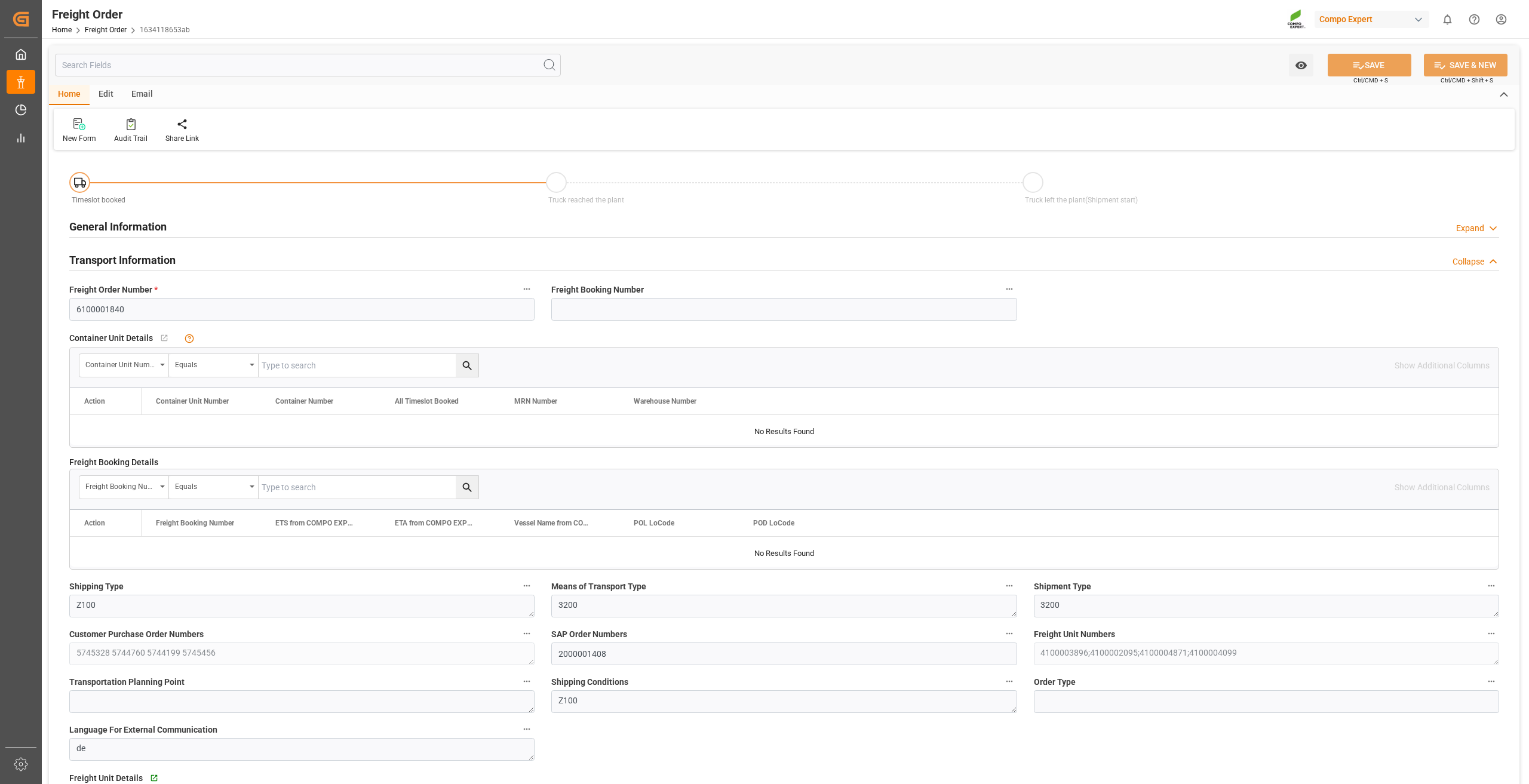
type input "0"
type input "21019"
type input "0"
type input "[DATE] 01:00"
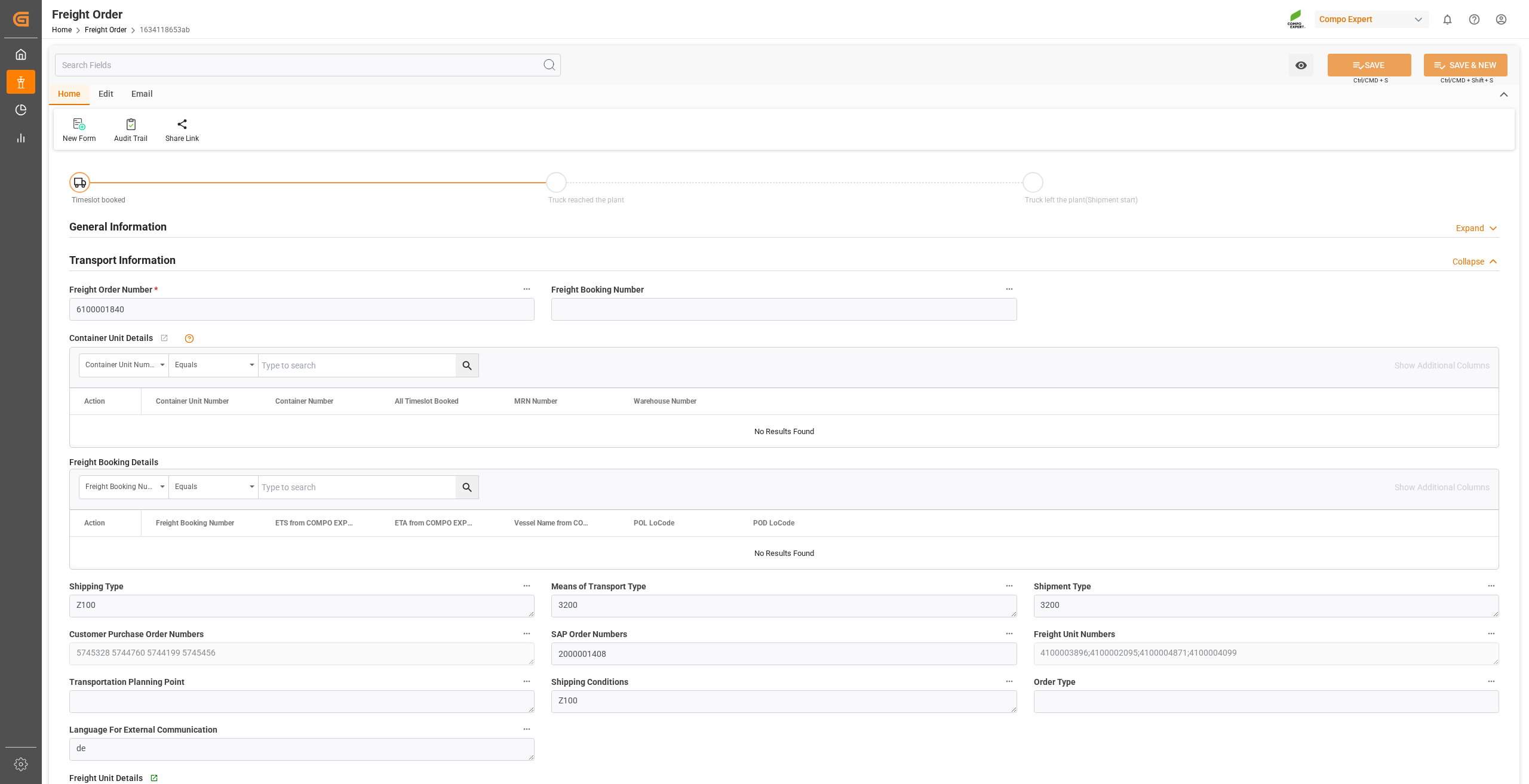
type input "[DATE] 15:52"
click at [179, 128] on div at bounding box center [191, 124] width 51 height 12
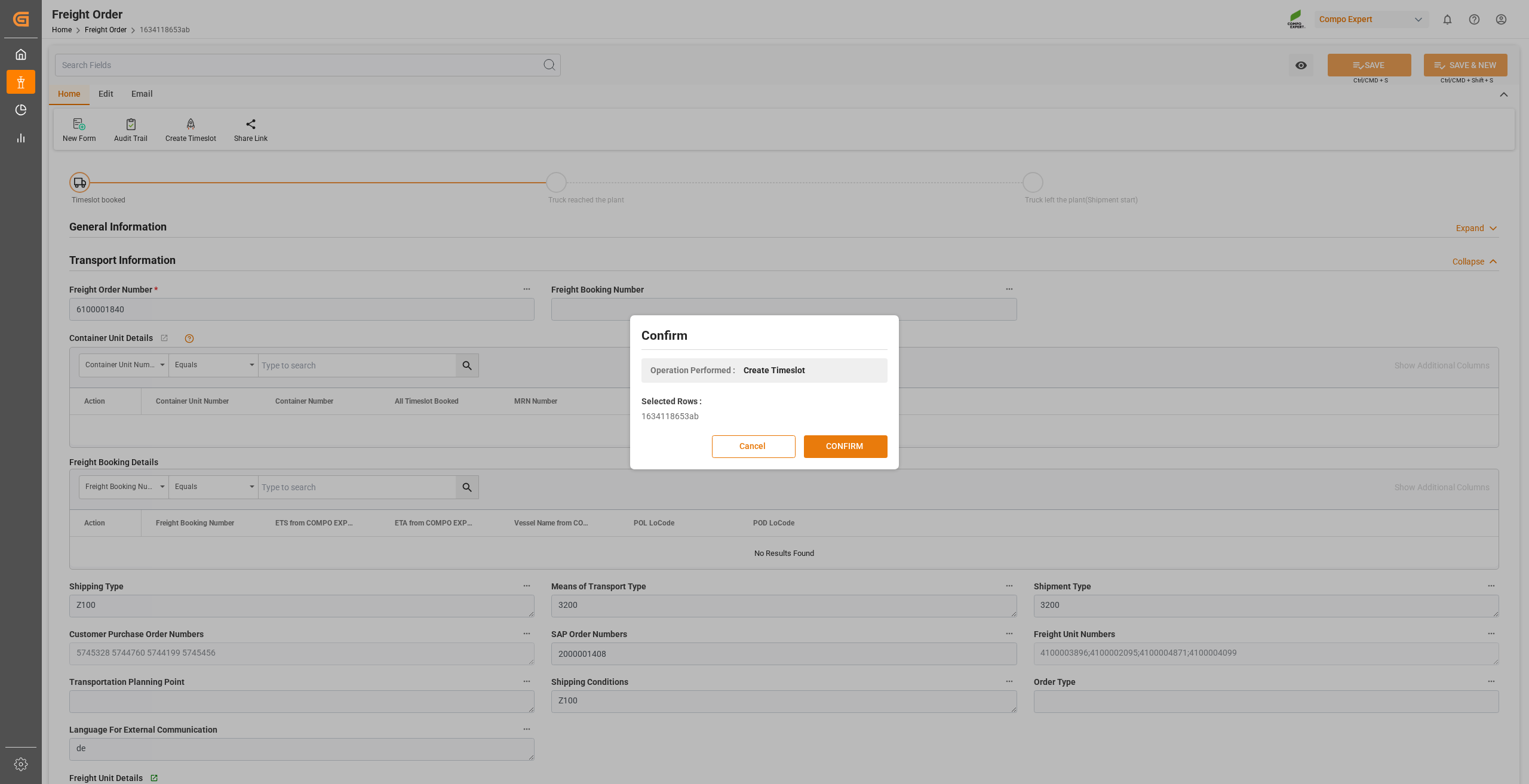
click at [844, 441] on button "CONFIRM" at bounding box center [846, 446] width 84 height 23
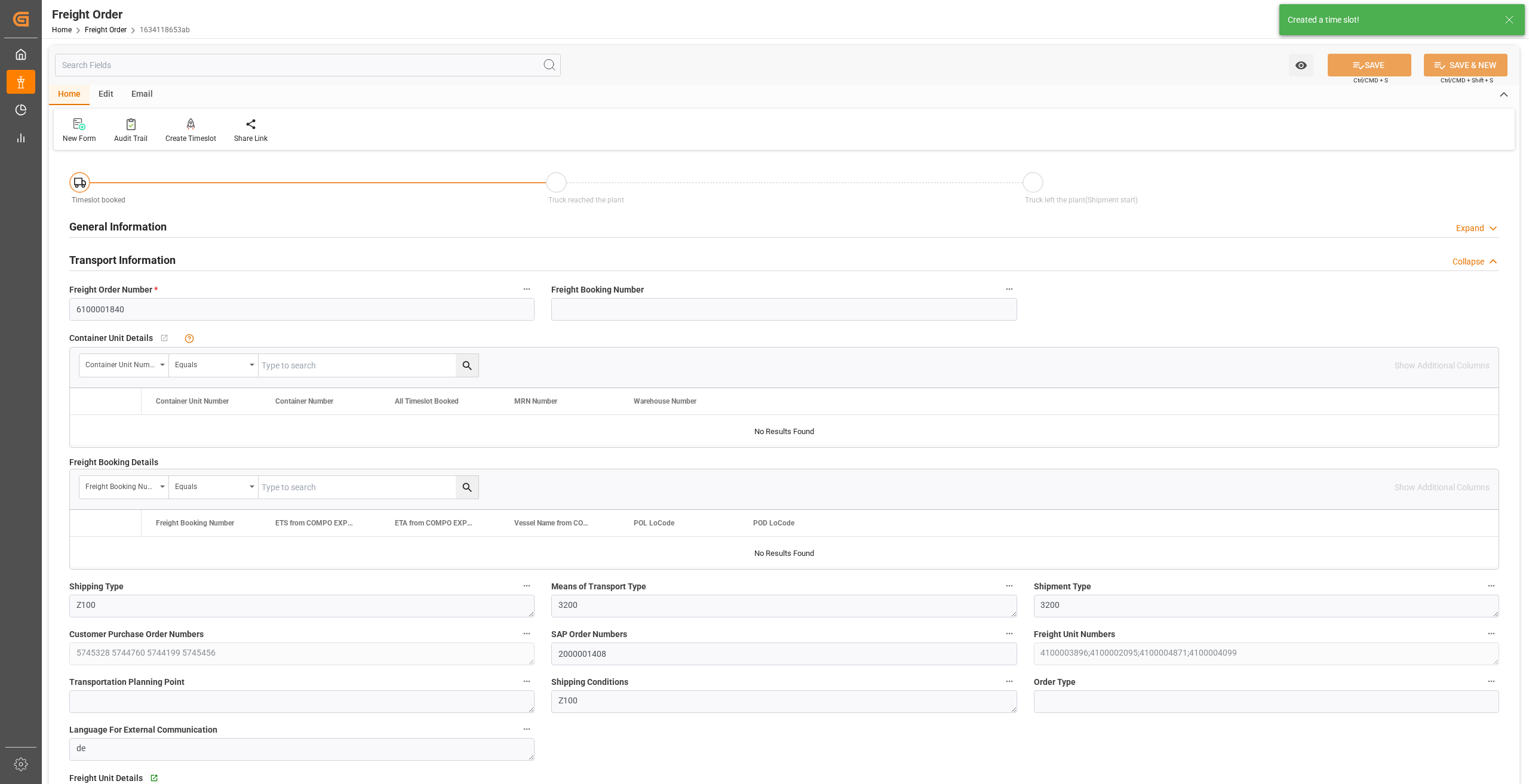
type input "0"
type input "21019"
type input "0"
type input "[DATE] 01:00"
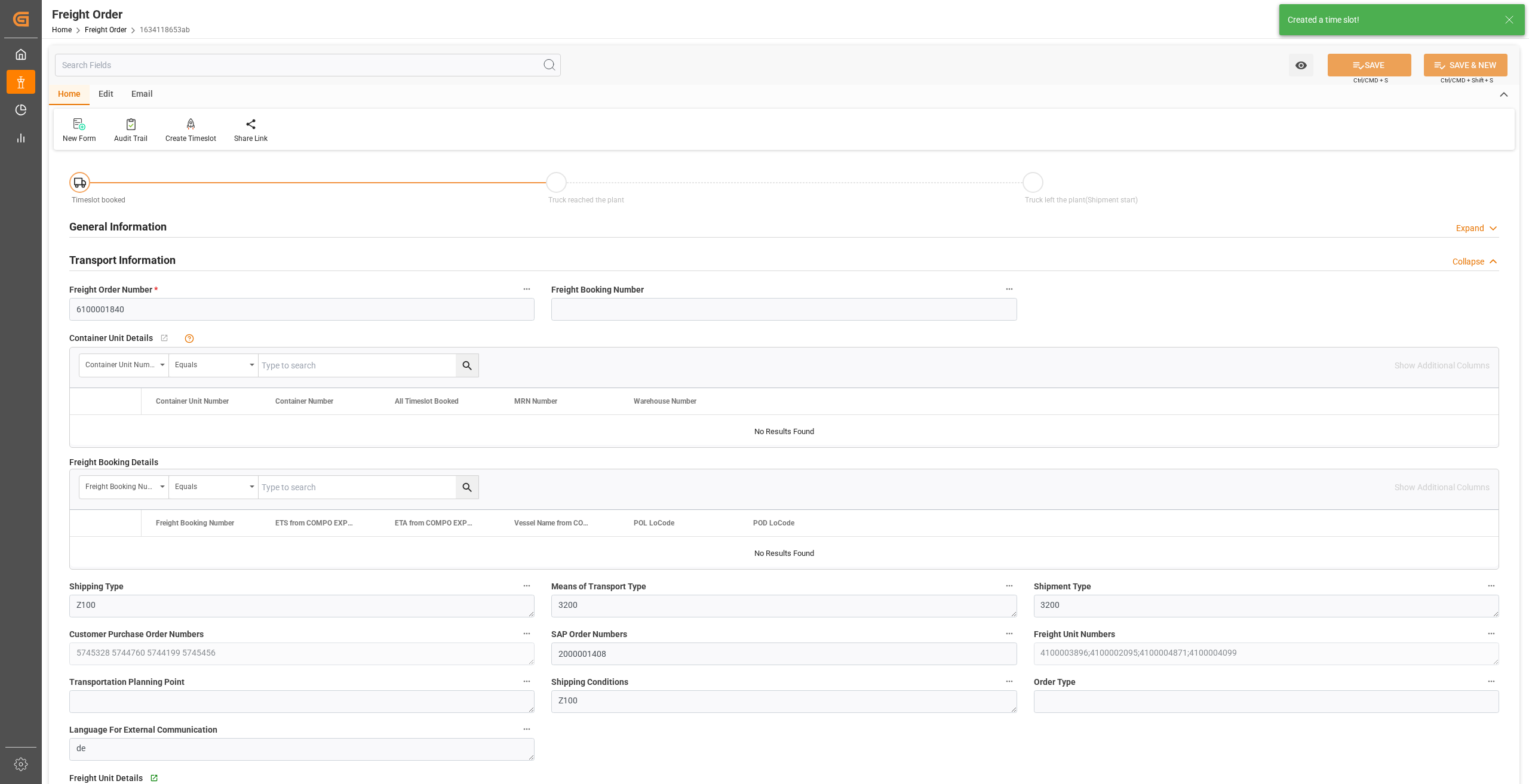
type input "[DATE] 15:52"
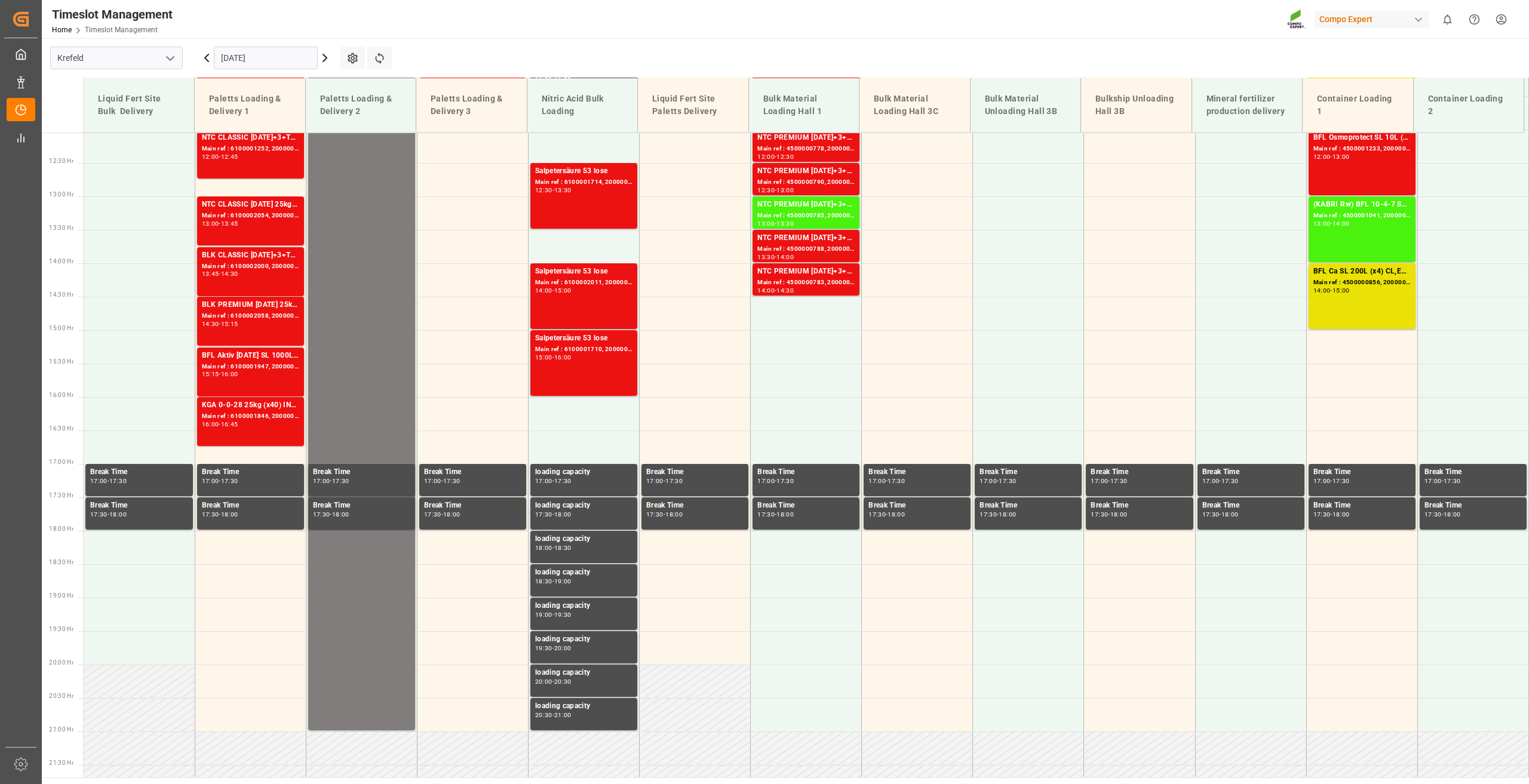
scroll to position [807, 0]
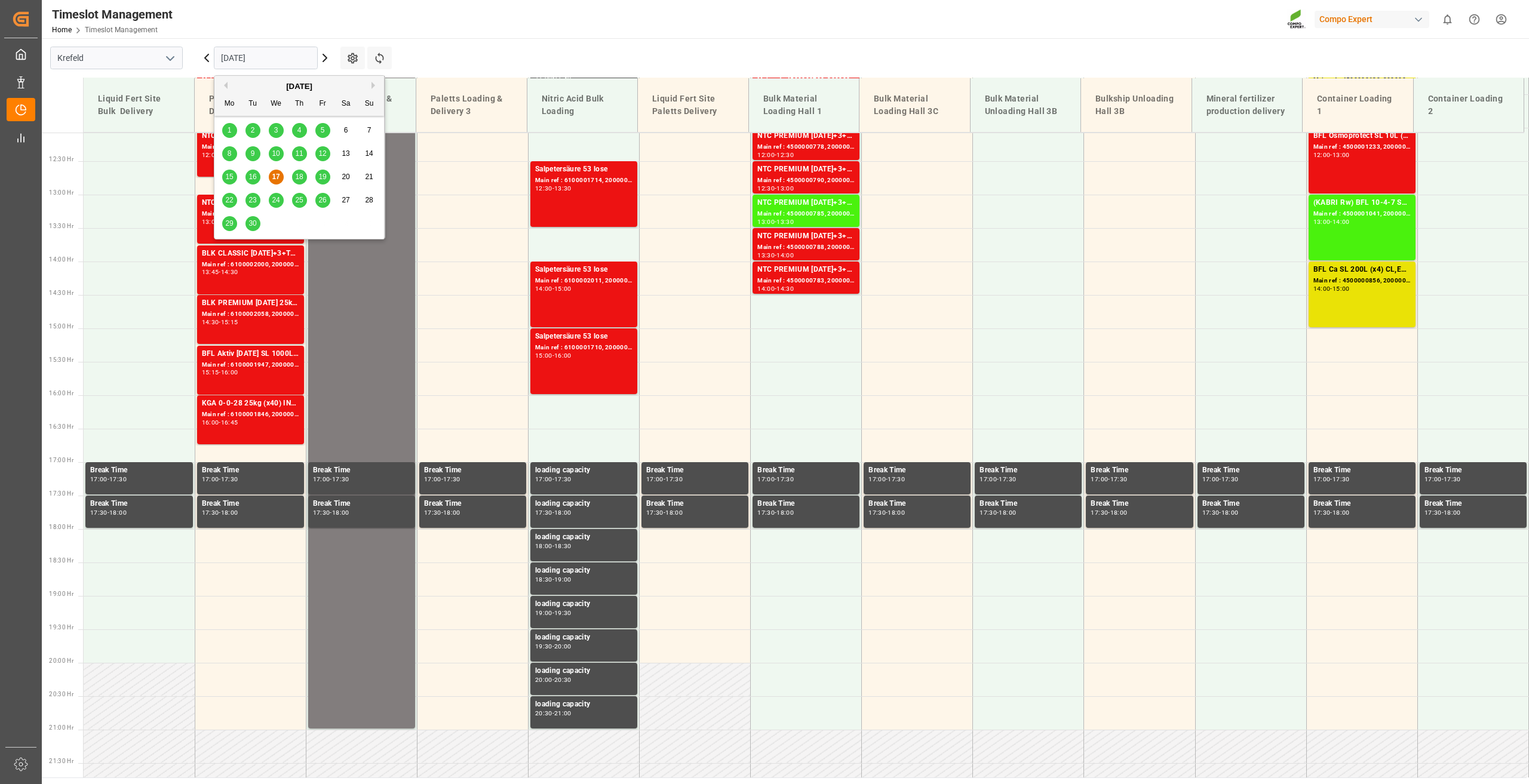
click at [256, 58] on input "[DATE]" at bounding box center [266, 58] width 104 height 23
click at [324, 178] on span "19" at bounding box center [322, 176] width 8 height 8
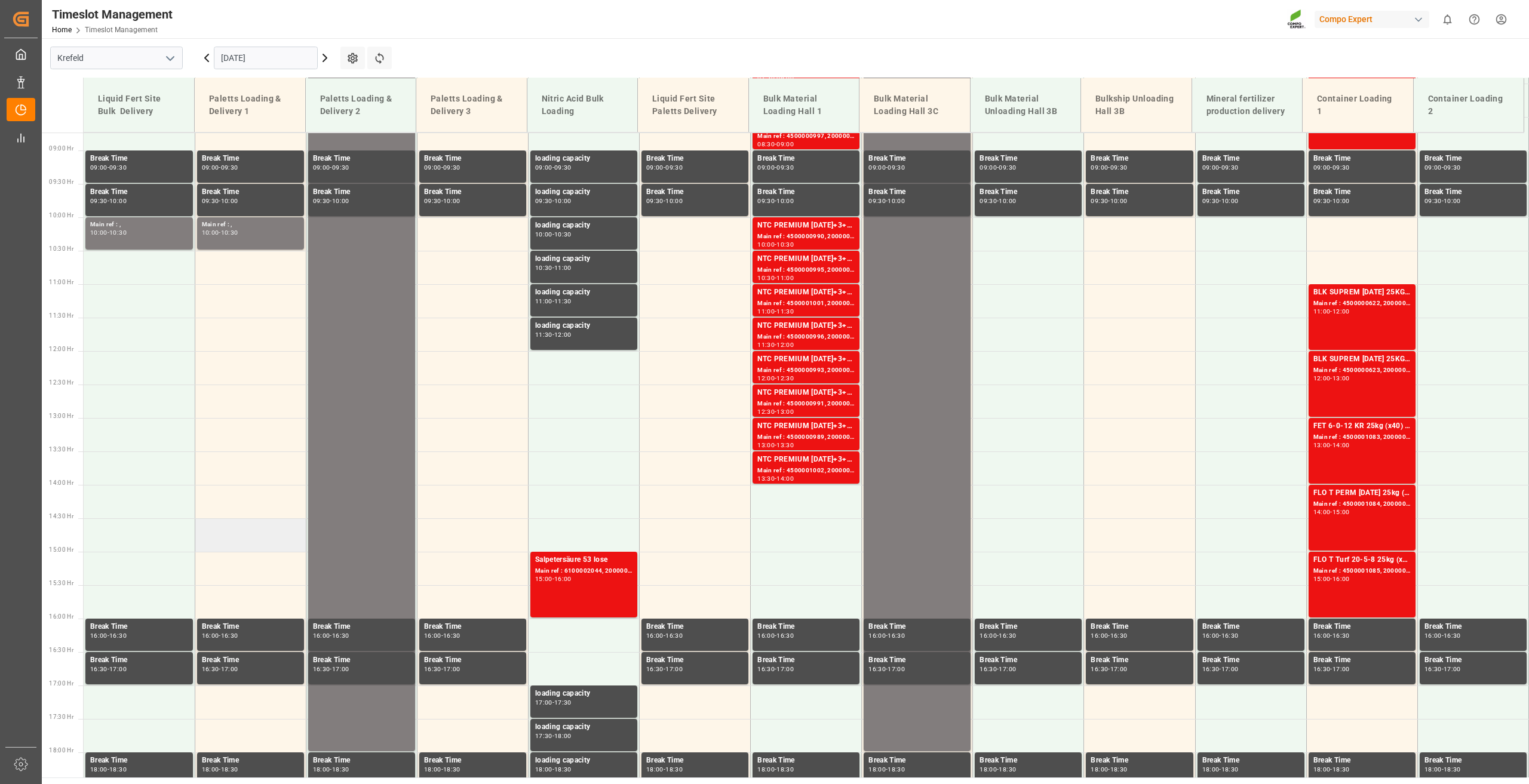
scroll to position [568, 0]
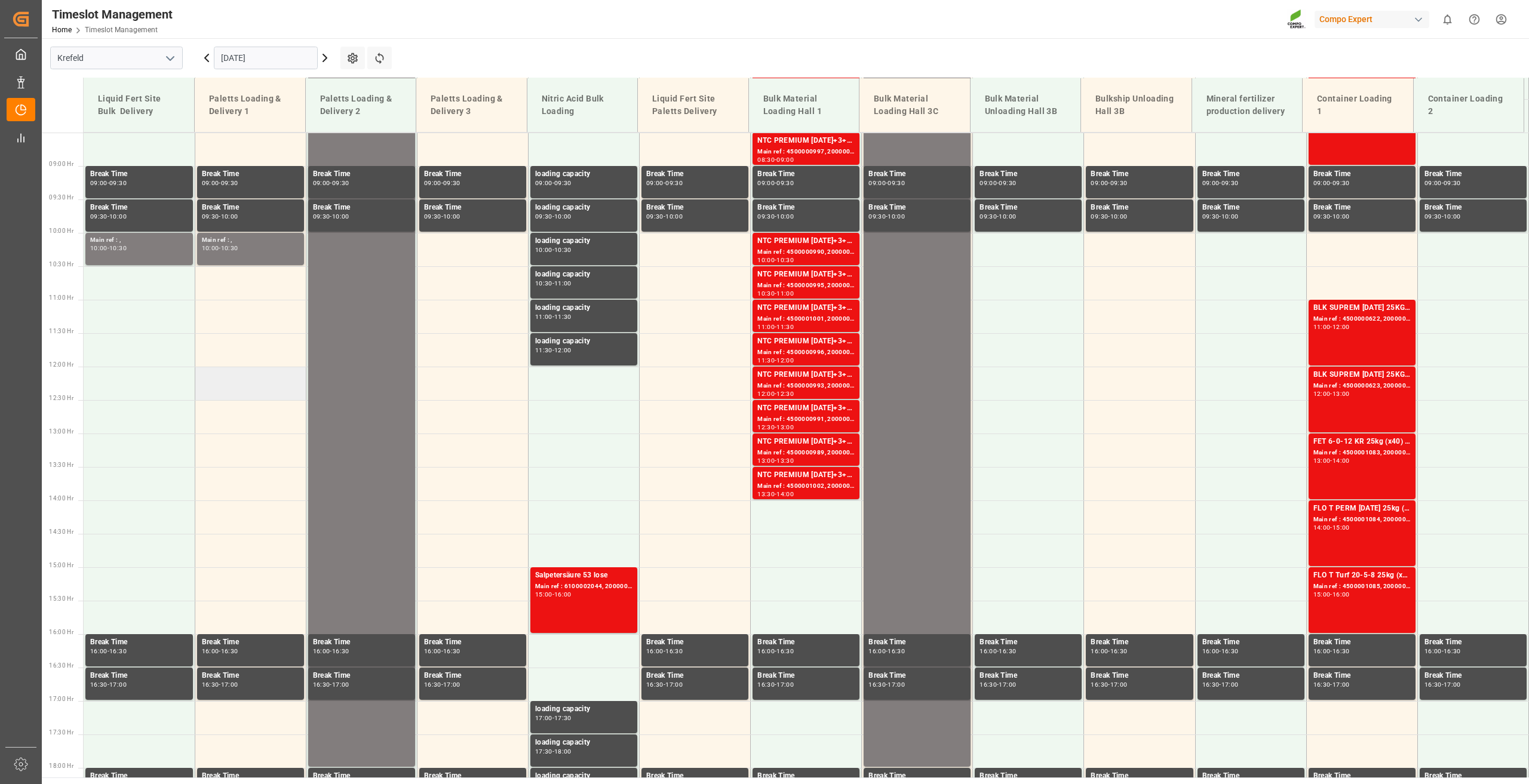
click at [241, 376] on td at bounding box center [250, 383] width 111 height 33
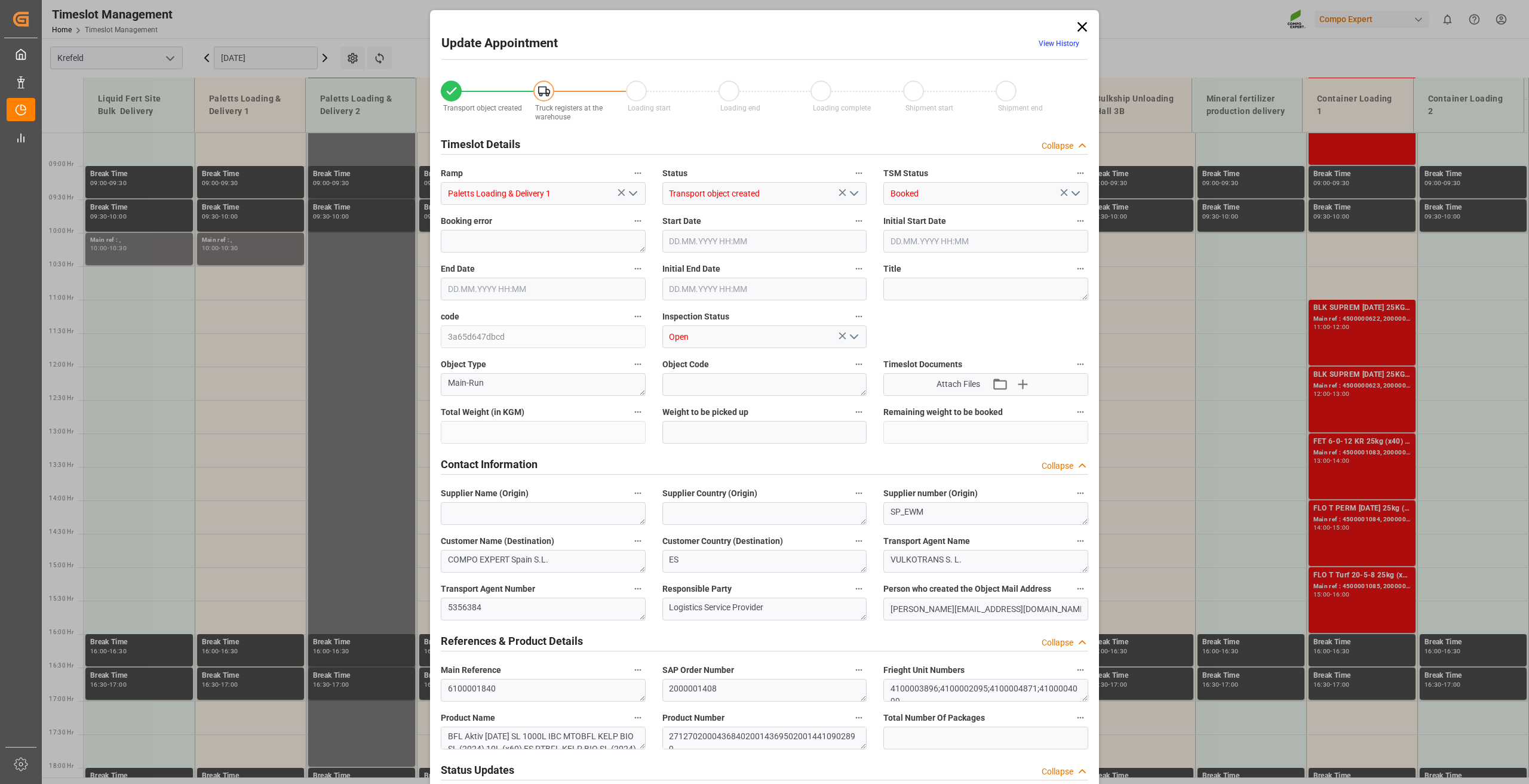
type input "21019"
type input "0"
type input "[DATE] 12:00"
type input "[DATE] 12:30"
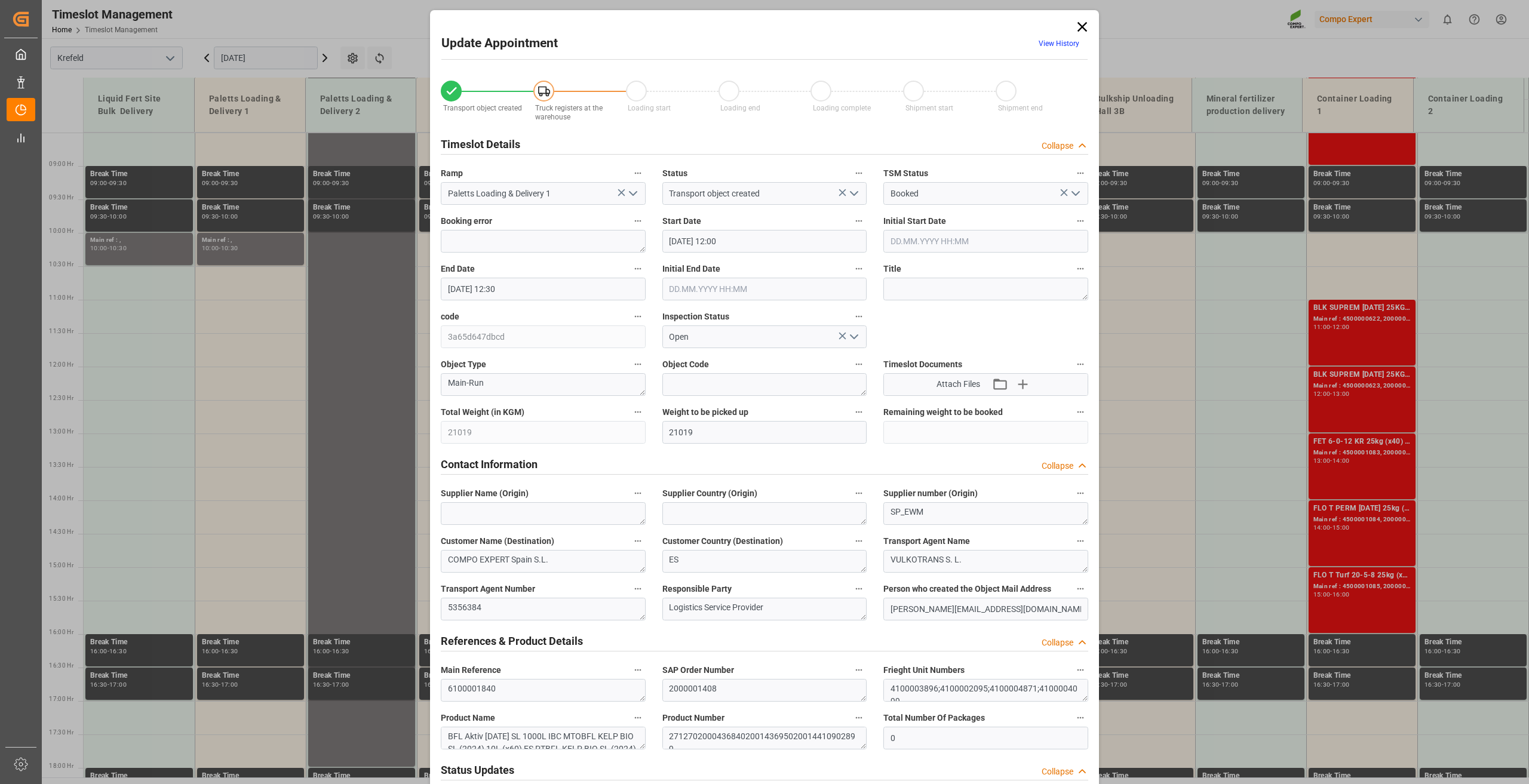
type input "[DATE] 15:52"
type input "[DATE] 10:39"
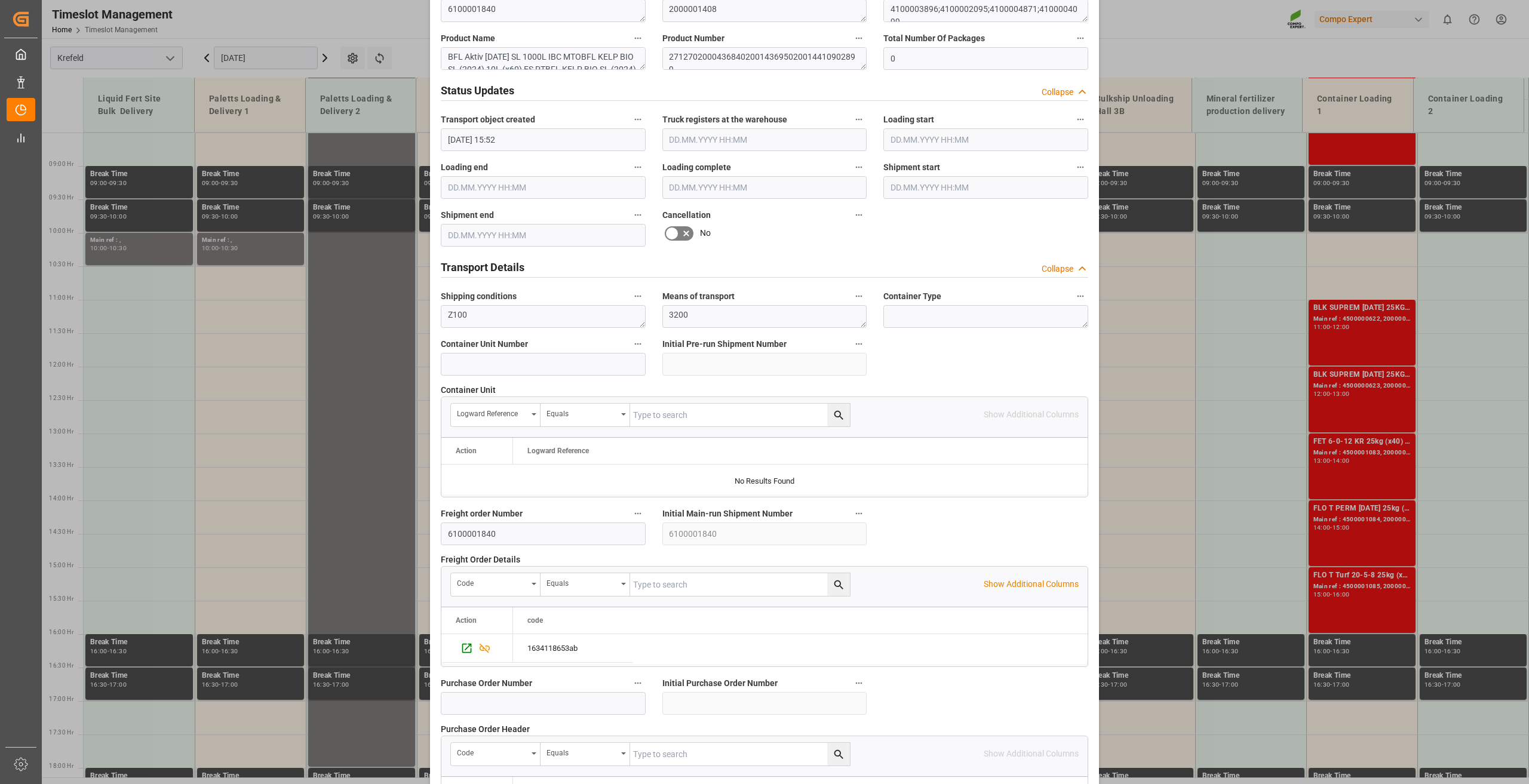
scroll to position [873, 0]
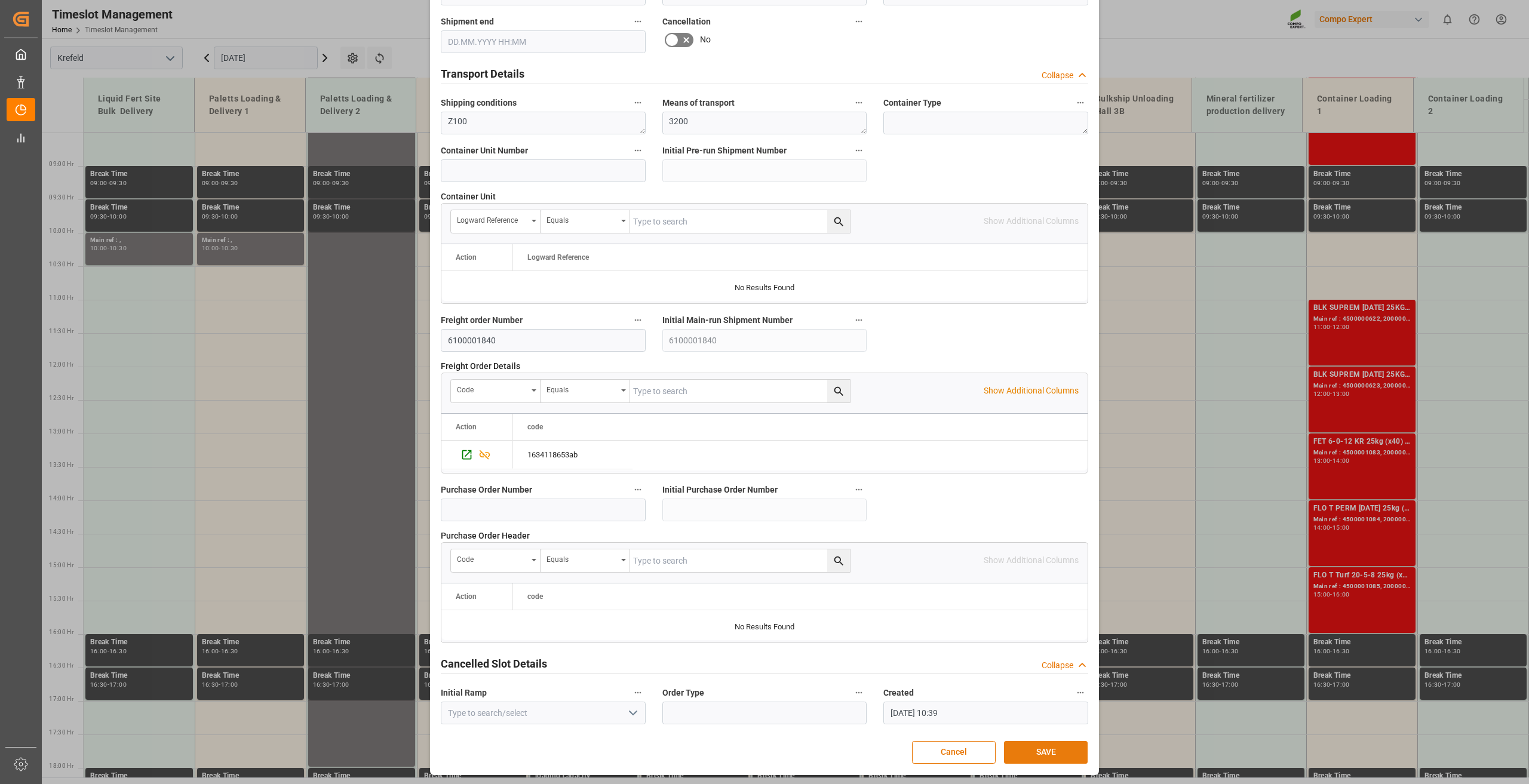
click at [1019, 747] on button "SAVE" at bounding box center [1045, 752] width 84 height 23
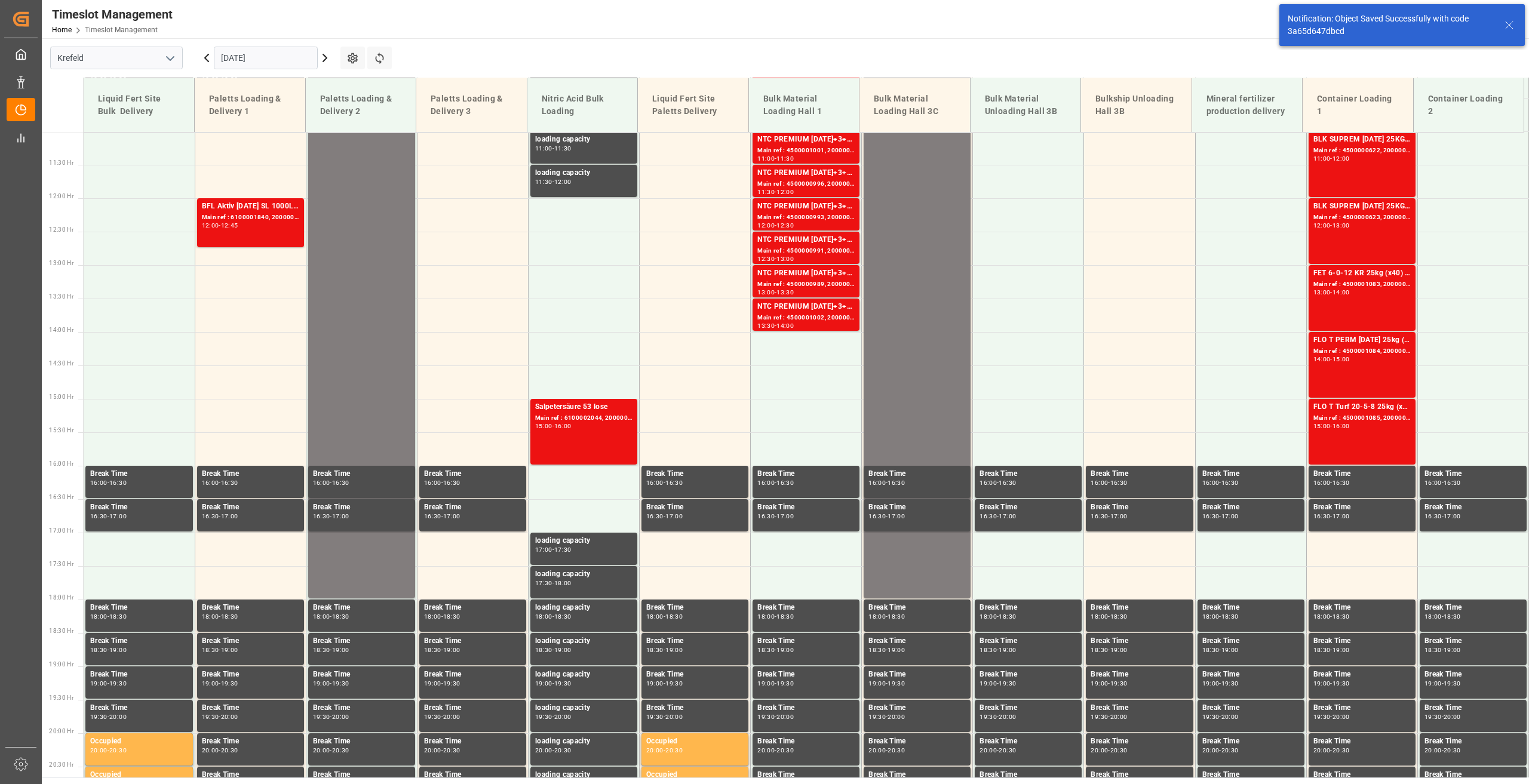
scroll to position [740, 0]
